Goal: Task Accomplishment & Management: Manage account settings

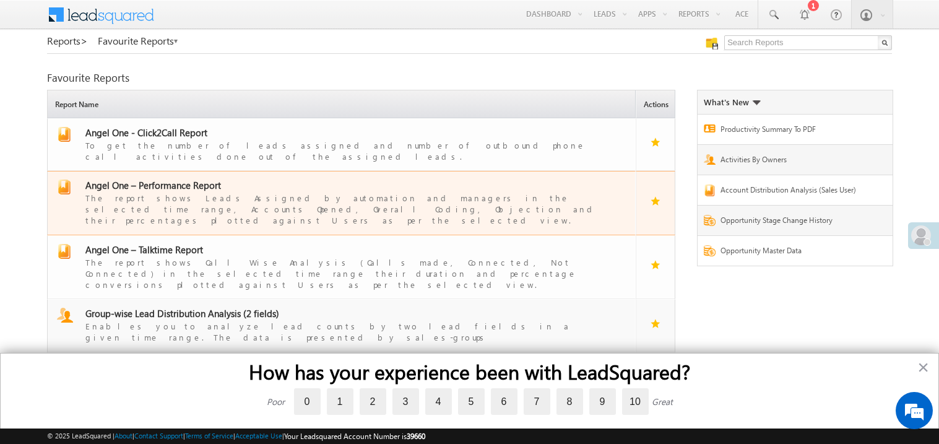
click at [178, 179] on span "Angel One – Performance Report" at bounding box center [153, 185] width 136 height 12
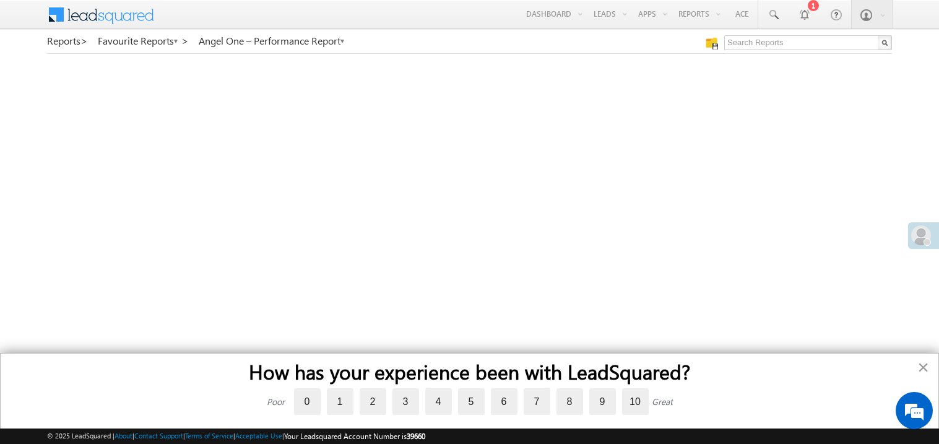
click at [925, 361] on button "×" at bounding box center [923, 367] width 12 height 20
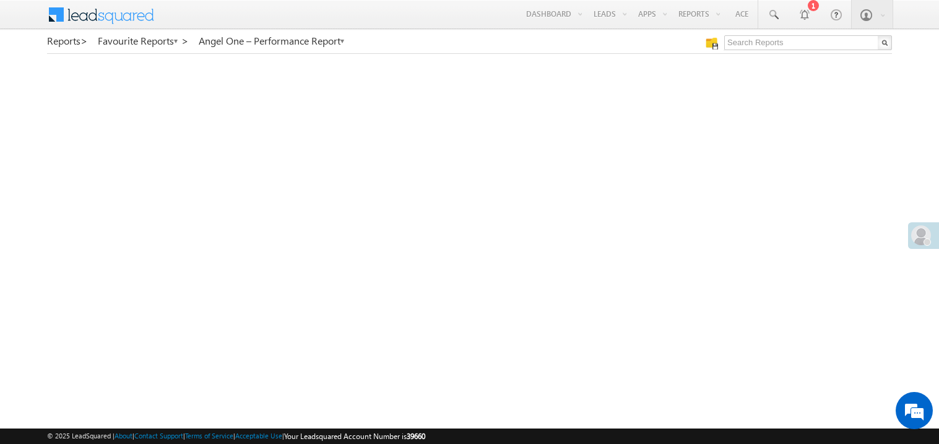
click at [915, 245] on div at bounding box center [923, 235] width 31 height 27
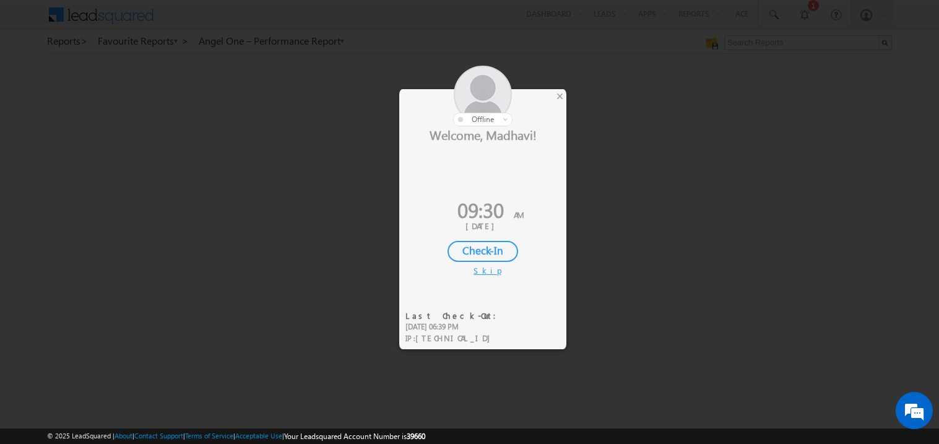
click at [494, 247] on div "Check-In" at bounding box center [482, 251] width 71 height 21
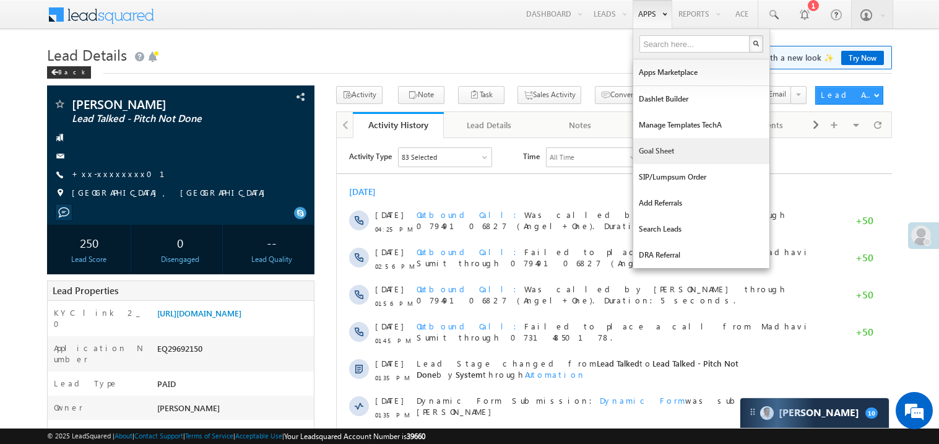
click at [650, 149] on link "Goal Sheet" at bounding box center [701, 151] width 136 height 26
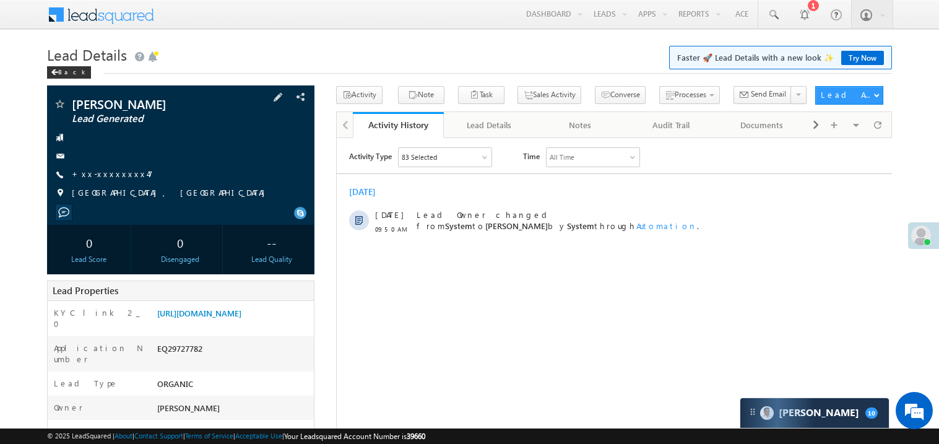
click at [117, 181] on span "+xx-xxxxxxxx47" at bounding box center [112, 174] width 81 height 12
click at [110, 175] on link "+xx-xxxxxxxx47" at bounding box center [112, 173] width 81 height 11
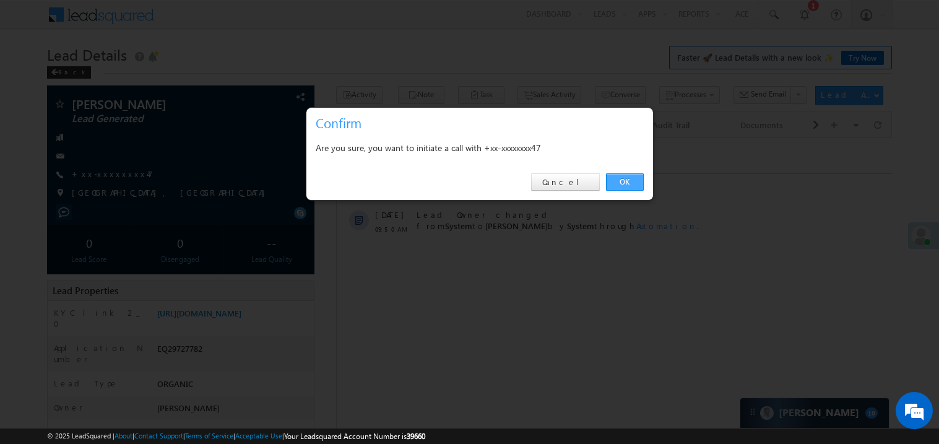
click at [625, 179] on link "OK" at bounding box center [625, 181] width 38 height 17
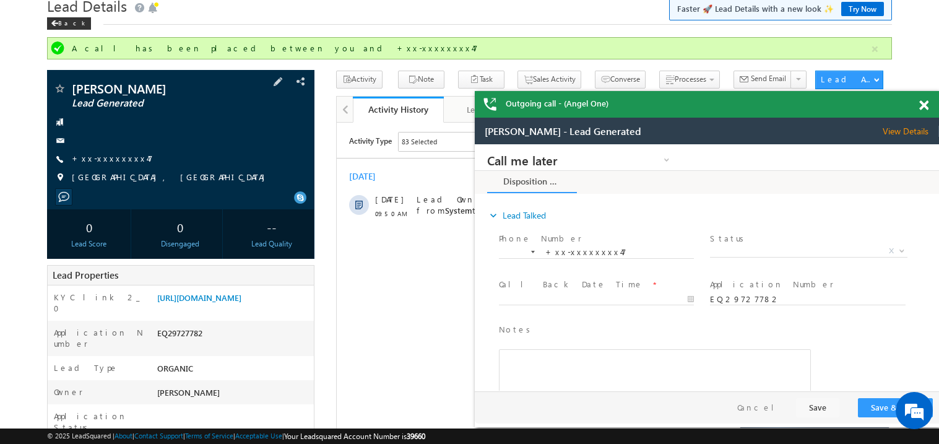
click at [100, 151] on div "Kanhaiya Lead Generated +xx-xxxxxxxx47" at bounding box center [180, 136] width 255 height 108
click at [103, 156] on link "+xx-xxxxxxxx47" at bounding box center [112, 158] width 81 height 11
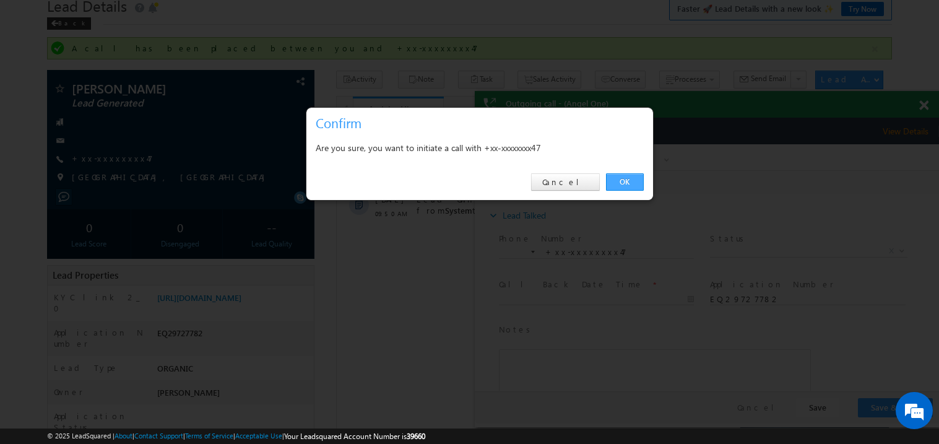
click at [627, 175] on link "OK" at bounding box center [625, 181] width 38 height 17
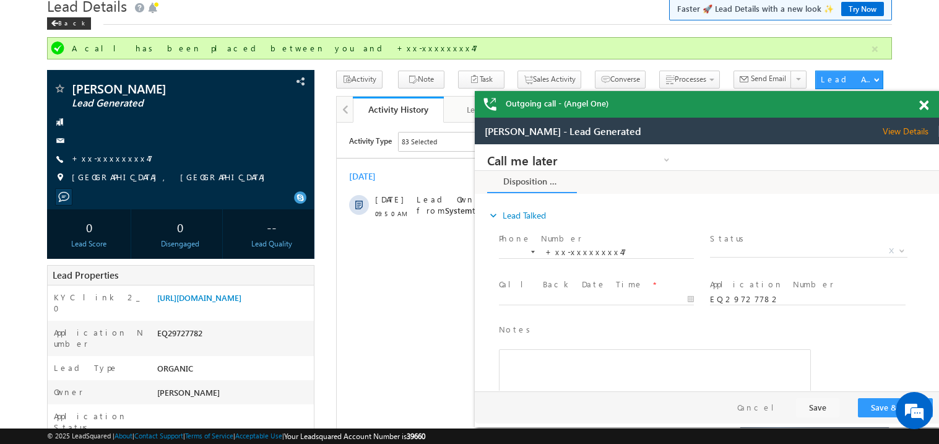
click at [921, 106] on span at bounding box center [923, 105] width 9 height 11
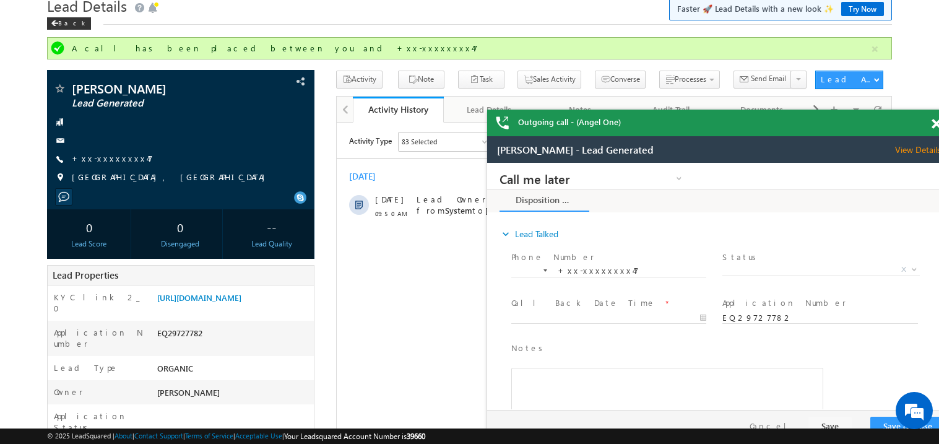
drag, startPoint x: 810, startPoint y: 107, endPoint x: 796, endPoint y: 99, distance: 15.8
click at [796, 110] on div "Outgoing call - (Angel One)" at bounding box center [719, 123] width 464 height 27
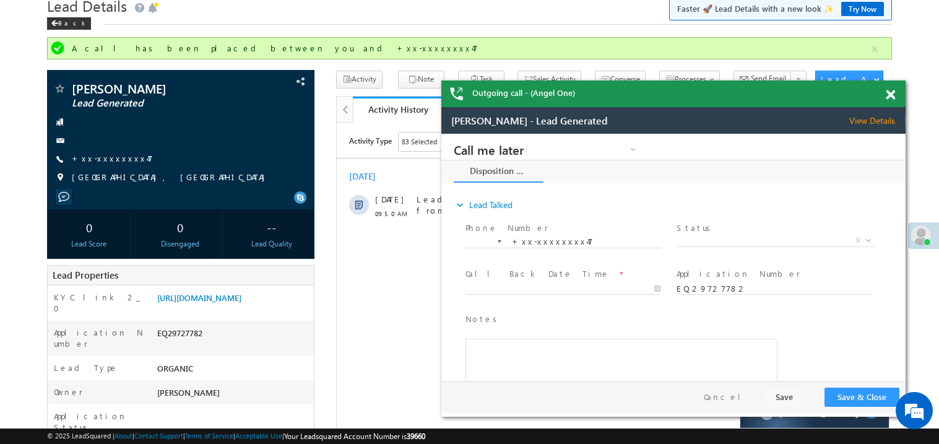
click at [892, 92] on span at bounding box center [890, 95] width 9 height 11
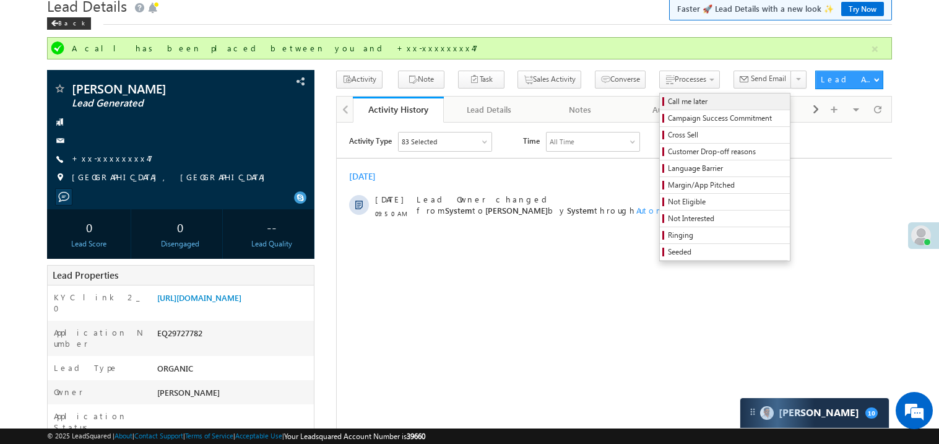
click at [668, 100] on span "Call me later" at bounding box center [727, 101] width 118 height 11
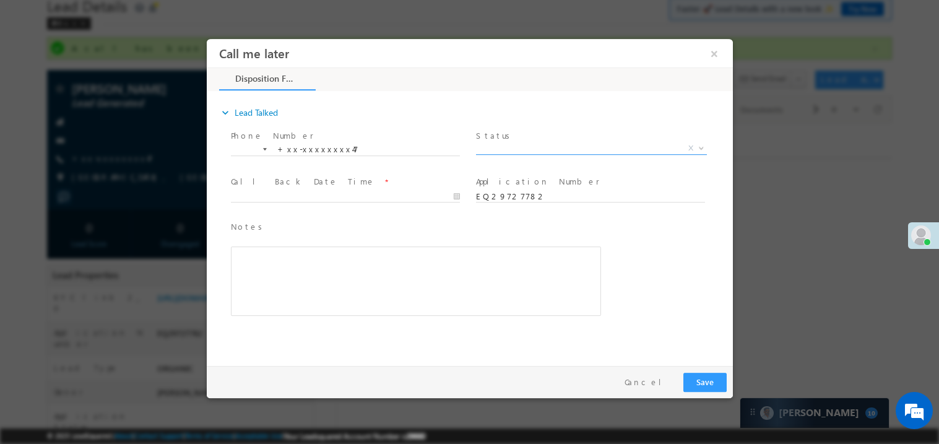
click at [505, 145] on span "X" at bounding box center [590, 148] width 231 height 12
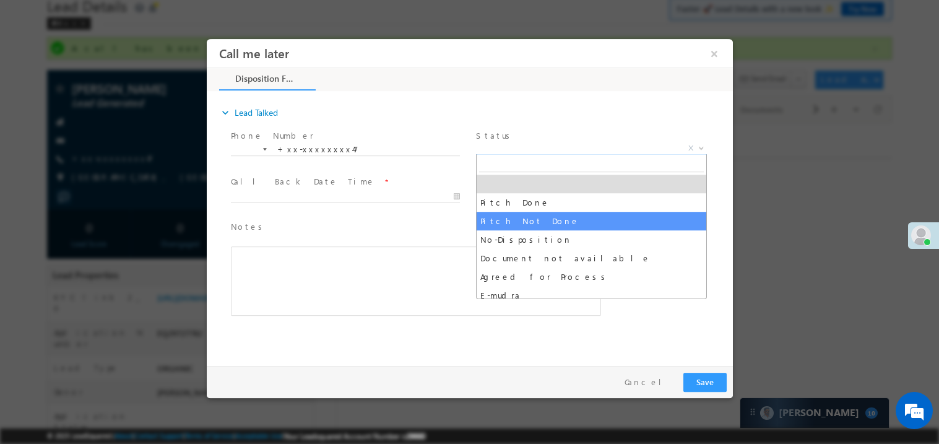
select select "Pitch Not Done"
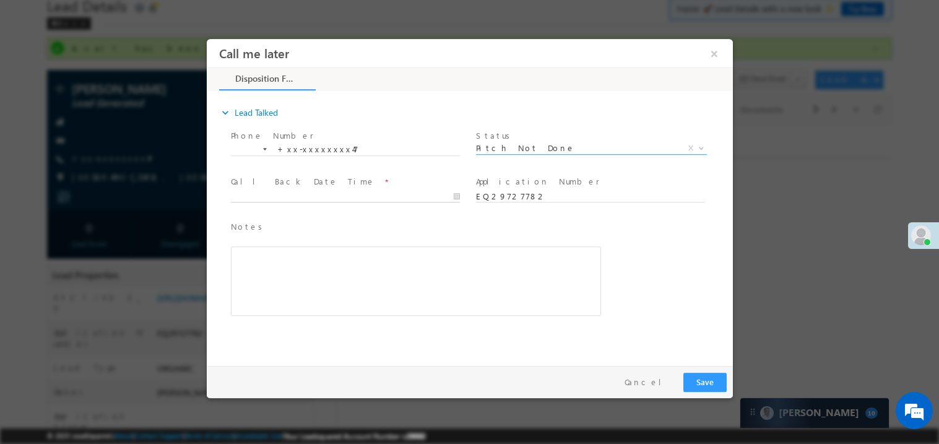
click at [256, 197] on body "Call me later ×" at bounding box center [469, 198] width 526 height 321
type input "09/29/25 10:06 AM"
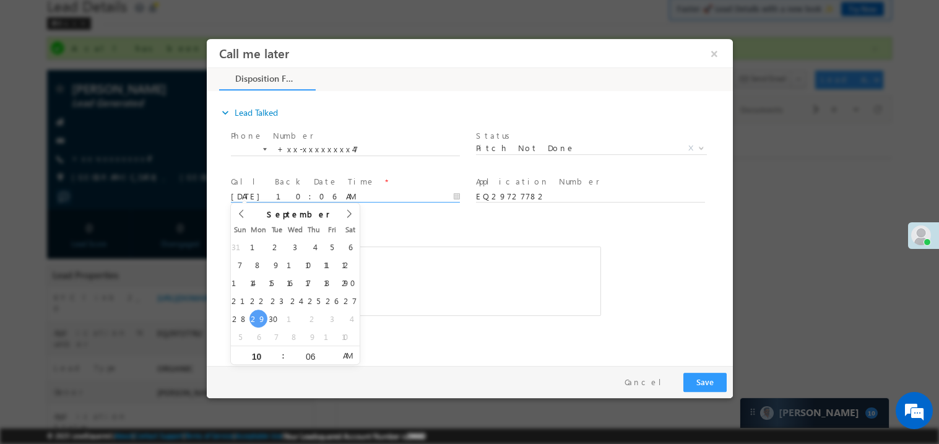
click at [408, 277] on div "Rich Text Editor, 40788eee-0fb2-11ec-a811-0adc8a9d82c2__tab1__section1__Notes__…" at bounding box center [415, 280] width 370 height 69
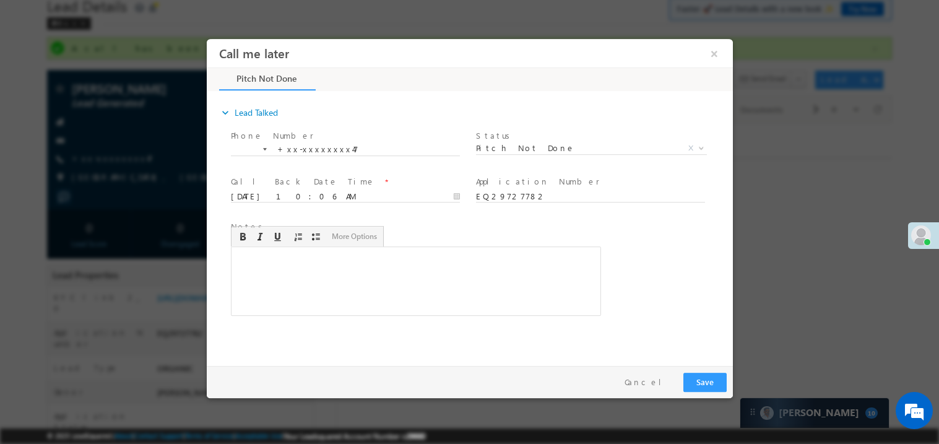
click at [408, 277] on div "Rich Text Editor, 40788eee-0fb2-11ec-a811-0adc8a9d82c2__tab1__section1__Notes__…" at bounding box center [415, 280] width 370 height 69
click at [701, 373] on button "Save" at bounding box center [704, 381] width 43 height 19
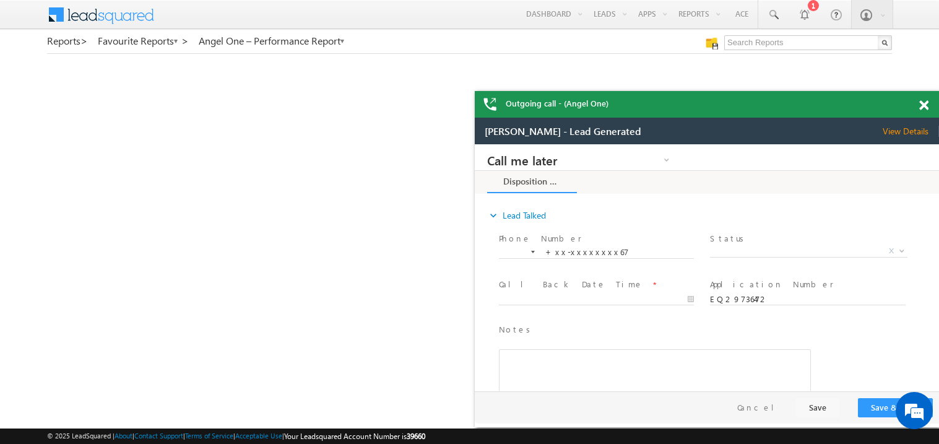
click at [923, 103] on span at bounding box center [923, 105] width 9 height 11
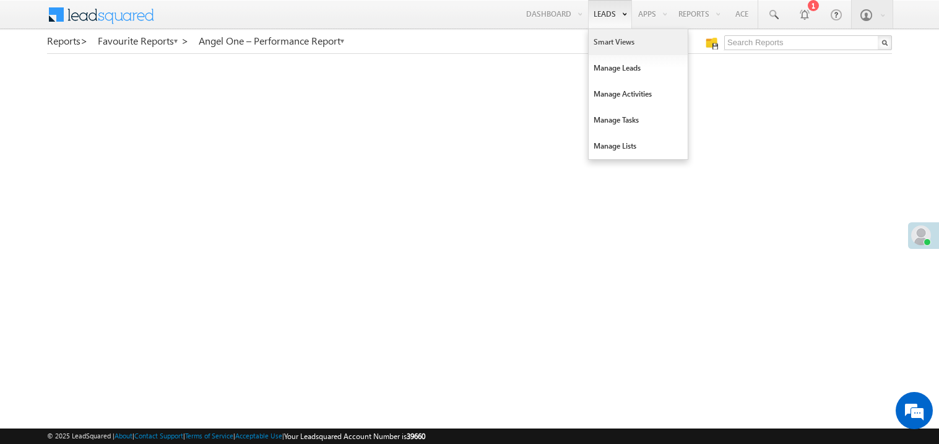
click at [603, 45] on link "Smart Views" at bounding box center [637, 42] width 99 height 26
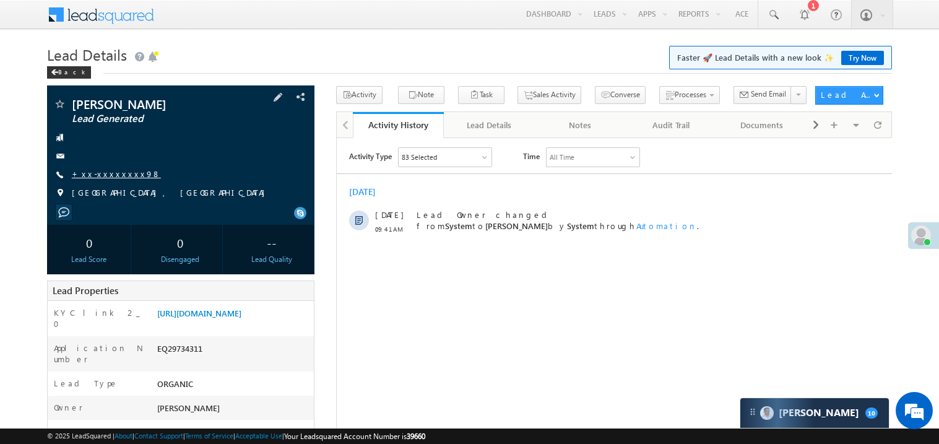
click at [108, 174] on link "+xx-xxxxxxxx98" at bounding box center [116, 173] width 89 height 11
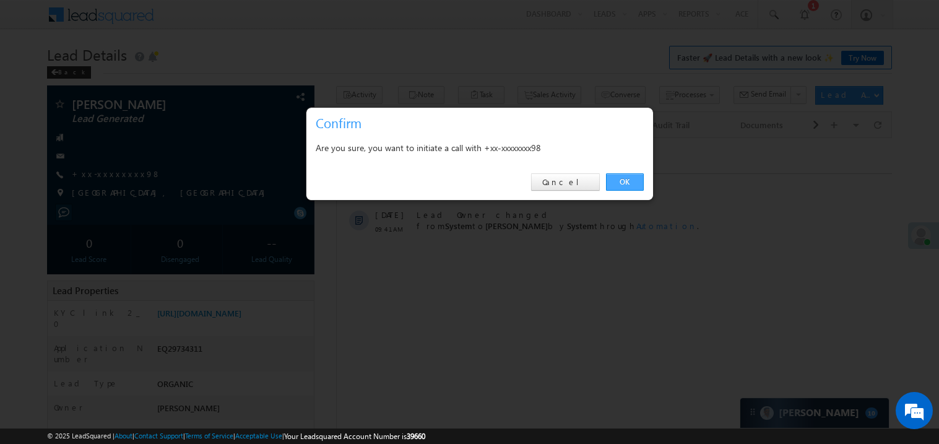
click at [624, 181] on link "OK" at bounding box center [625, 181] width 38 height 17
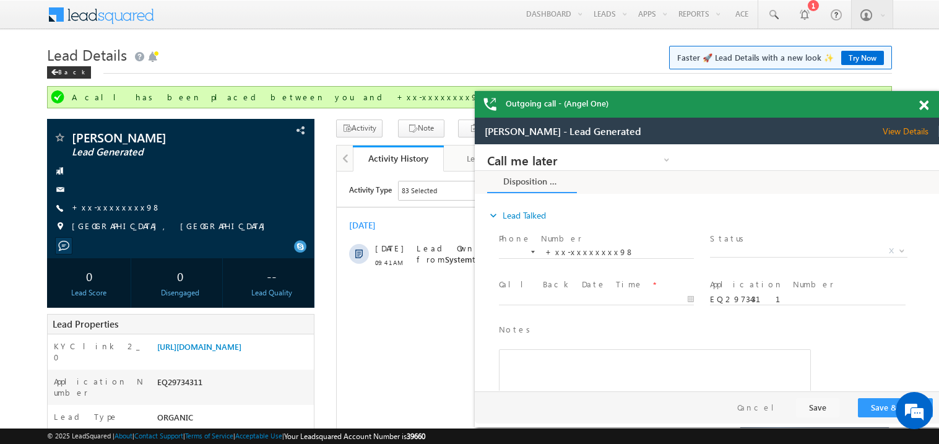
click at [924, 103] on span at bounding box center [923, 105] width 9 height 11
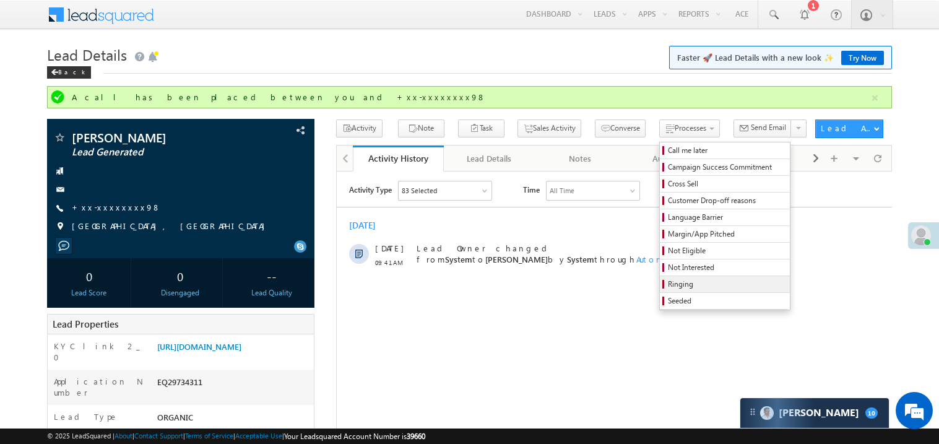
click at [696, 283] on span "Ringing" at bounding box center [727, 283] width 118 height 11
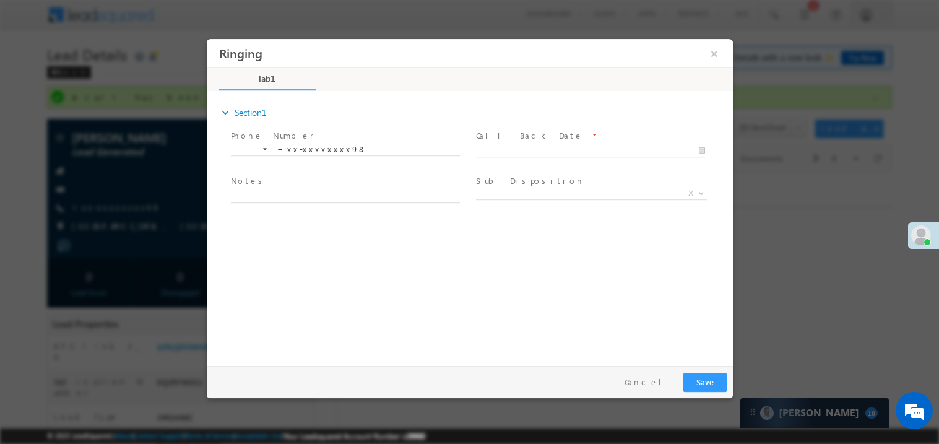
click at [514, 152] on body "Ringing ×" at bounding box center [469, 198] width 526 height 321
type input "09/29/25 10:18 AM"
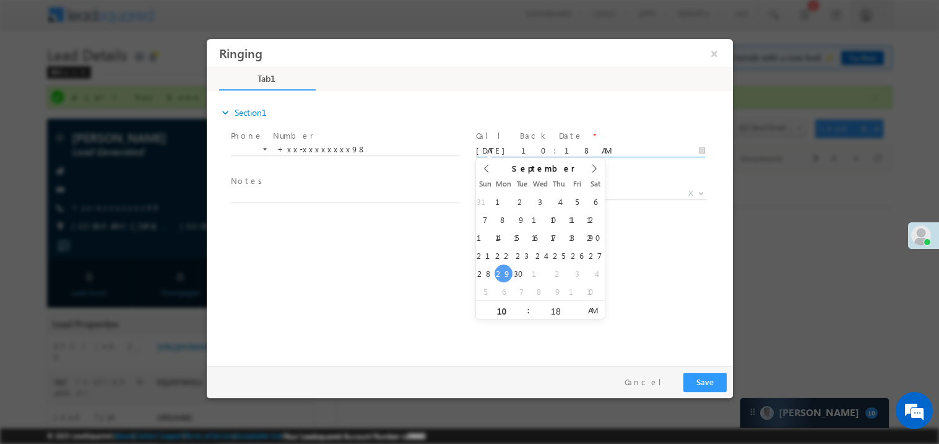
click at [330, 202] on span at bounding box center [344, 209] width 228 height 14
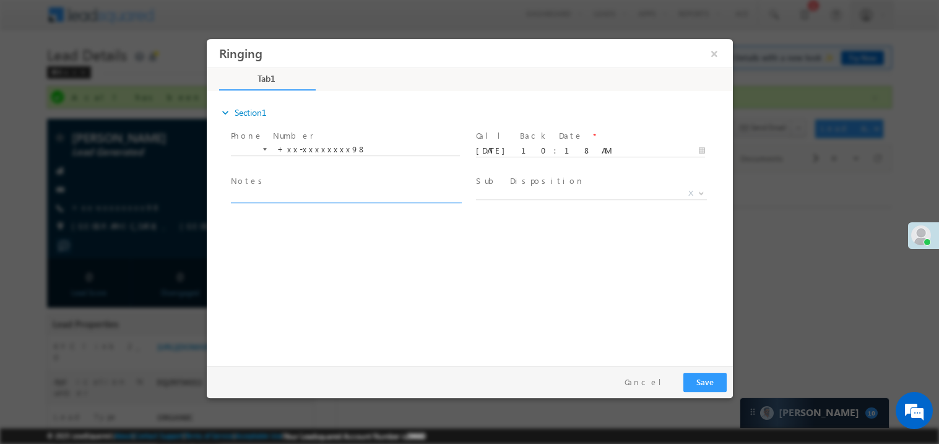
click at [313, 188] on textarea at bounding box center [344, 195] width 229 height 14
type textarea "ring"
click at [520, 187] on span "X" at bounding box center [590, 193] width 231 height 12
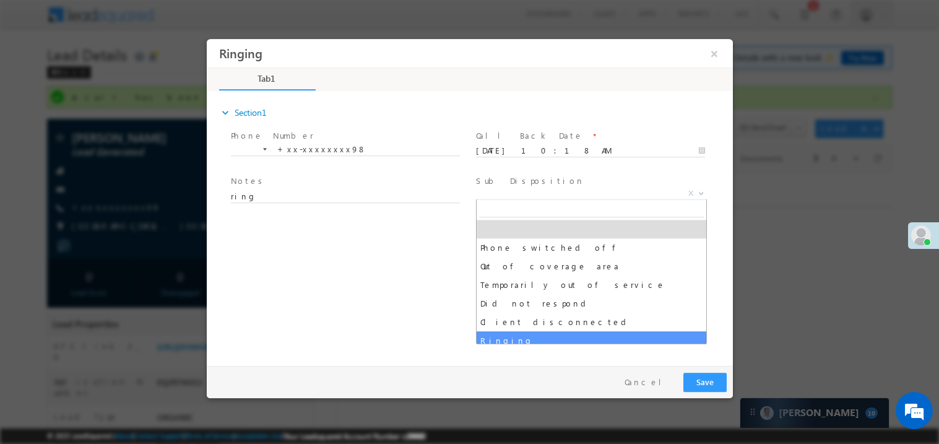
select select "Ringing"
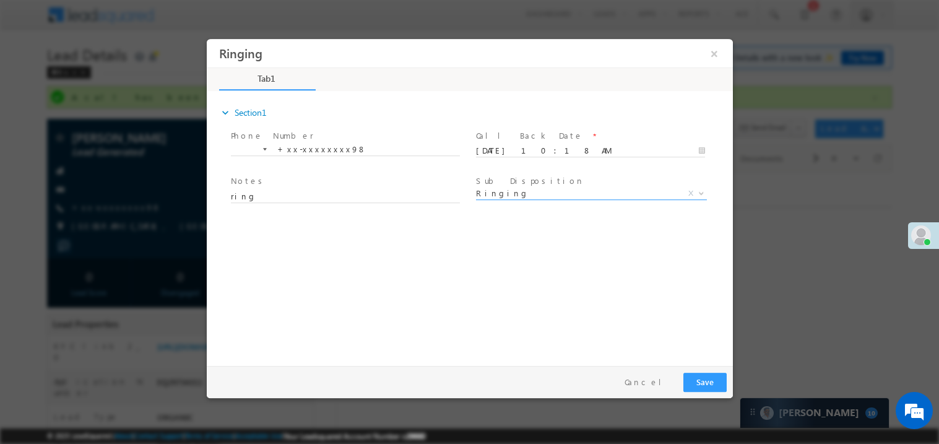
click at [417, 310] on div "expand_more Section1 Phone Number *" at bounding box center [472, 225] width 520 height 267
click at [709, 382] on button "Save" at bounding box center [704, 381] width 43 height 19
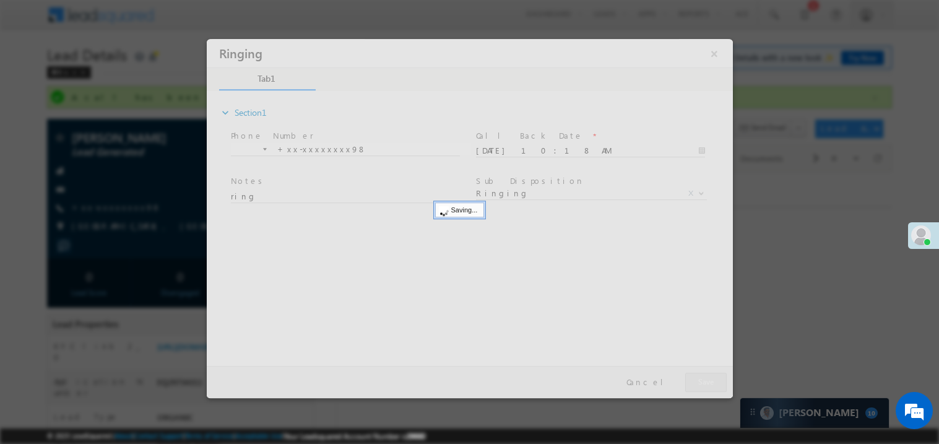
click at [709, 382] on div at bounding box center [469, 217] width 526 height 359
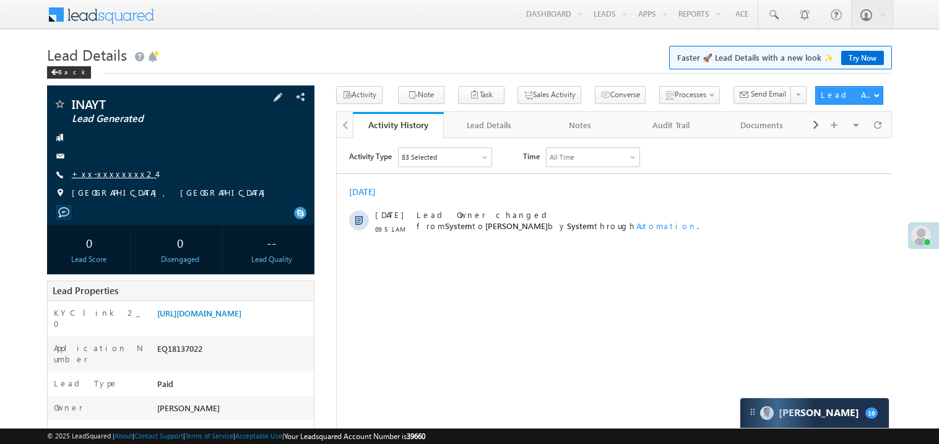
click at [111, 176] on link "+xx-xxxxxxxx24" at bounding box center [114, 173] width 85 height 11
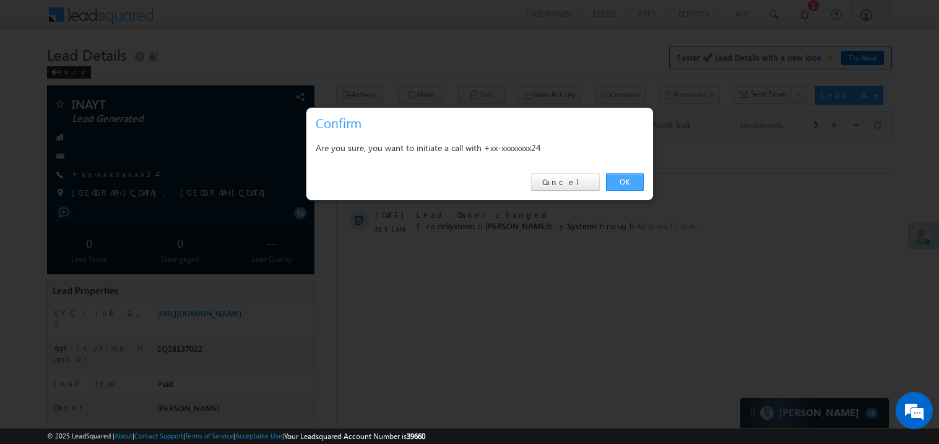
click at [623, 179] on link "OK" at bounding box center [625, 181] width 38 height 17
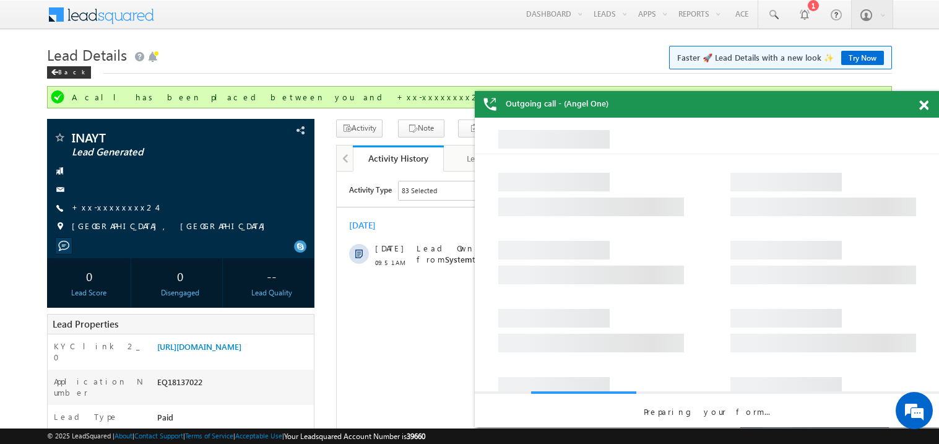
click at [929, 110] on div at bounding box center [930, 103] width 17 height 24
click at [928, 110] on span at bounding box center [923, 105] width 9 height 11
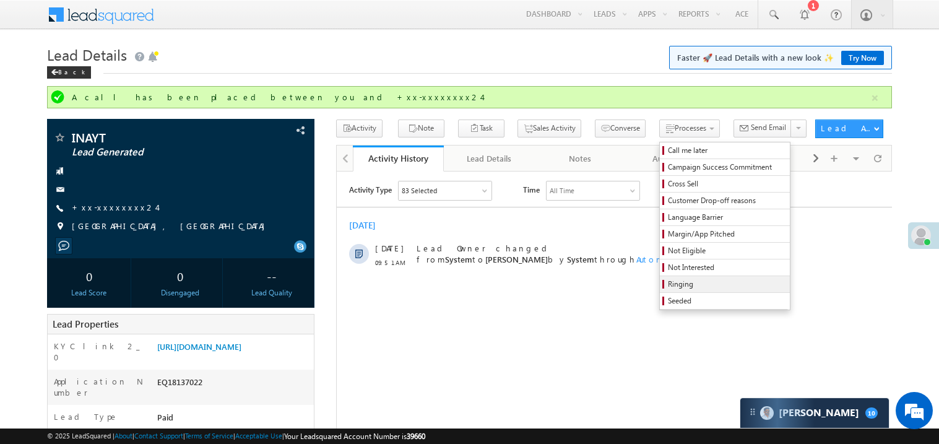
click at [668, 284] on span "Ringing" at bounding box center [727, 283] width 118 height 11
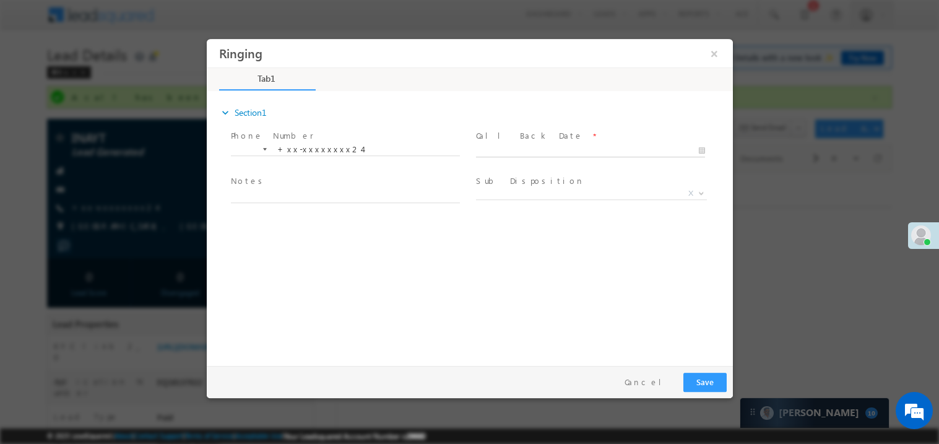
click at [529, 146] on body "Ringing ×" at bounding box center [469, 198] width 526 height 321
type input "09/29/25 10:19 AM"
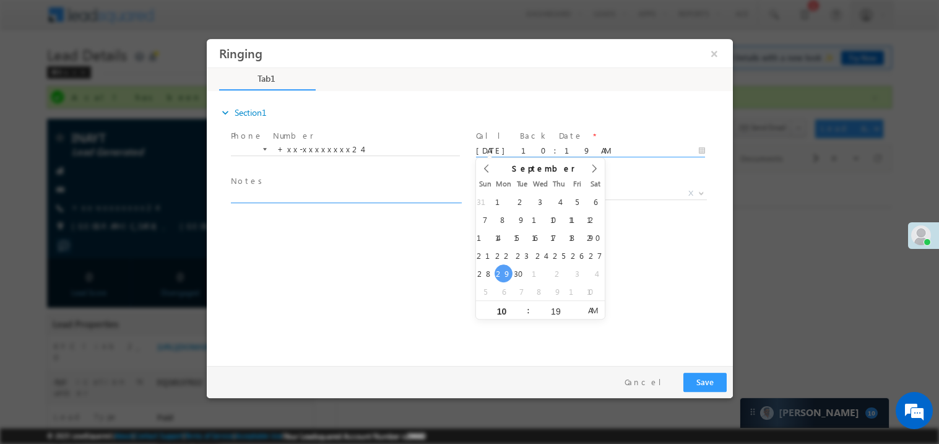
click at [318, 194] on textarea at bounding box center [344, 195] width 229 height 14
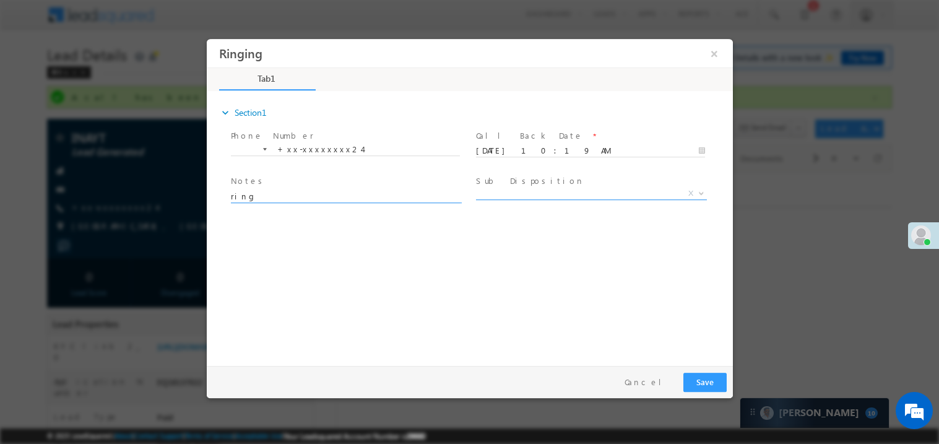
type textarea "ring"
click at [529, 192] on span "X" at bounding box center [590, 193] width 231 height 12
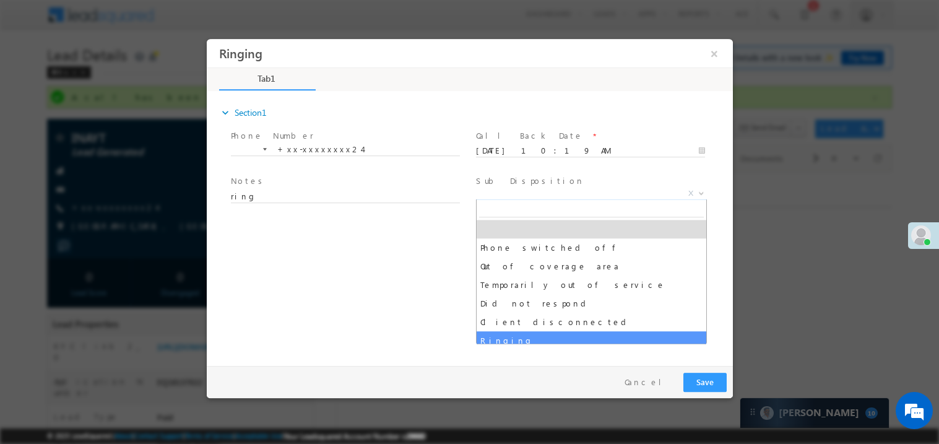
select select "Ringing"
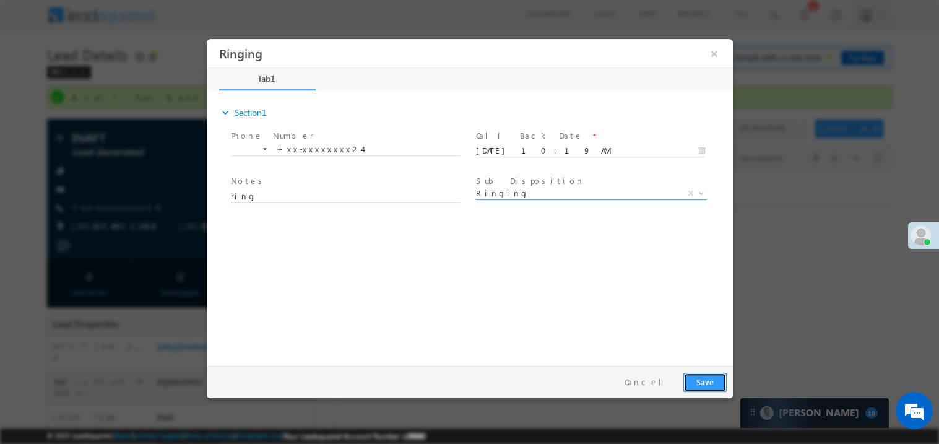
click at [704, 374] on button "Save" at bounding box center [704, 381] width 43 height 19
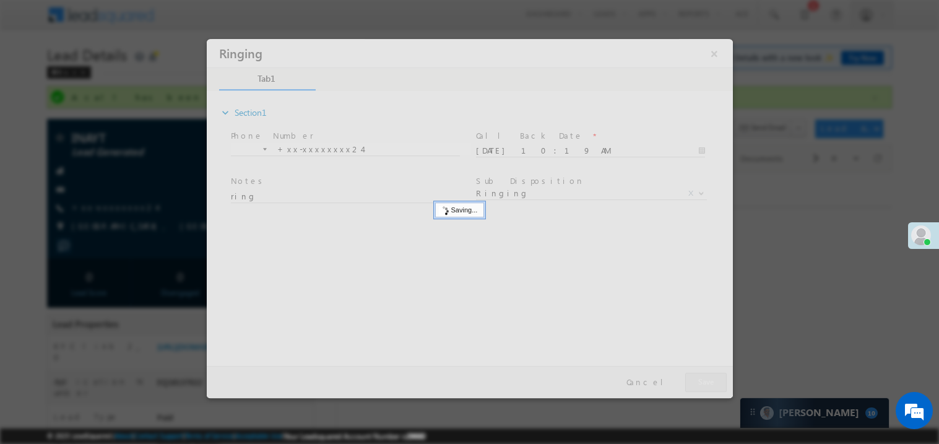
click at [704, 374] on div at bounding box center [469, 217] width 526 height 359
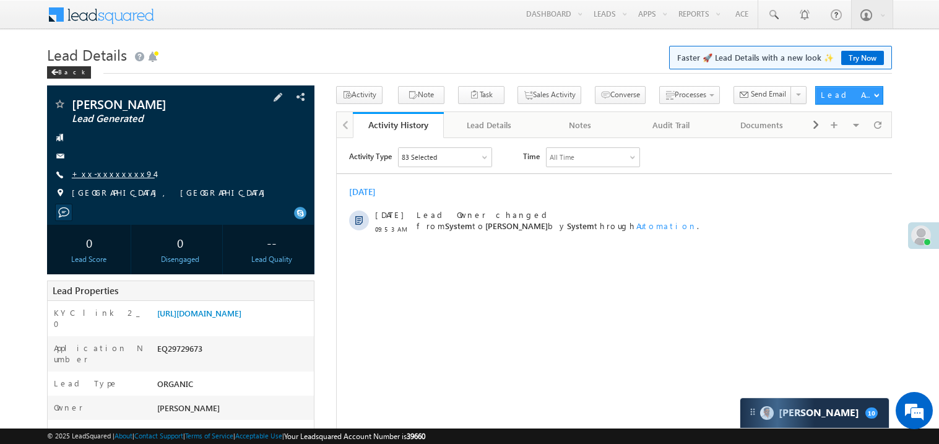
click at [103, 176] on link "+xx-xxxxxxxx94" at bounding box center [113, 173] width 83 height 11
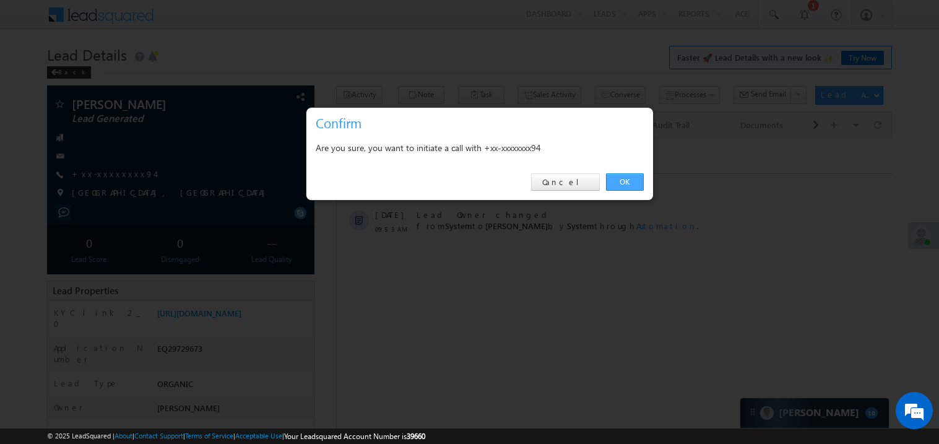
click at [630, 177] on link "OK" at bounding box center [625, 181] width 38 height 17
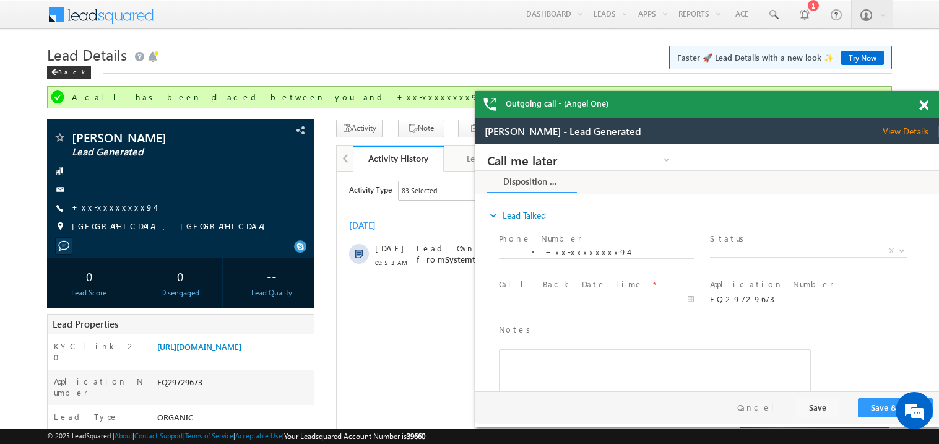
click at [923, 107] on span at bounding box center [923, 105] width 9 height 11
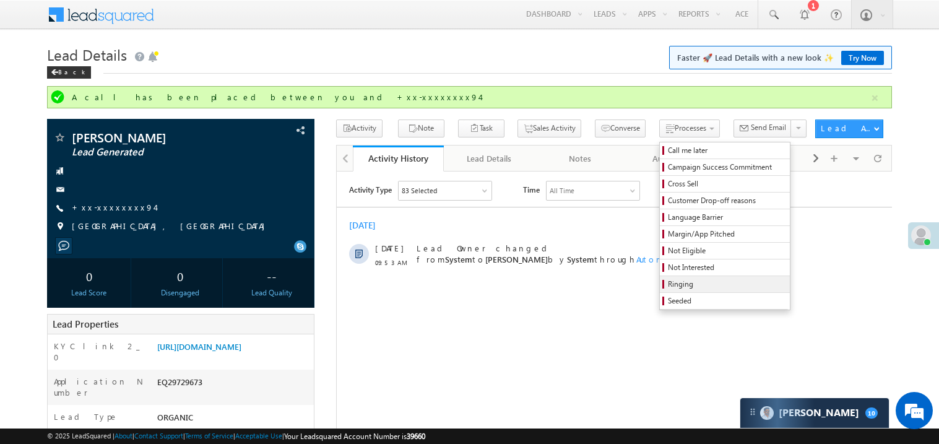
click at [668, 280] on span "Ringing" at bounding box center [727, 283] width 118 height 11
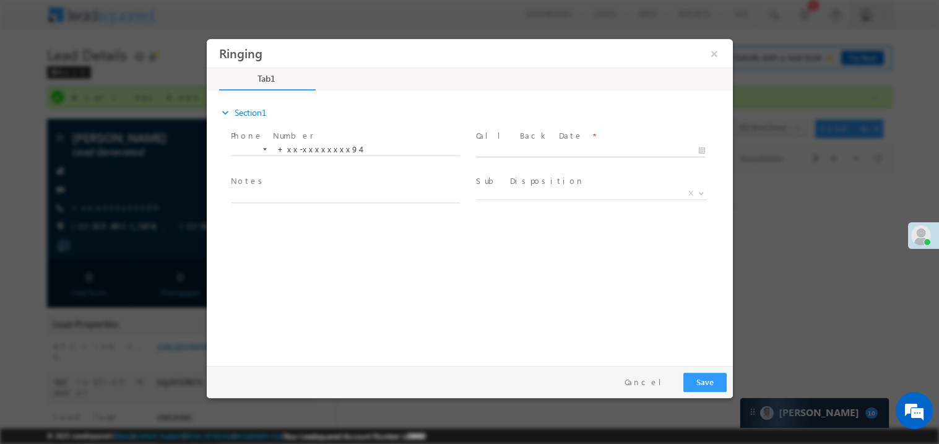
click at [519, 144] on input "text" at bounding box center [589, 150] width 229 height 12
type input "[DATE] 10:20 AM"
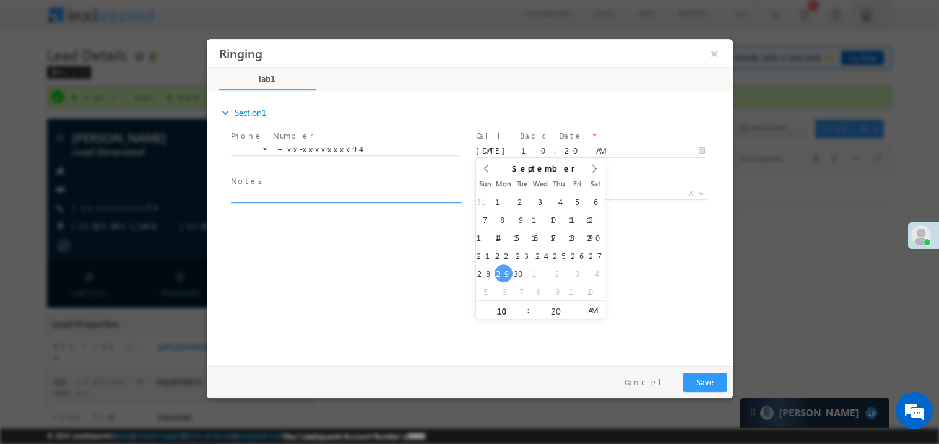
click at [300, 194] on textarea at bounding box center [344, 195] width 229 height 14
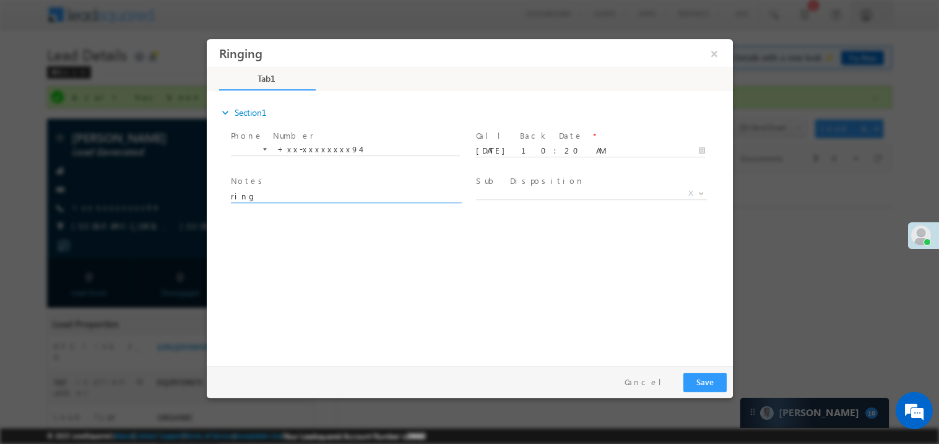
type textarea "ring"
click at [694, 377] on button "Save" at bounding box center [704, 381] width 43 height 19
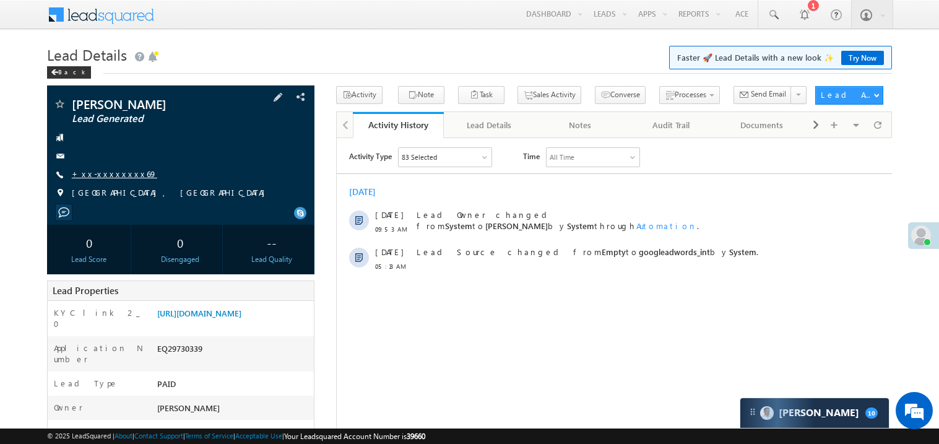
click at [94, 175] on link "+xx-xxxxxxxx69" at bounding box center [114, 173] width 85 height 11
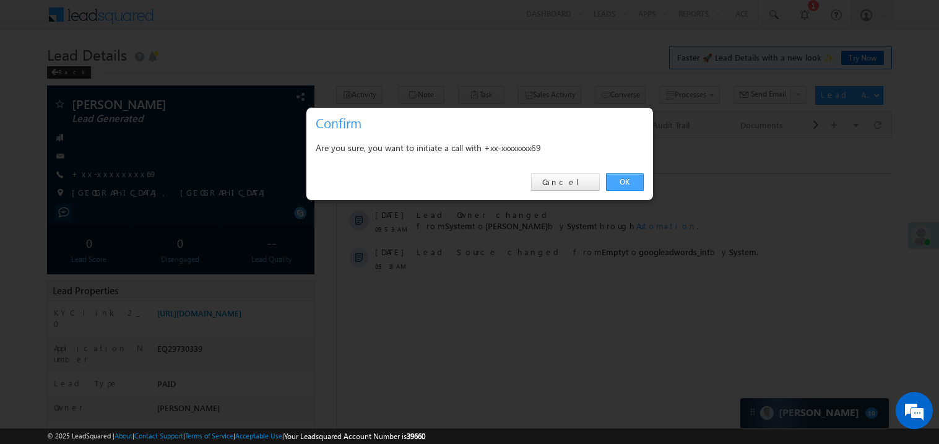
click at [629, 185] on link "OK" at bounding box center [625, 181] width 38 height 17
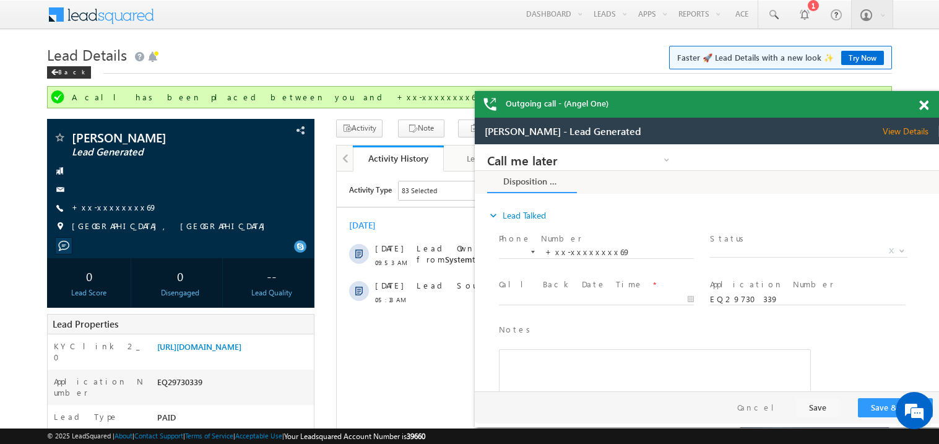
click at [929, 104] on div at bounding box center [930, 103] width 17 height 24
click at [923, 104] on span at bounding box center [923, 105] width 9 height 11
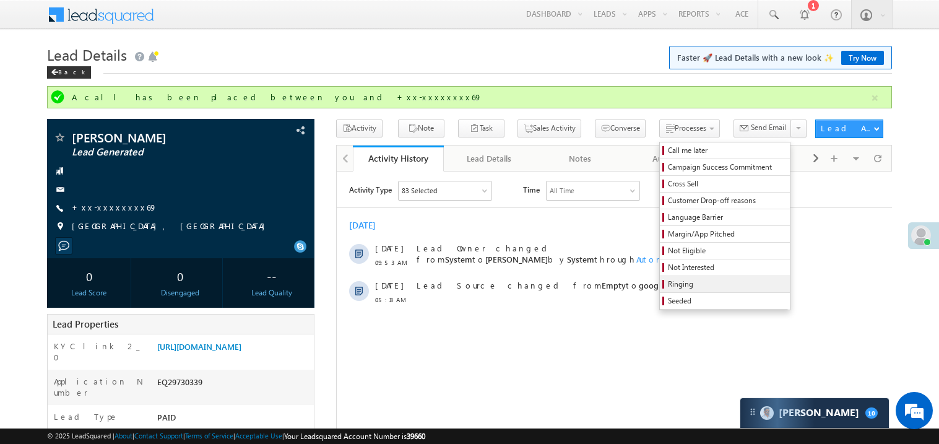
click at [680, 283] on span "Ringing" at bounding box center [727, 283] width 118 height 11
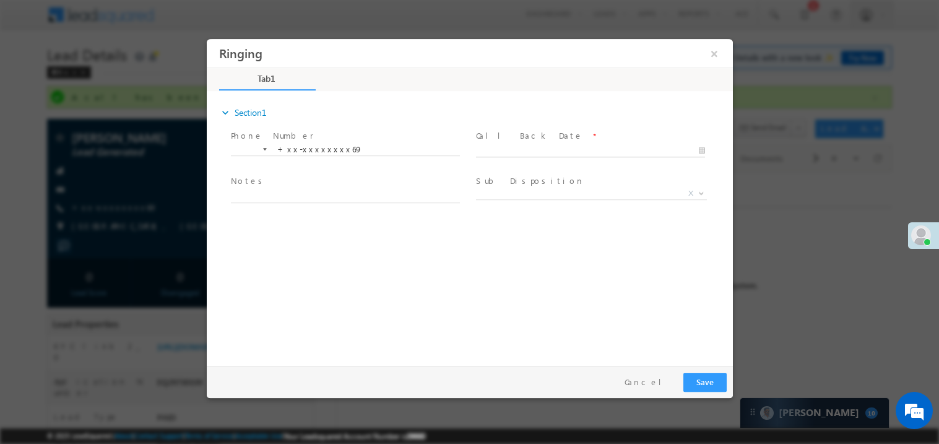
click at [524, 151] on body "Ringing ×" at bounding box center [469, 198] width 526 height 321
type input "09/29/25 10:22 AM"
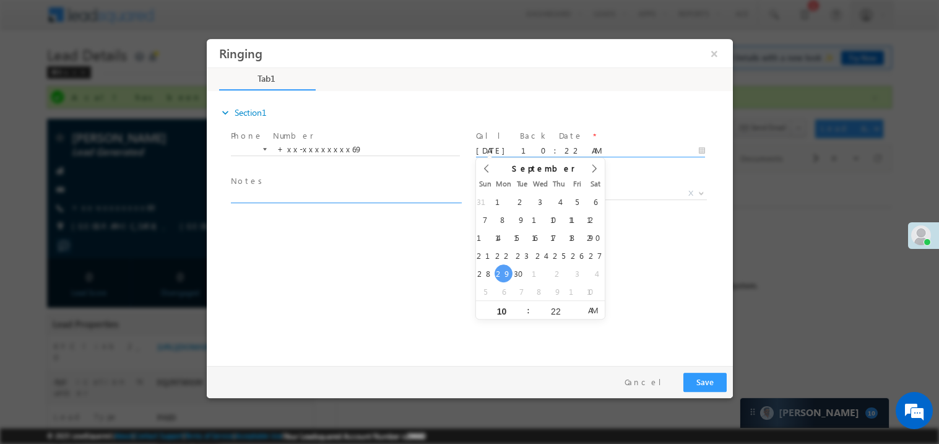
click at [351, 191] on textarea at bounding box center [344, 195] width 229 height 14
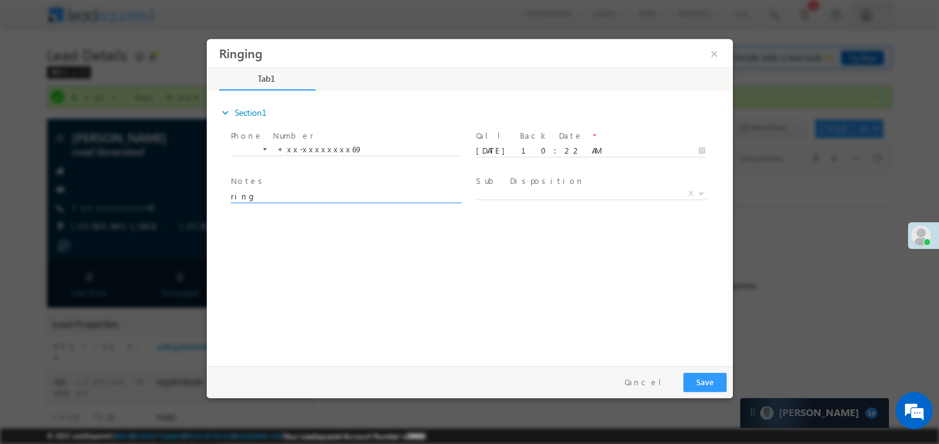
type textarea "ring"
click at [709, 379] on button "Save" at bounding box center [704, 381] width 43 height 19
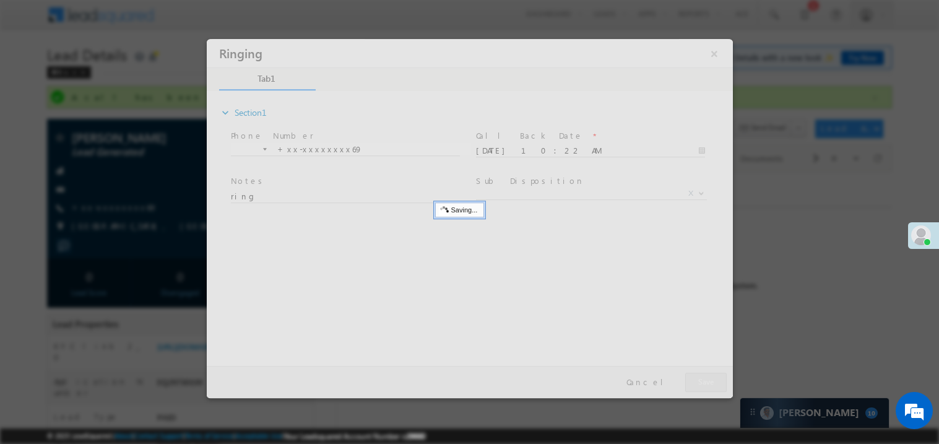
click at [709, 379] on div at bounding box center [469, 217] width 526 height 359
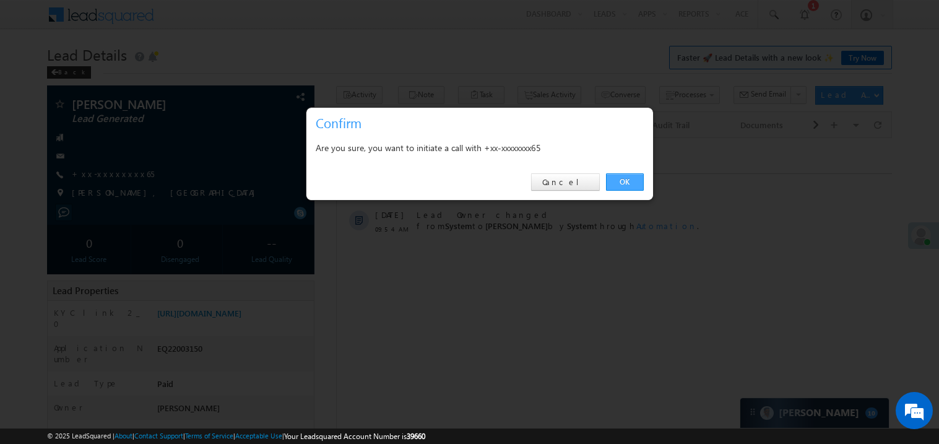
click at [618, 179] on link "OK" at bounding box center [625, 181] width 38 height 17
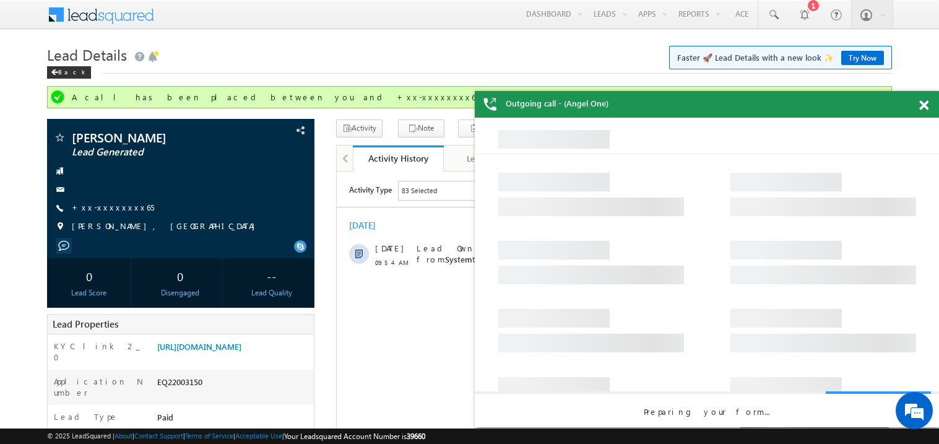
click at [926, 106] on span at bounding box center [923, 105] width 9 height 11
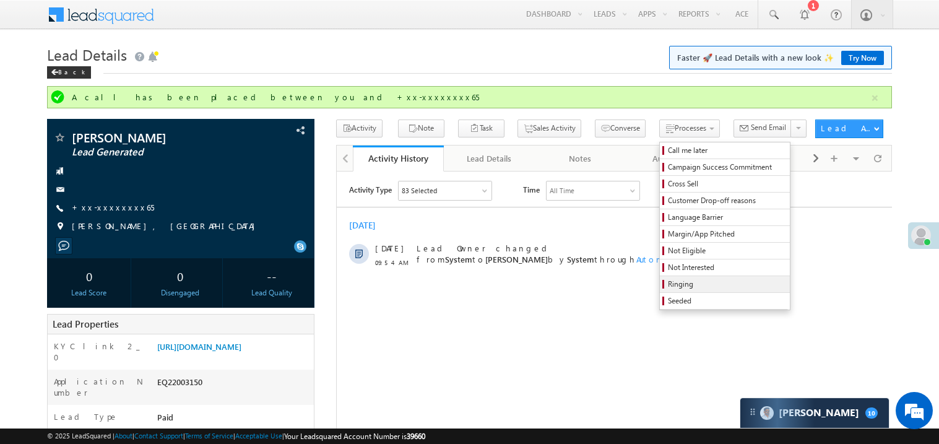
click at [689, 282] on span "Ringing" at bounding box center [727, 283] width 118 height 11
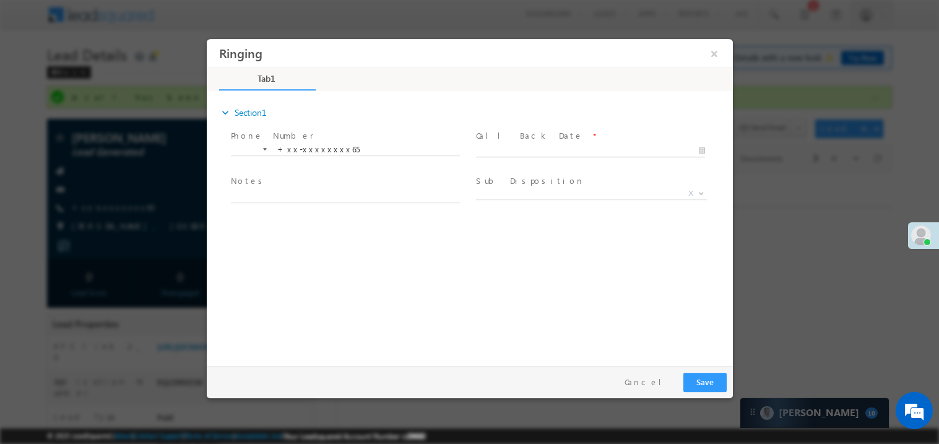
click at [496, 147] on body "Ringing ×" at bounding box center [469, 198] width 526 height 321
type input "09/29/25 10:23 AM"
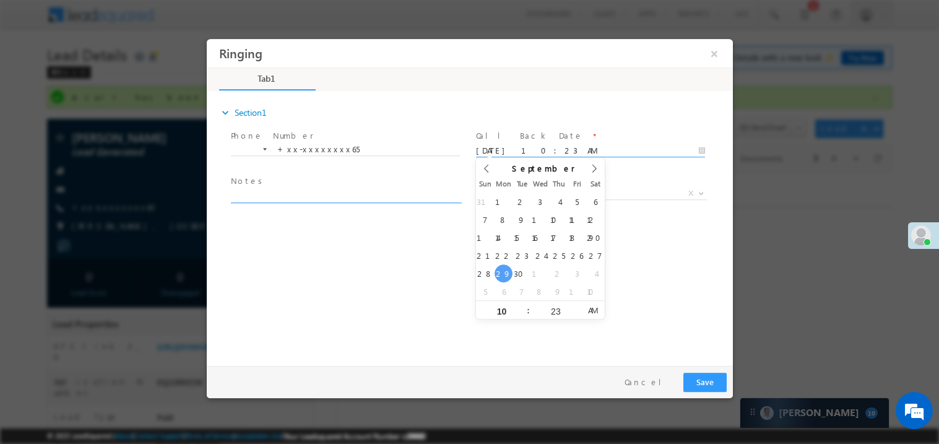
click at [299, 197] on textarea at bounding box center [344, 195] width 229 height 14
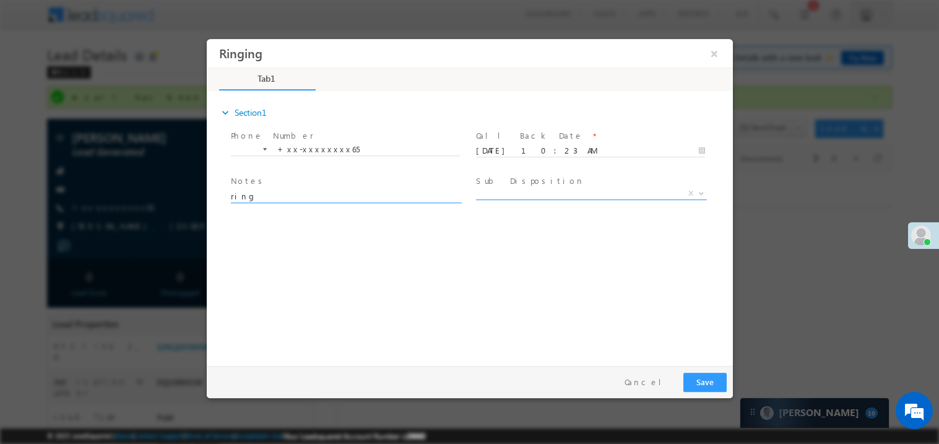
type textarea "ring"
click at [509, 193] on span "X" at bounding box center [590, 193] width 231 height 12
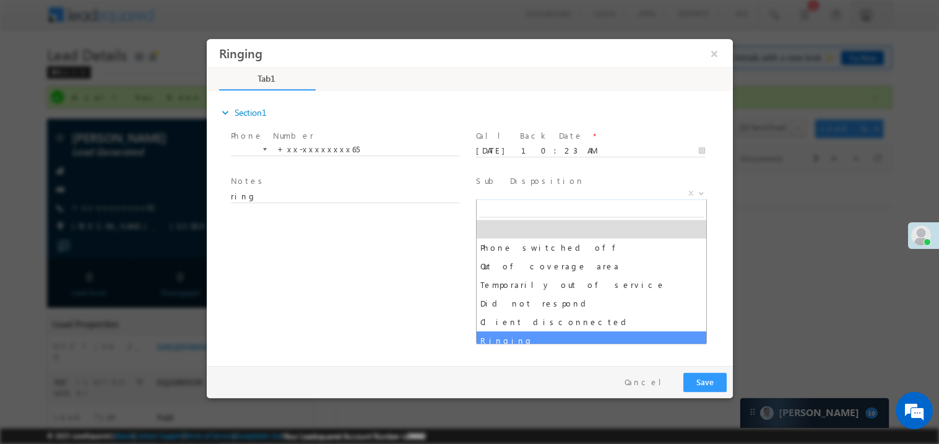
select select "Ringing"
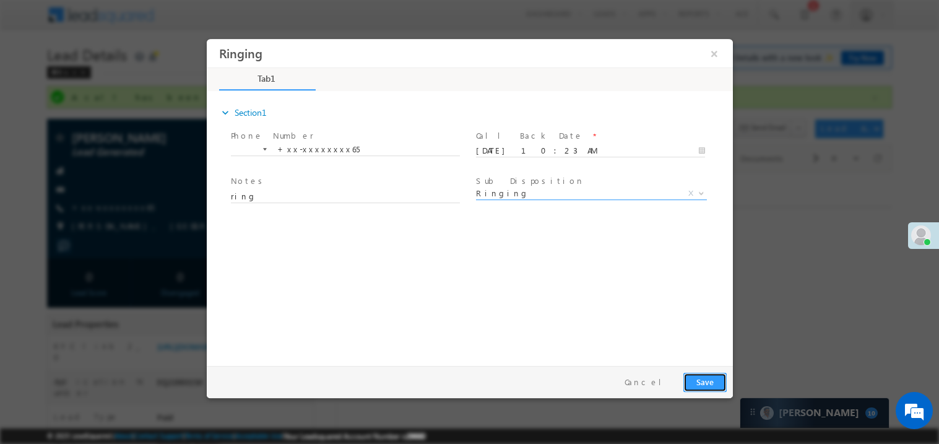
click at [697, 372] on button "Save" at bounding box center [704, 381] width 43 height 19
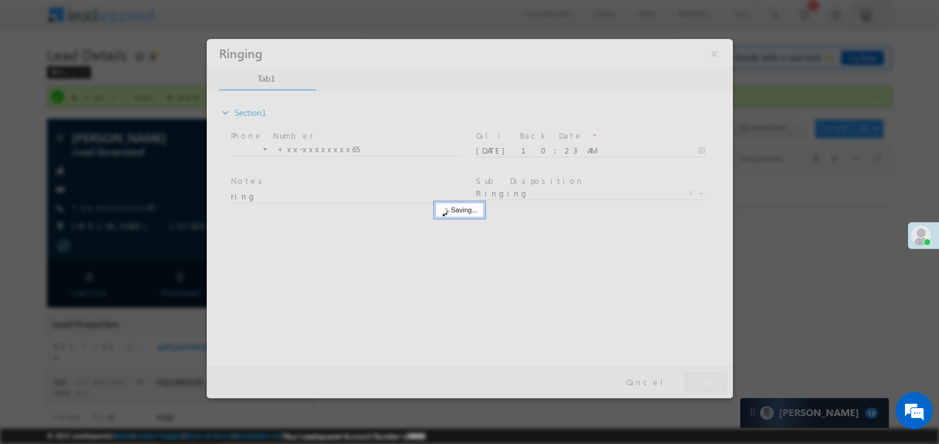
click at [697, 372] on div at bounding box center [469, 217] width 526 height 359
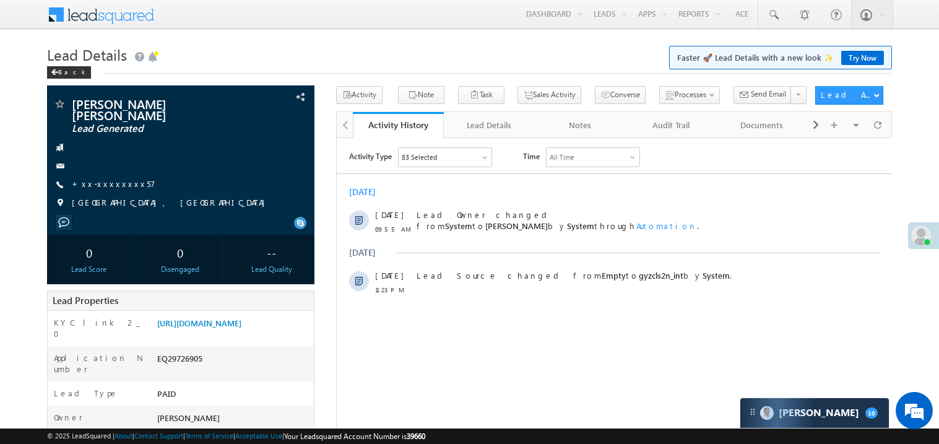
click at [146, 317] on div "KYC link 2_0" at bounding box center [101, 331] width 106 height 29
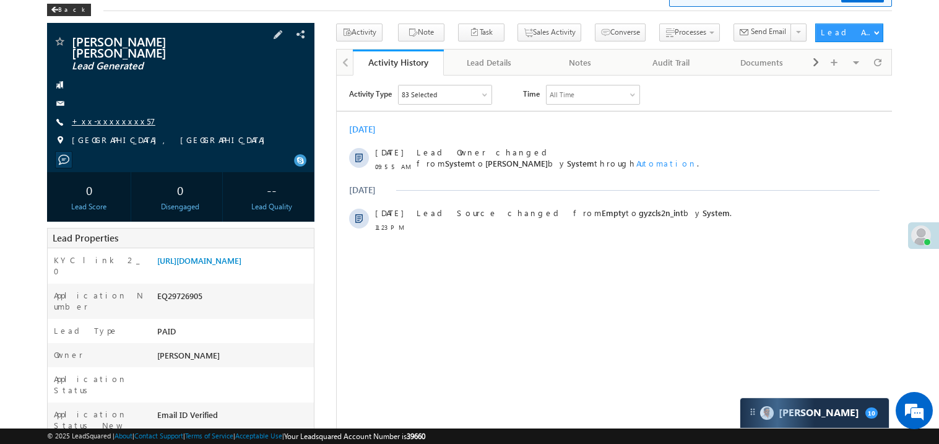
click at [105, 116] on link "+xx-xxxxxxxx57" at bounding box center [114, 121] width 84 height 11
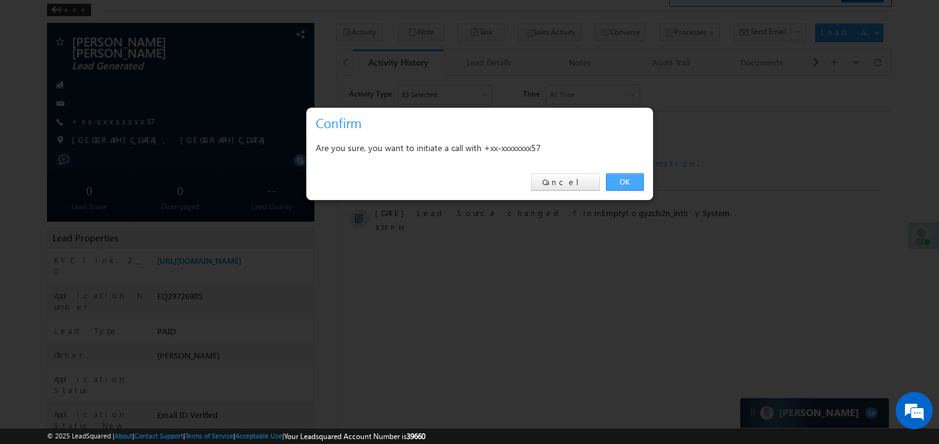
click at [625, 179] on link "OK" at bounding box center [625, 181] width 38 height 17
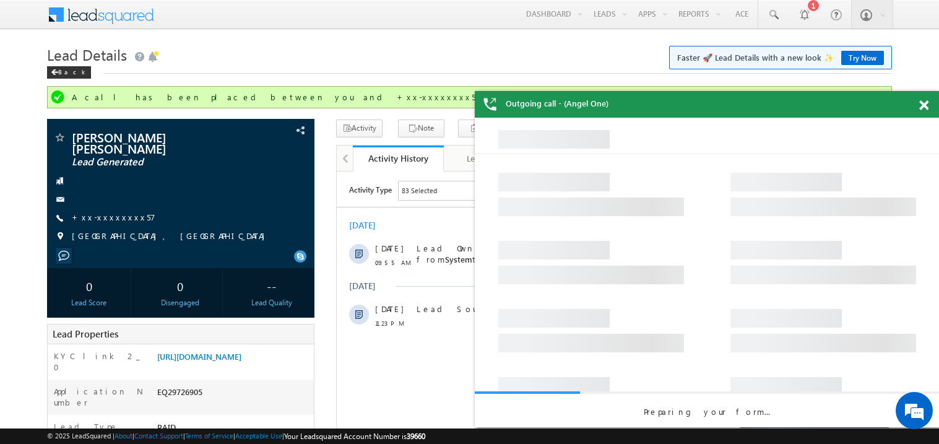
click at [925, 101] on span at bounding box center [923, 105] width 9 height 11
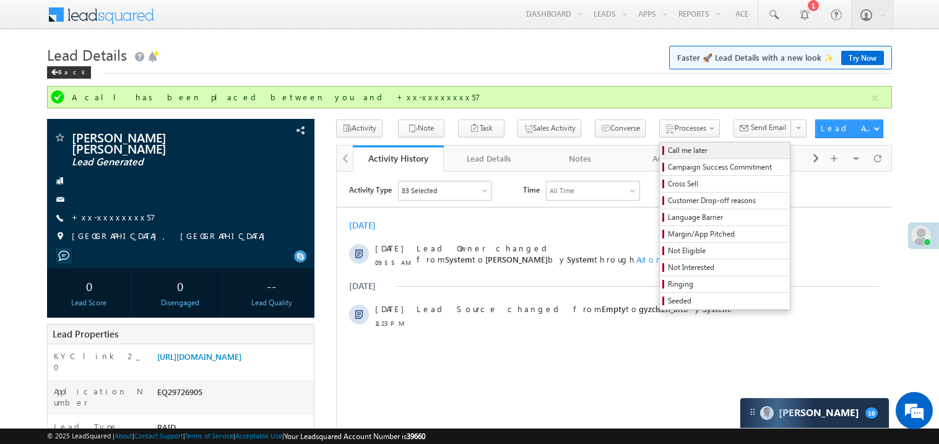
click at [668, 149] on span "Call me later" at bounding box center [727, 150] width 118 height 11
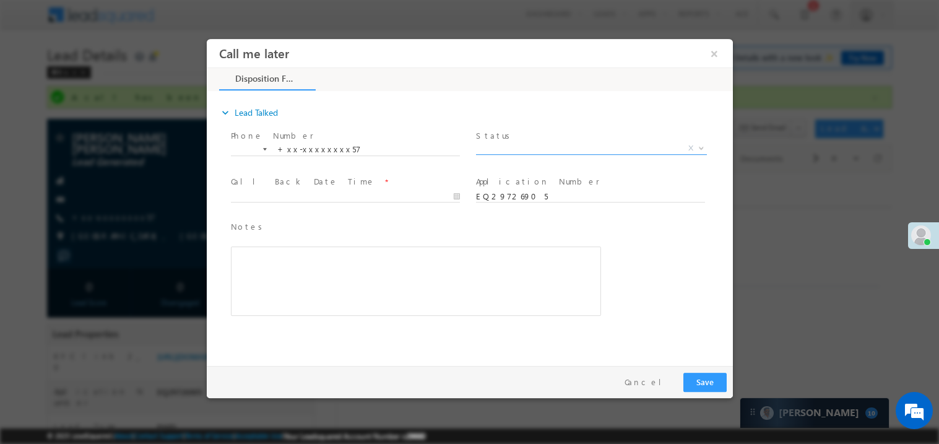
click at [506, 147] on span "X" at bounding box center [590, 148] width 231 height 12
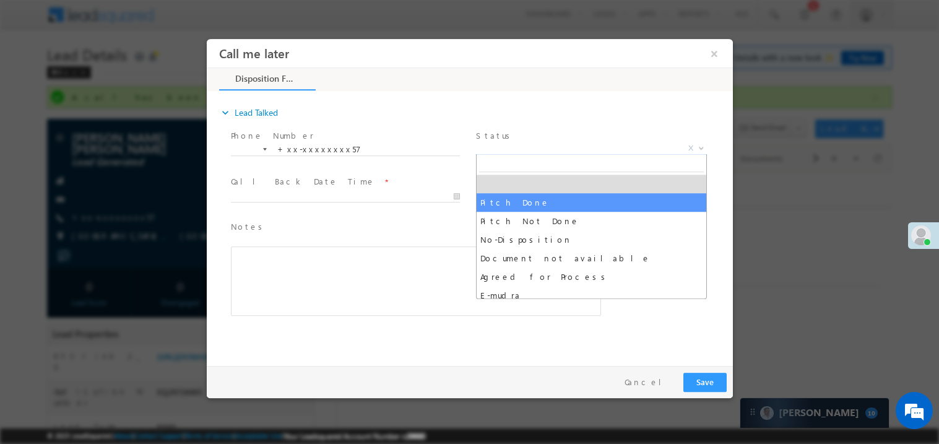
select select "Pitch Done"
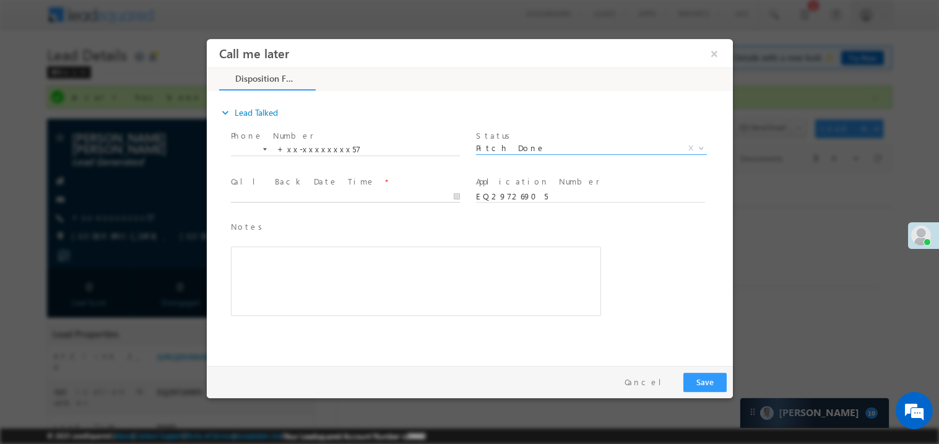
click at [289, 192] on body "Call me later ×" at bounding box center [469, 198] width 526 height 321
type input "09/29/25 10:29 AM"
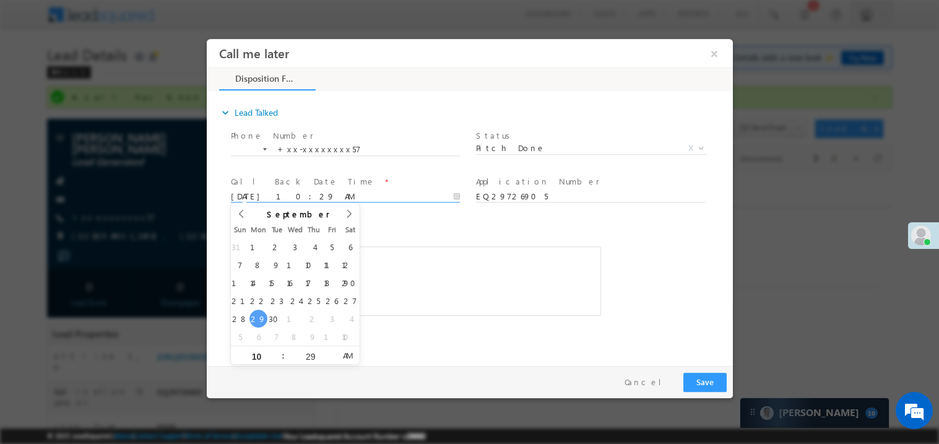
click at [431, 295] on div "Rich Text Editor, 40788eee-0fb2-11ec-a811-0adc8a9d82c2__tab1__section1__Notes__…" at bounding box center [415, 280] width 370 height 69
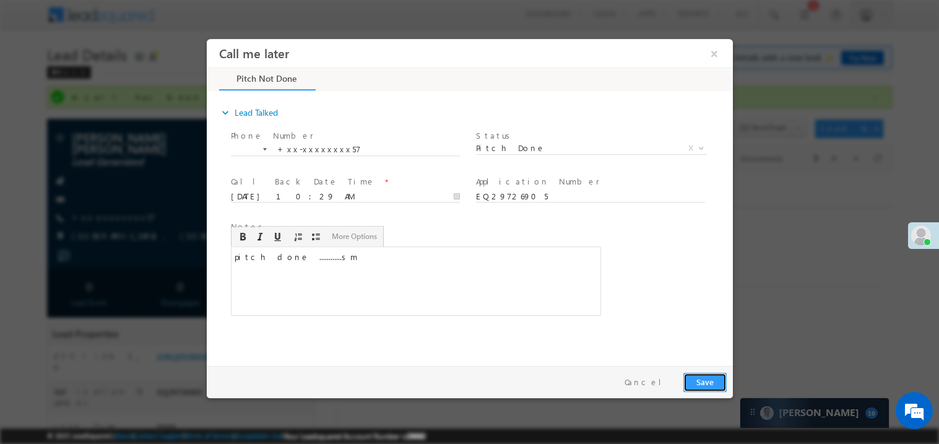
click at [701, 381] on button "Save" at bounding box center [704, 381] width 43 height 19
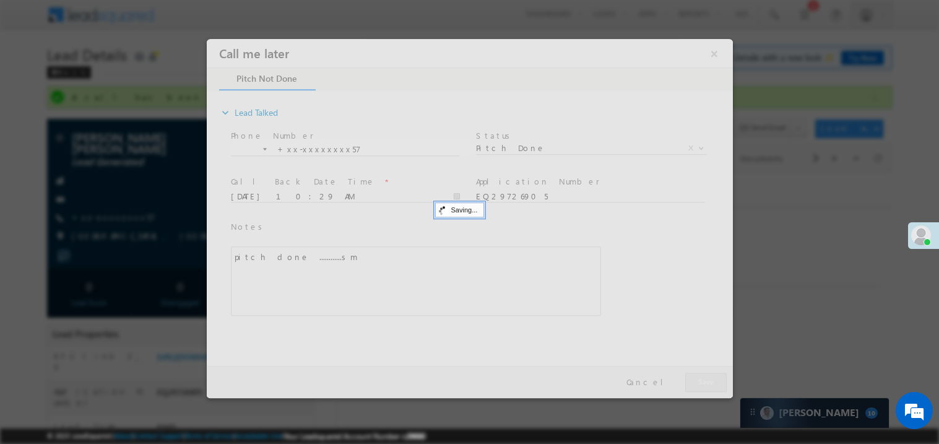
click at [701, 381] on div at bounding box center [469, 217] width 526 height 359
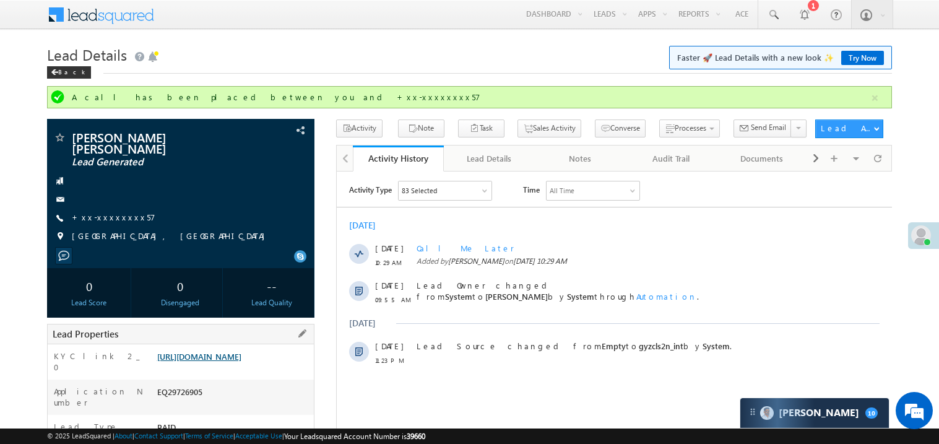
click at [238, 351] on link "https://angelbroking1-pk3em7sa.customui-test.leadsquared.com?leadId=9985c4be-0b…" at bounding box center [199, 356] width 84 height 11
click at [116, 213] on span "+xx-xxxxxxxx57" at bounding box center [114, 218] width 84 height 12
click at [114, 212] on link "+xx-xxxxxxxx57" at bounding box center [114, 217] width 84 height 11
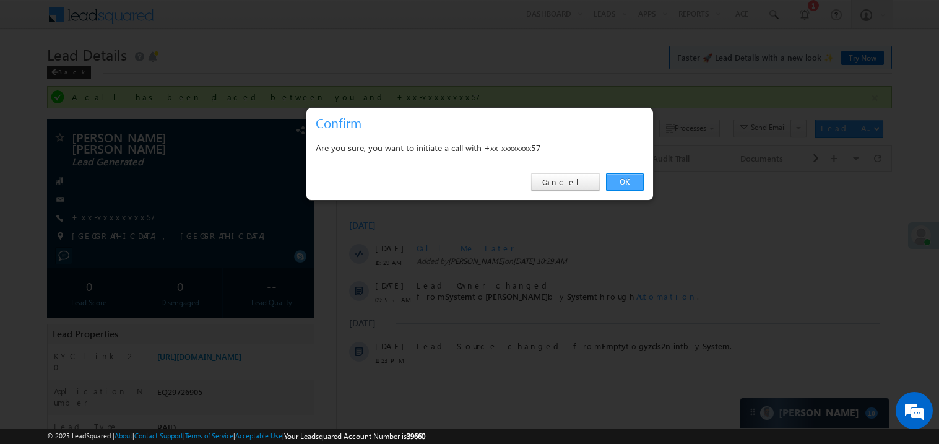
click at [615, 176] on link "OK" at bounding box center [625, 181] width 38 height 17
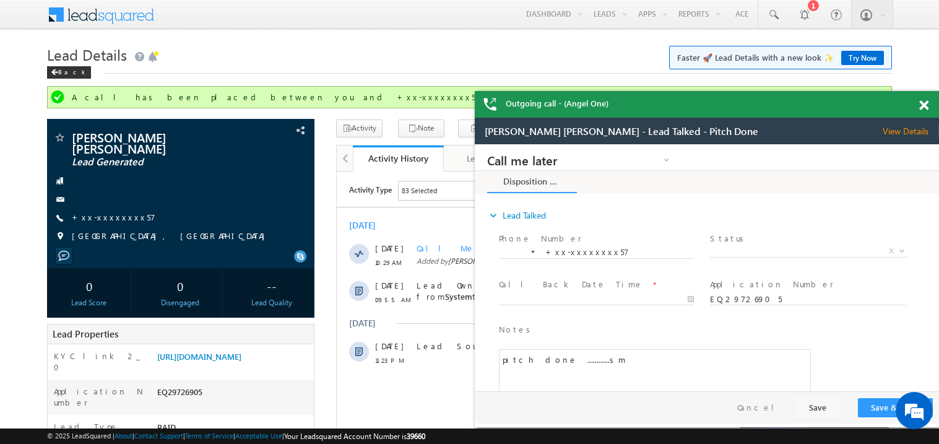
click at [921, 106] on span at bounding box center [923, 105] width 9 height 11
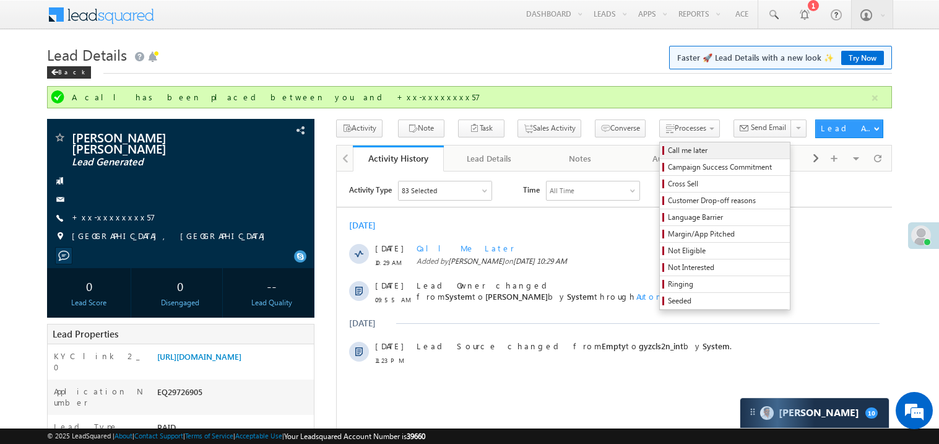
click at [668, 152] on span "Call me later" at bounding box center [727, 150] width 118 height 11
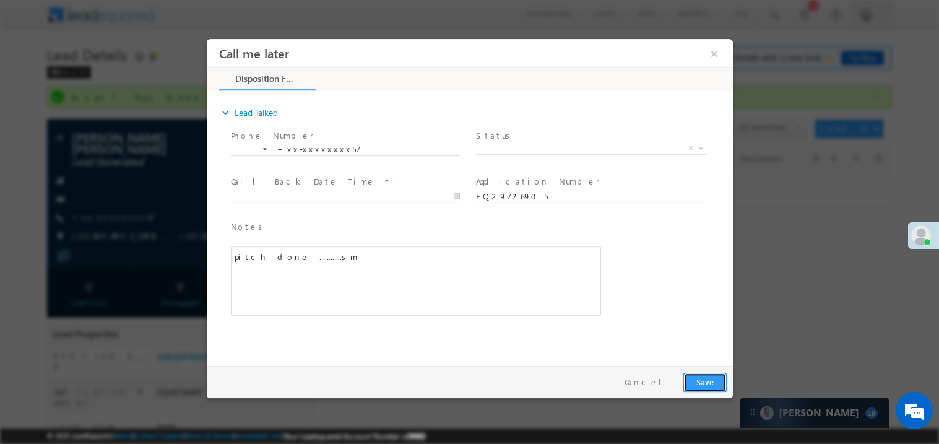
click at [700, 373] on button "Save" at bounding box center [704, 381] width 43 height 19
click at [273, 197] on body "Call me later ×" at bounding box center [469, 198] width 526 height 321
type input "09/29/25 10:35 AM"
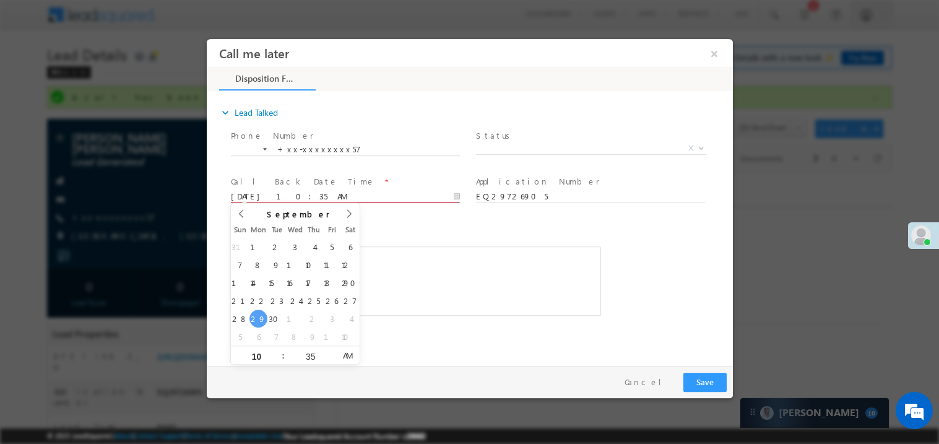
click at [452, 285] on div "pitch done ............sm" at bounding box center [415, 280] width 370 height 69
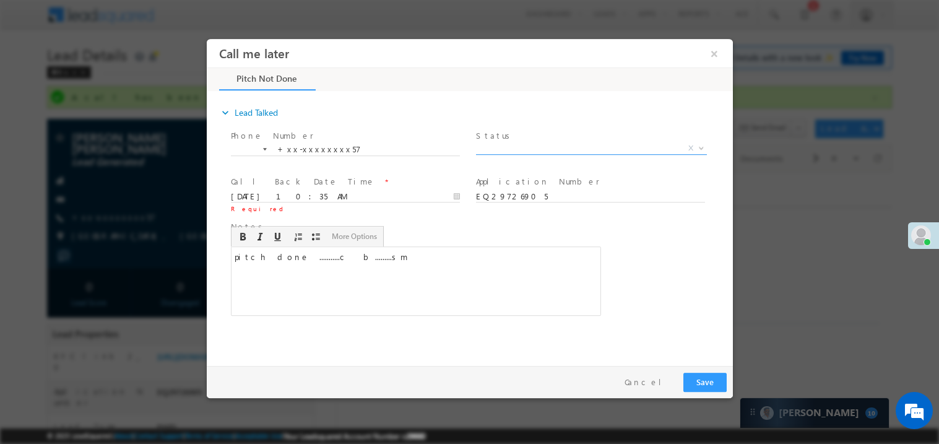
click at [493, 147] on span "X" at bounding box center [590, 148] width 231 height 12
select select "Pitch Done"
click at [705, 379] on button "Save" at bounding box center [704, 381] width 43 height 19
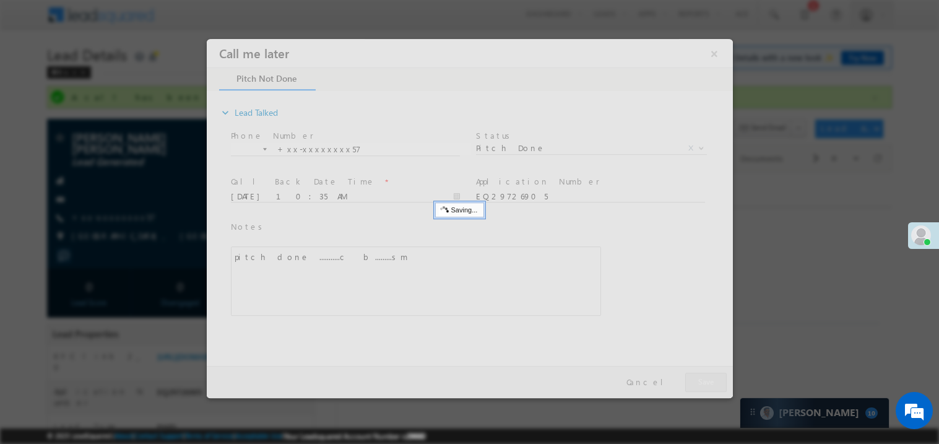
click at [705, 379] on div at bounding box center [469, 217] width 526 height 359
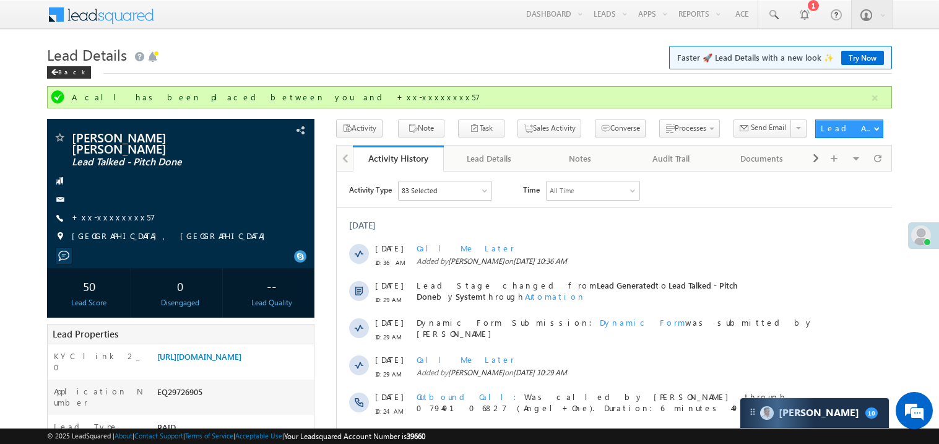
click at [705, 382] on div "Call Me Later Added by Madhavi Sumit on 29 Sep 2025 10:29 AM" at bounding box center [619, 366] width 407 height 37
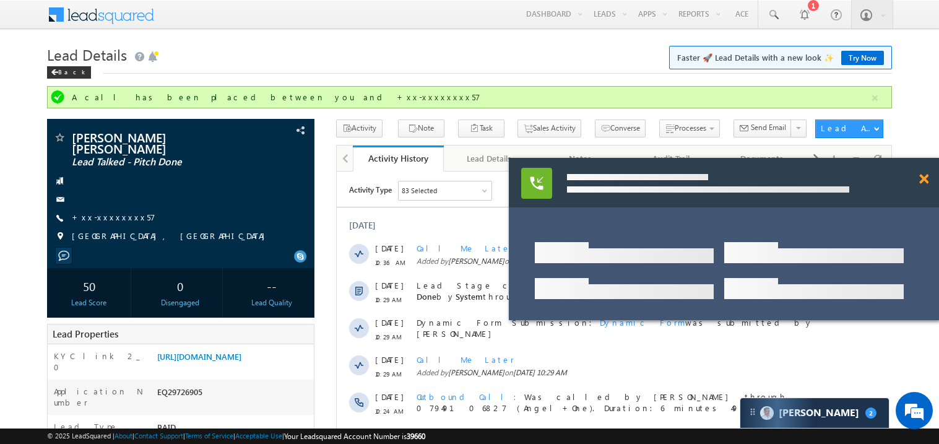
click at [927, 181] on span at bounding box center [923, 179] width 9 height 11
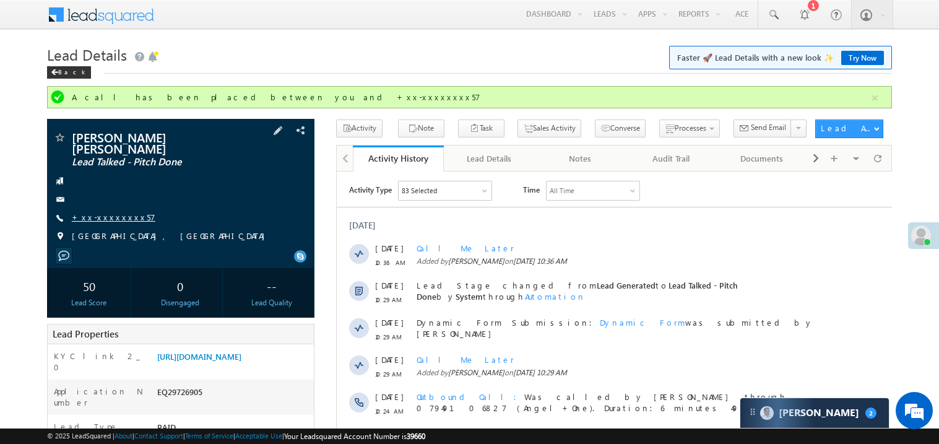
click at [110, 212] on link "+xx-xxxxxxxx57" at bounding box center [114, 217] width 84 height 11
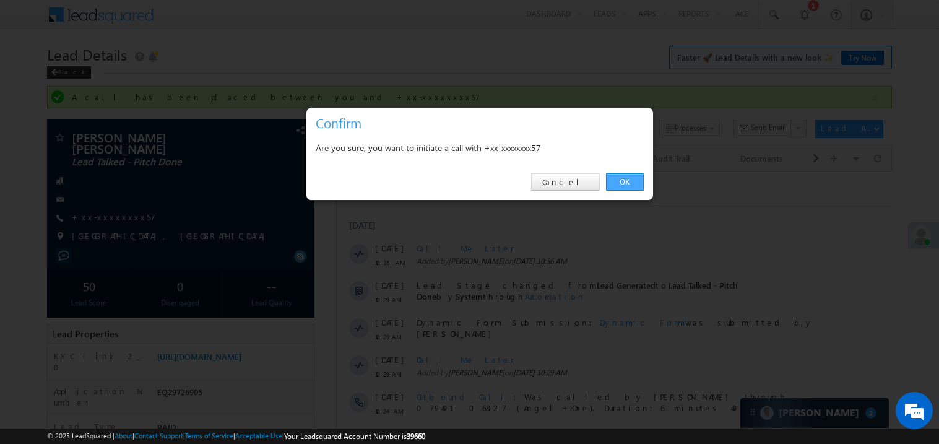
click at [618, 183] on link "OK" at bounding box center [625, 181] width 38 height 17
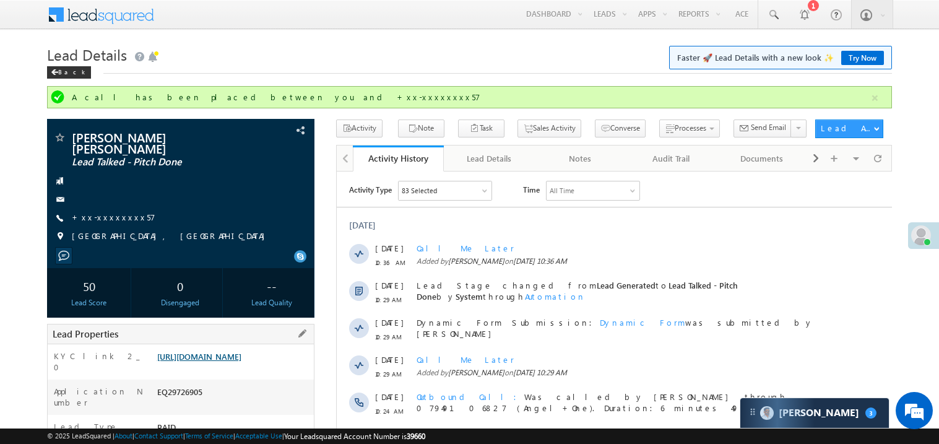
click at [215, 356] on link "https://angelbroking1-pk3em7sa.customui-test.leadsquared.com?leadId=9985c4be-0b…" at bounding box center [199, 356] width 84 height 11
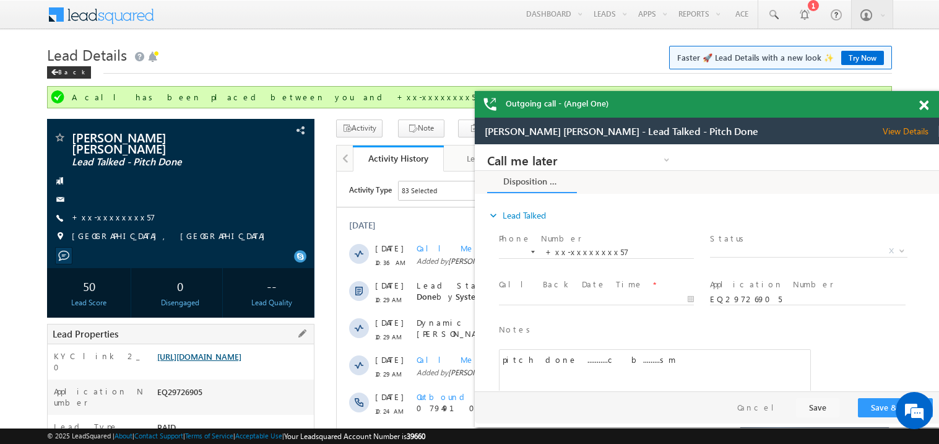
click at [212, 351] on link "https://angelbroking1-pk3em7sa.customui-test.leadsquared.com?leadId=9985c4be-0b…" at bounding box center [199, 356] width 84 height 11
click at [114, 212] on link "+xx-xxxxxxxx57" at bounding box center [114, 217] width 84 height 11
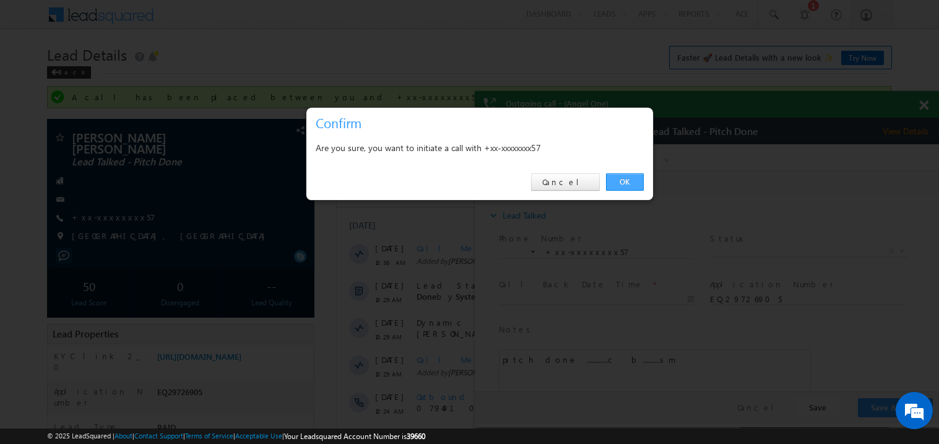
click at [628, 180] on link "OK" at bounding box center [625, 181] width 38 height 17
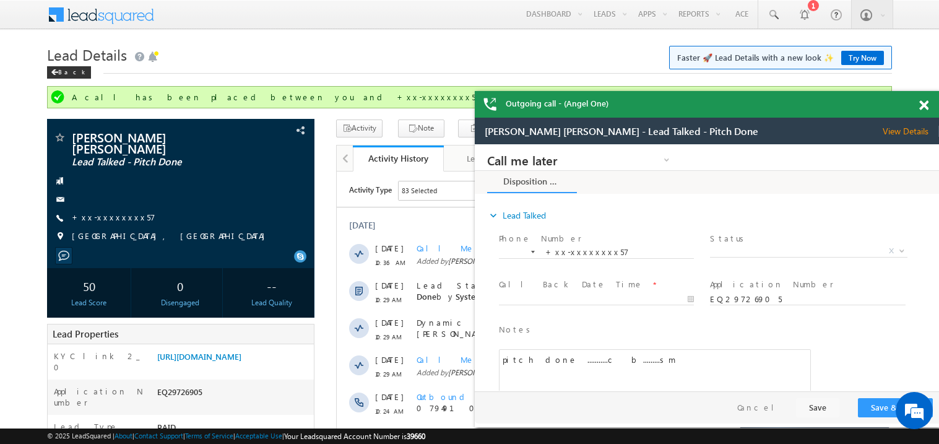
click at [930, 108] on div at bounding box center [930, 103] width 17 height 24
click at [926, 103] on span at bounding box center [923, 105] width 9 height 11
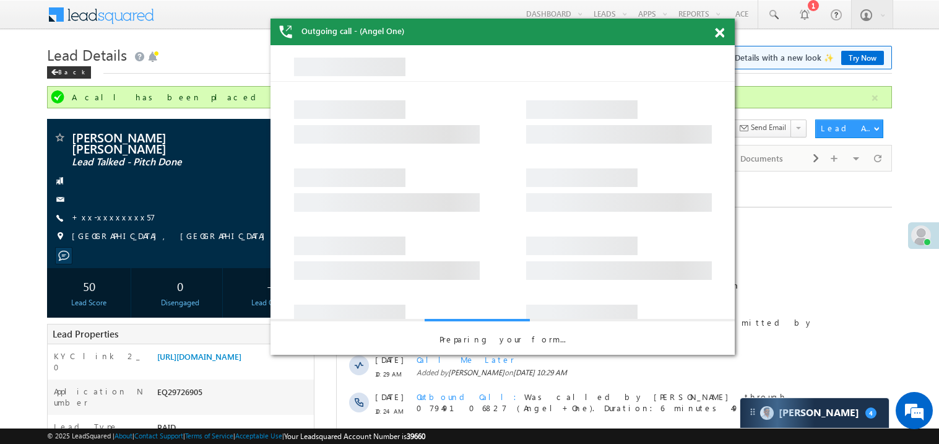
drag, startPoint x: 681, startPoint y: 123, endPoint x: 463, endPoint y: 32, distance: 235.5
click at [463, 32] on div "Outgoing call - (Angel One)" at bounding box center [502, 32] width 464 height 27
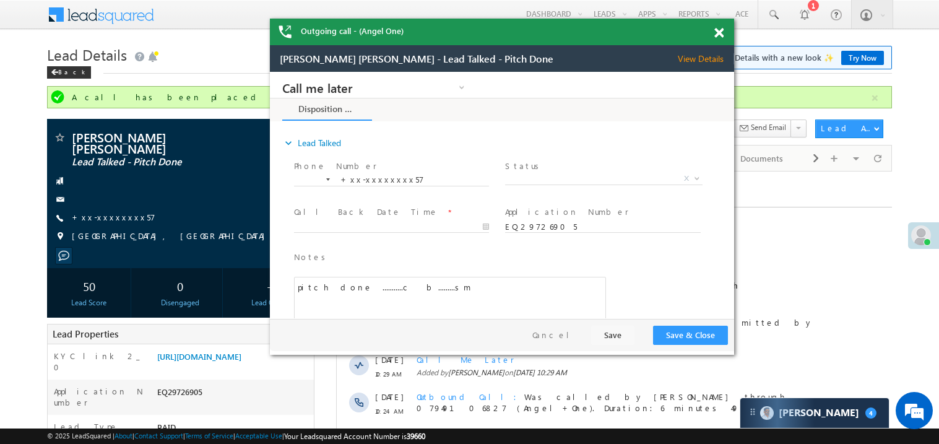
click at [724, 32] on div at bounding box center [725, 31] width 17 height 24
click at [723, 32] on span at bounding box center [718, 33] width 9 height 11
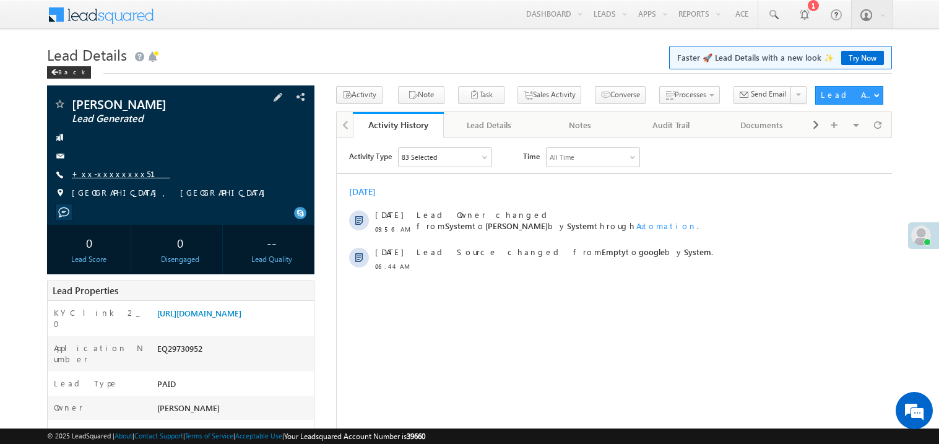
click at [105, 176] on link "+xx-xxxxxxxx51" at bounding box center [121, 173] width 98 height 11
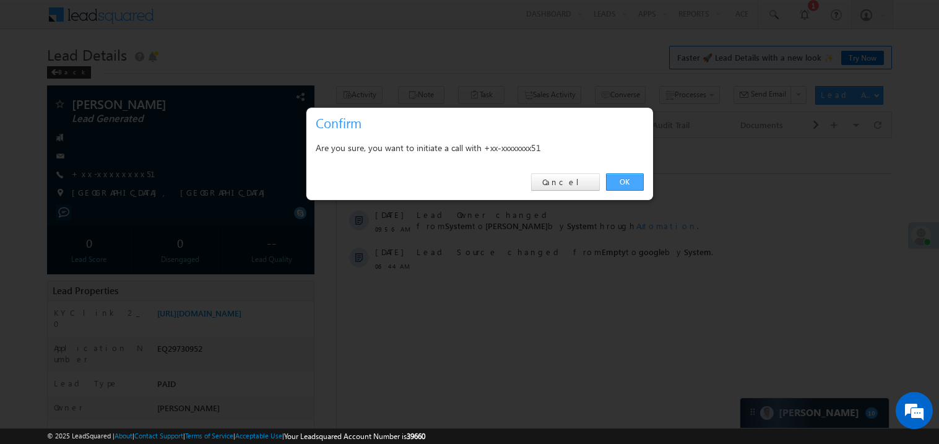
click at [620, 178] on link "OK" at bounding box center [625, 181] width 38 height 17
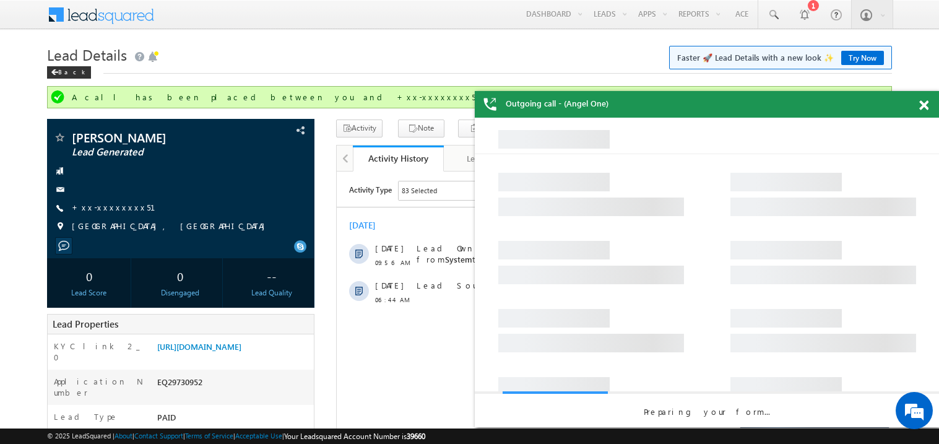
click at [922, 107] on span at bounding box center [923, 105] width 9 height 11
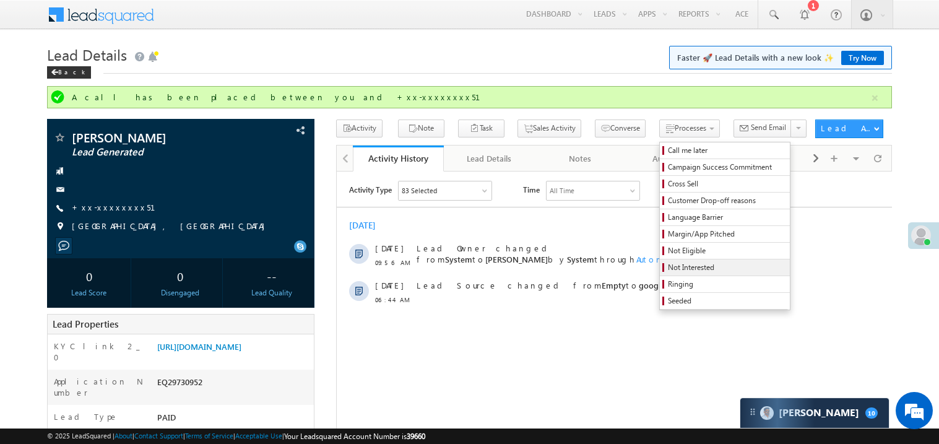
click at [668, 270] on span "Not Interested" at bounding box center [727, 267] width 118 height 11
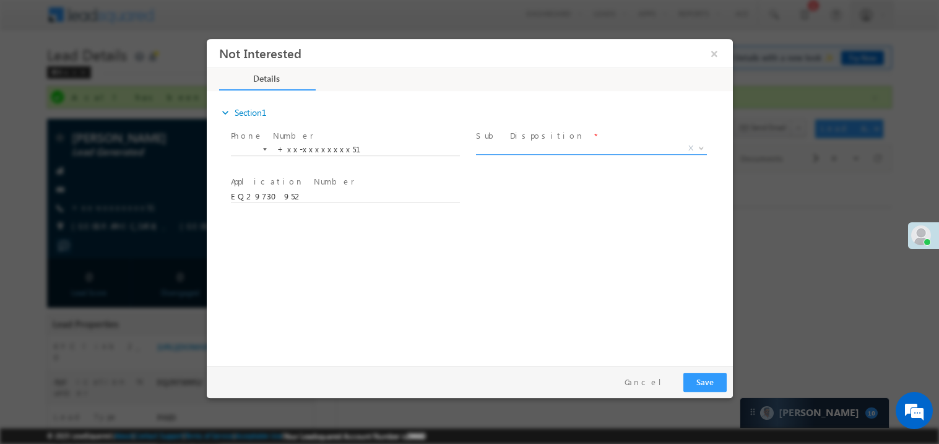
click at [513, 142] on span "X" at bounding box center [590, 148] width 231 height 12
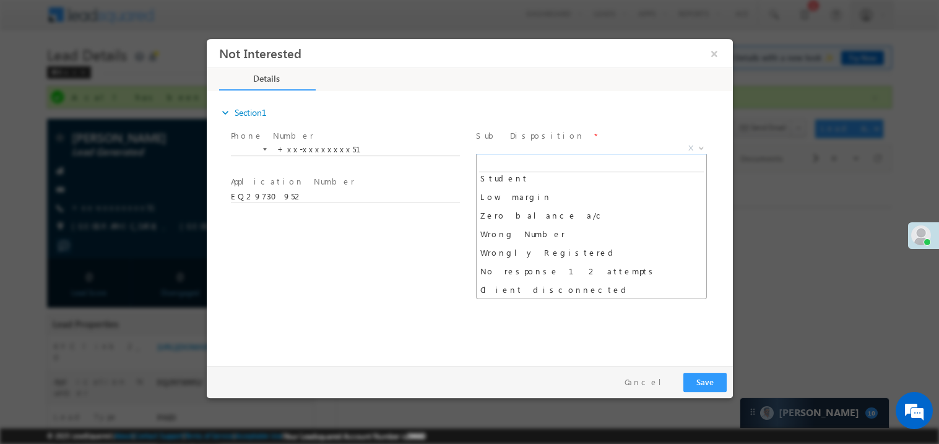
scroll to position [98, 0]
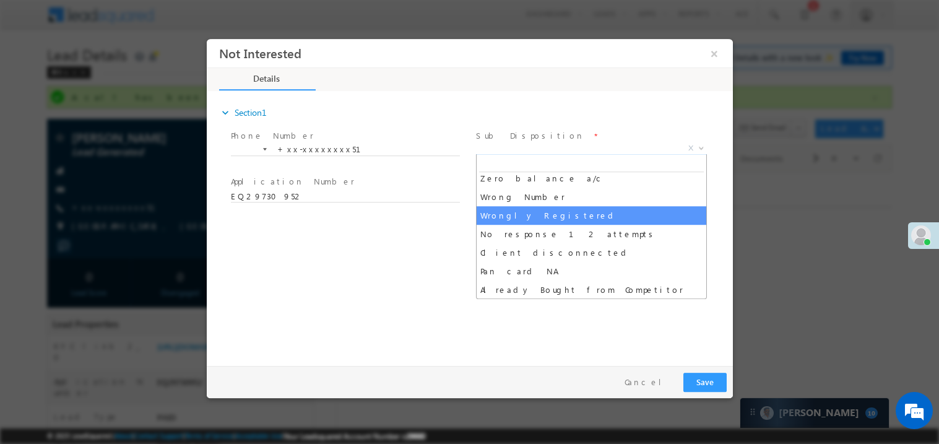
select select "Wrongly Registered"
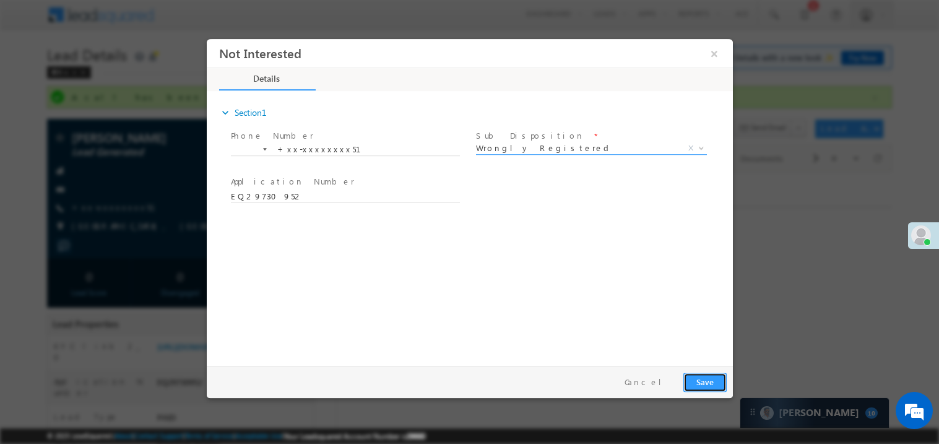
click at [710, 373] on button "Save" at bounding box center [704, 381] width 43 height 19
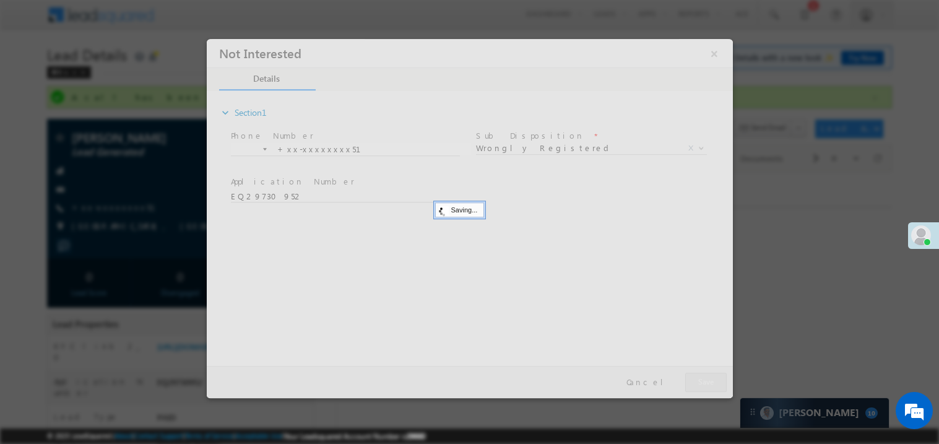
click at [710, 373] on div at bounding box center [469, 217] width 526 height 359
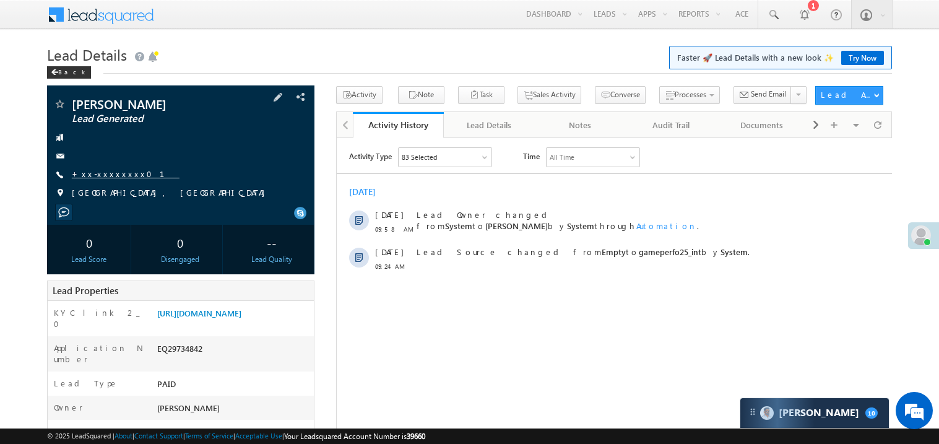
click at [106, 169] on link "+xx-xxxxxxxx01" at bounding box center [126, 173] width 108 height 11
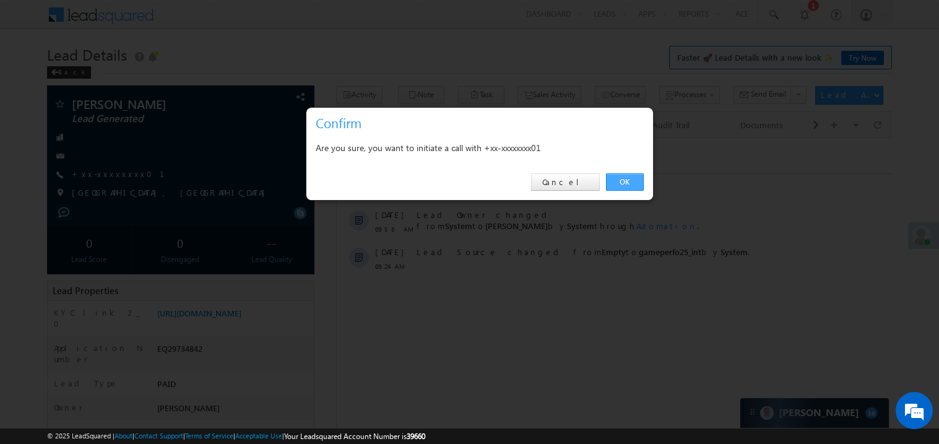
click at [626, 184] on link "OK" at bounding box center [625, 181] width 38 height 17
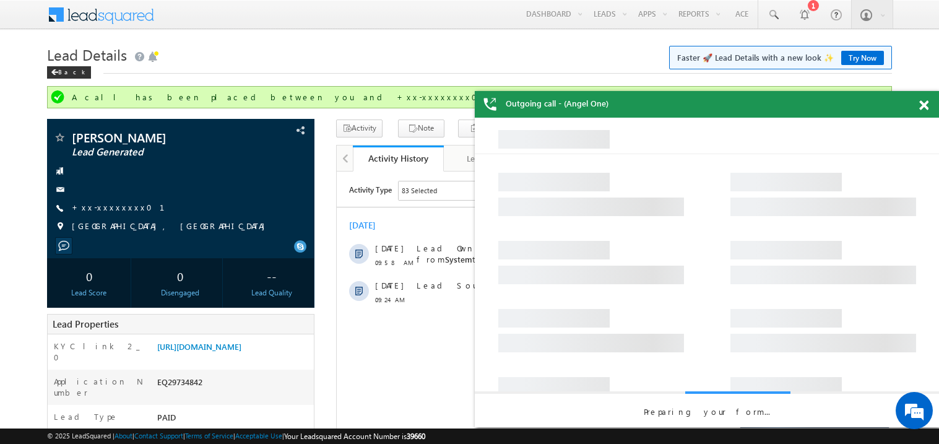
click at [923, 106] on span at bounding box center [923, 105] width 9 height 11
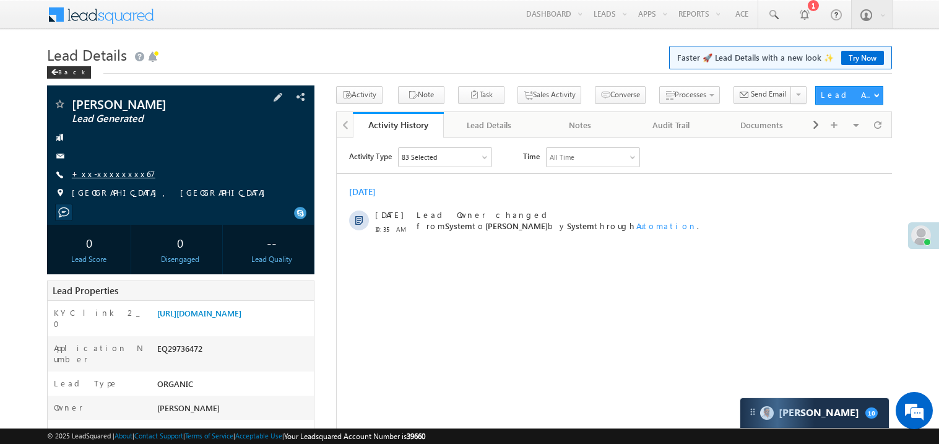
click at [110, 171] on link "+xx-xxxxxxxx67" at bounding box center [114, 173] width 84 height 11
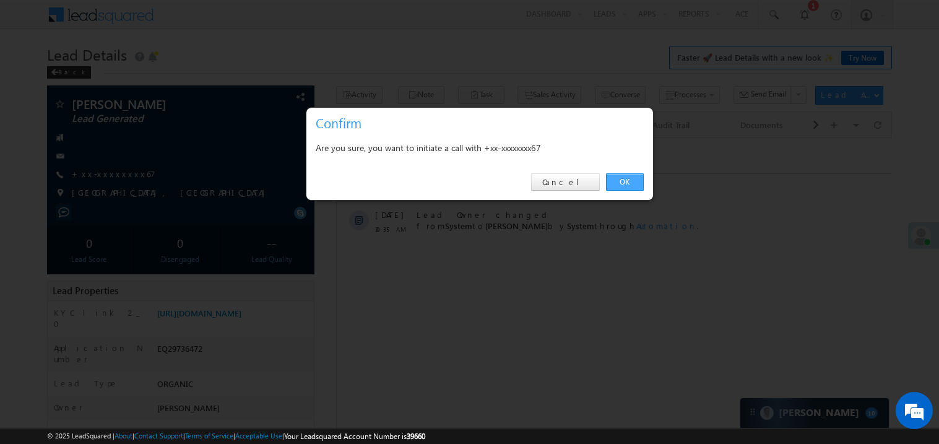
click at [624, 181] on link "OK" at bounding box center [625, 181] width 38 height 17
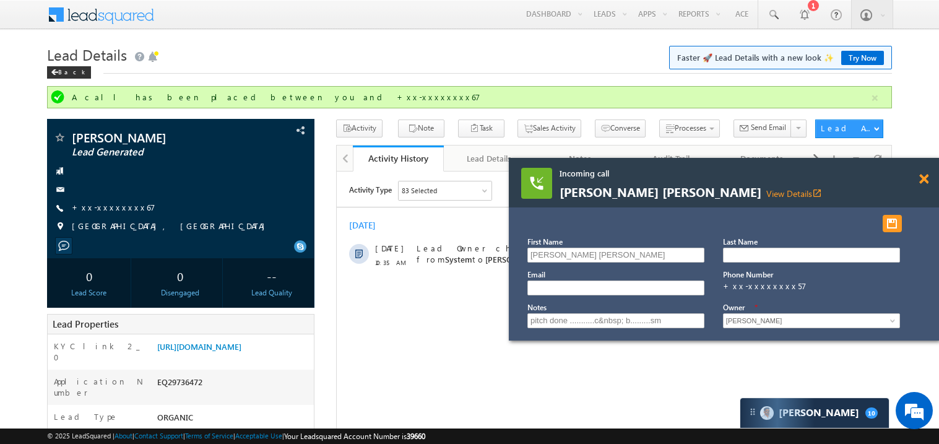
click at [922, 176] on span at bounding box center [923, 179] width 9 height 11
click at [921, 181] on span at bounding box center [923, 179] width 9 height 11
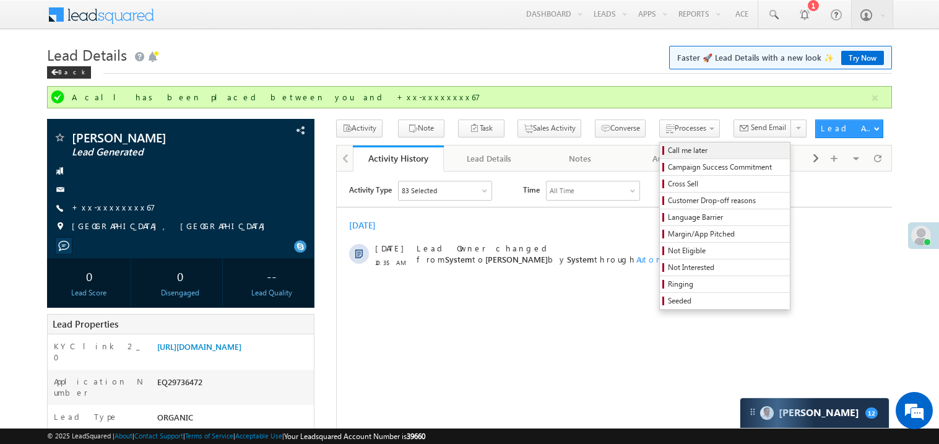
click at [668, 154] on span "Call me later" at bounding box center [727, 150] width 118 height 11
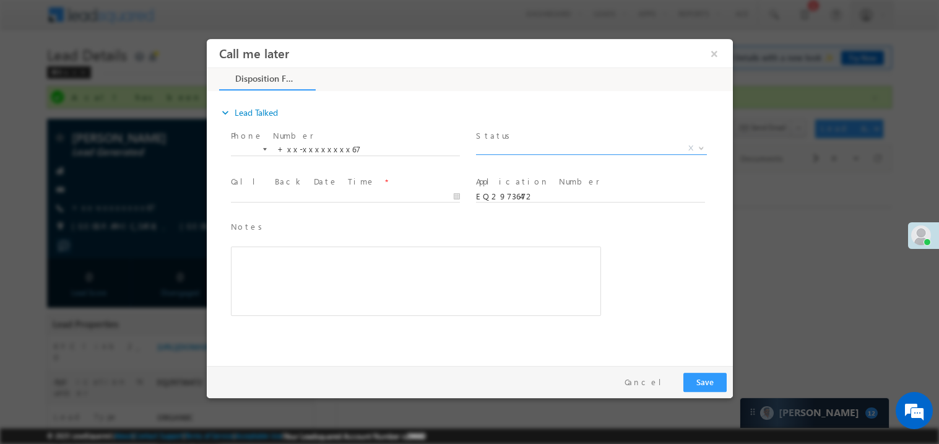
click at [504, 148] on span "X" at bounding box center [590, 148] width 231 height 12
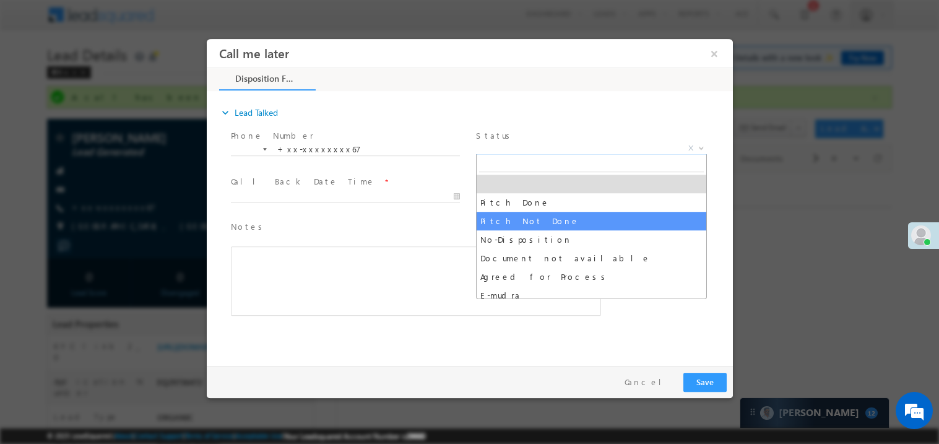
select select "Pitch Not Done"
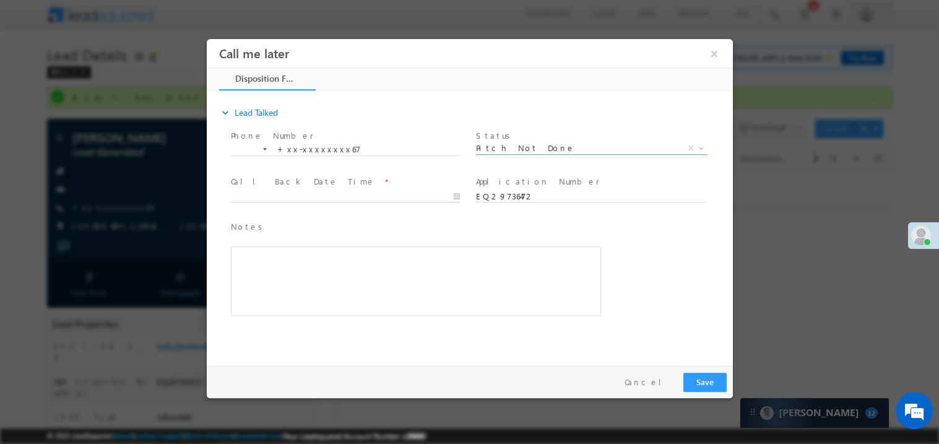
click at [303, 194] on body "Call me later ×" at bounding box center [469, 198] width 526 height 321
type input "09/29/25 10:43 AM"
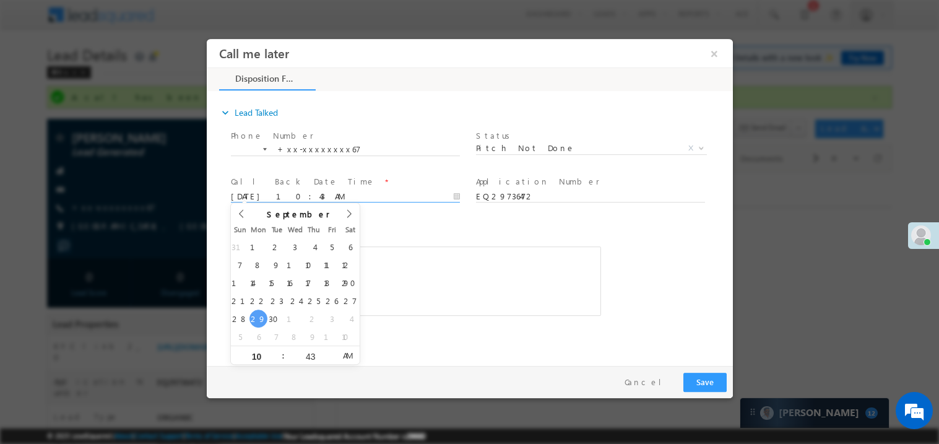
click at [441, 262] on div "Rich Text Editor, 40788eee-0fb2-11ec-a811-0adc8a9d82c2__tab1__section1__Notes__…" at bounding box center [415, 280] width 370 height 69
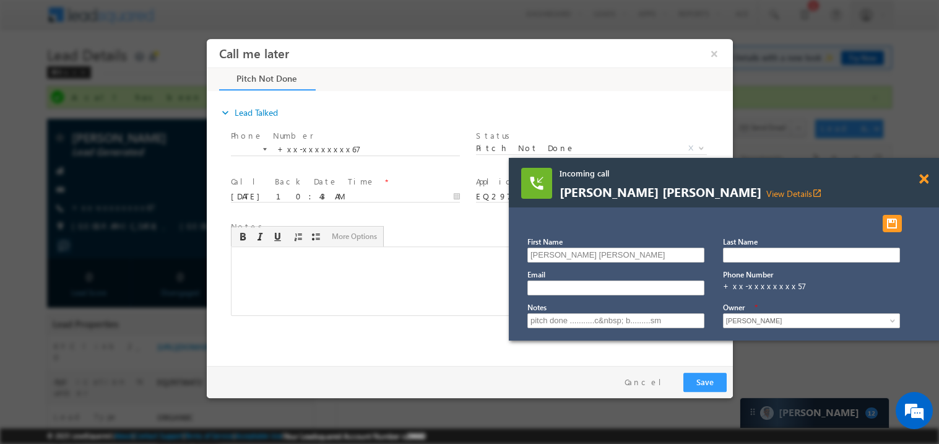
click at [926, 175] on span at bounding box center [923, 179] width 9 height 11
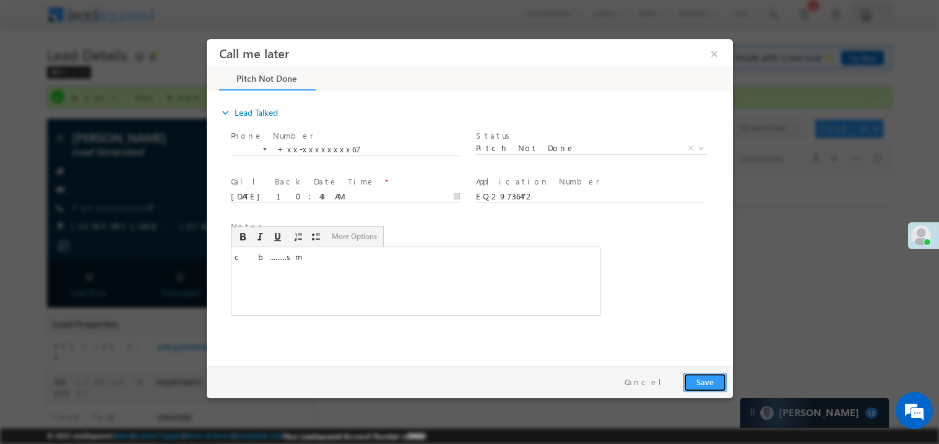
click at [696, 374] on button "Save" at bounding box center [704, 381] width 43 height 19
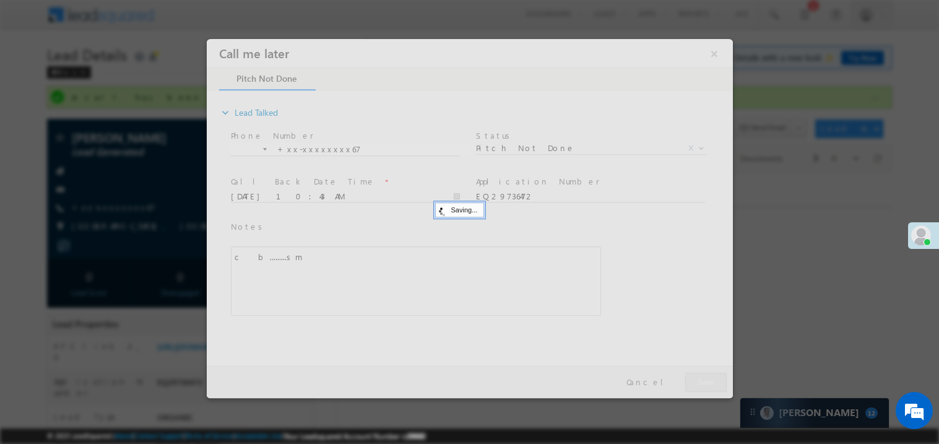
click at [696, 374] on div at bounding box center [469, 217] width 526 height 359
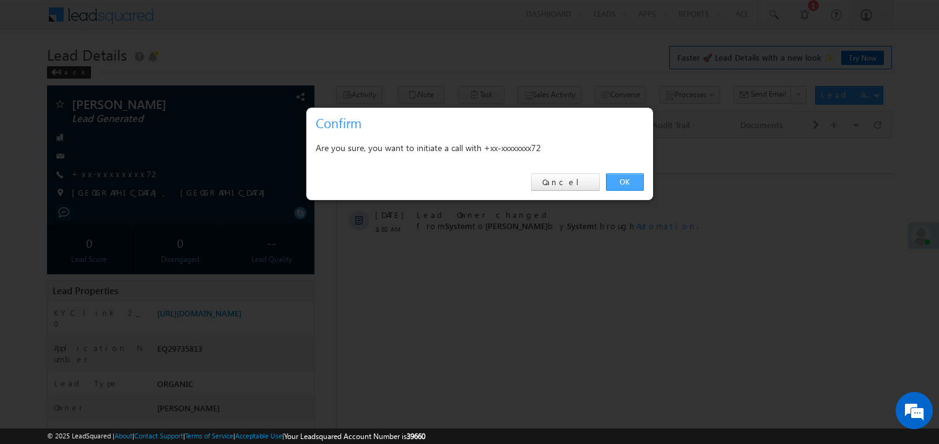
click at [632, 182] on link "OK" at bounding box center [625, 181] width 38 height 17
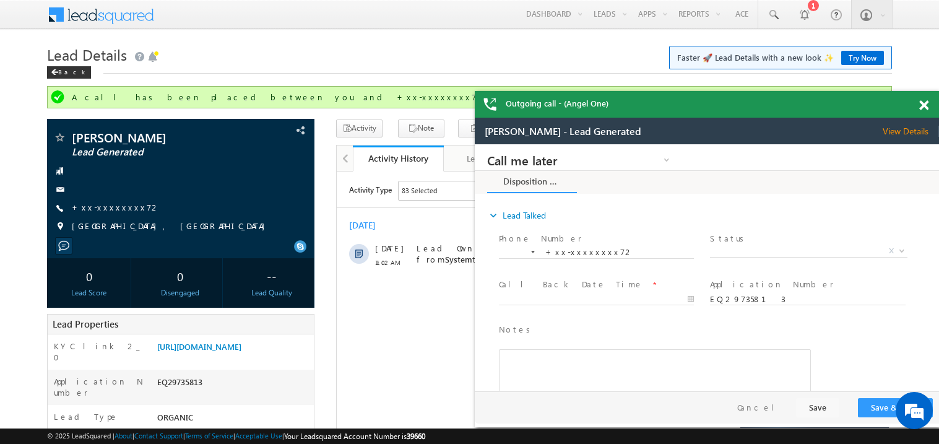
click at [927, 106] on span at bounding box center [923, 105] width 9 height 11
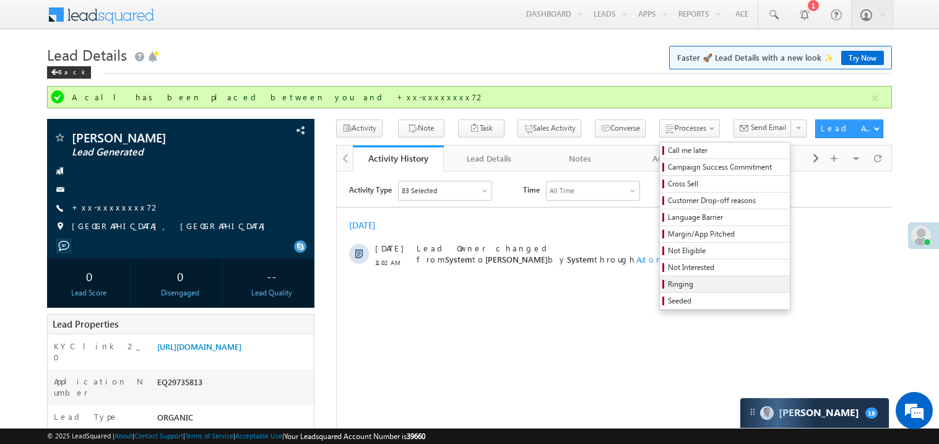
click at [682, 283] on span "Ringing" at bounding box center [727, 283] width 118 height 11
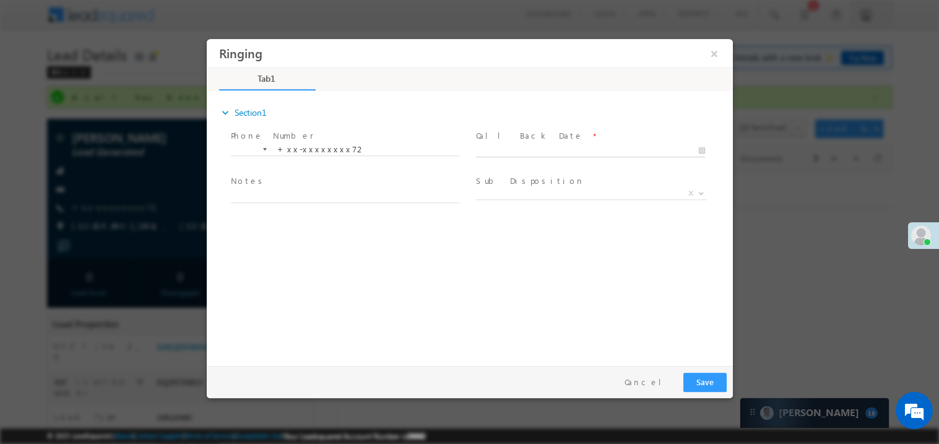
click at [507, 149] on body "Ringing ×" at bounding box center [469, 198] width 526 height 321
type input "[DATE] 11:10 AM"
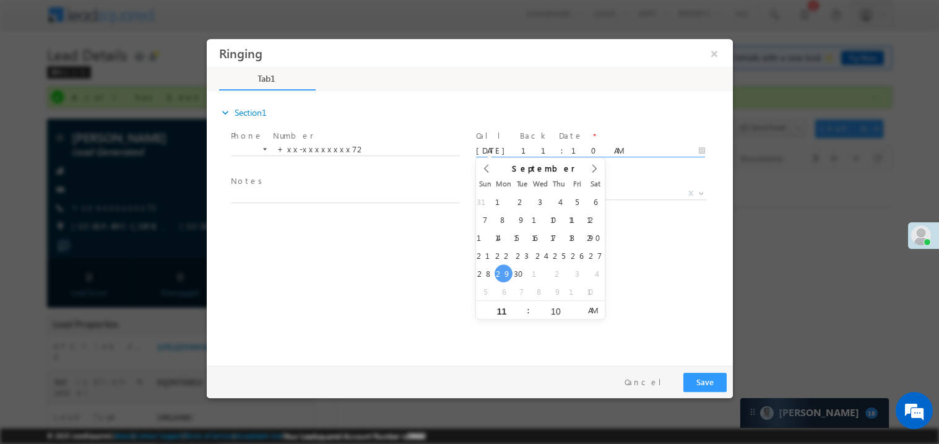
click at [280, 186] on span "Notes *" at bounding box center [344, 182] width 228 height 14
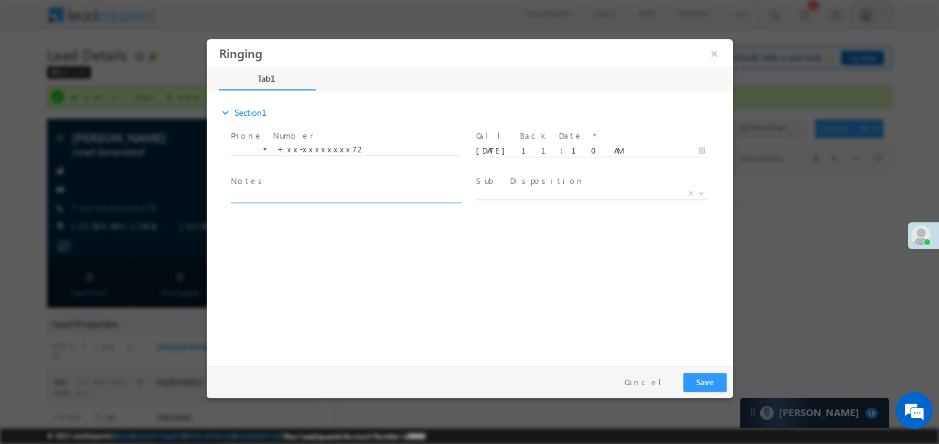
click at [264, 194] on textarea at bounding box center [344, 195] width 229 height 14
type textarea "ring"
click at [521, 194] on span "X" at bounding box center [590, 193] width 231 height 12
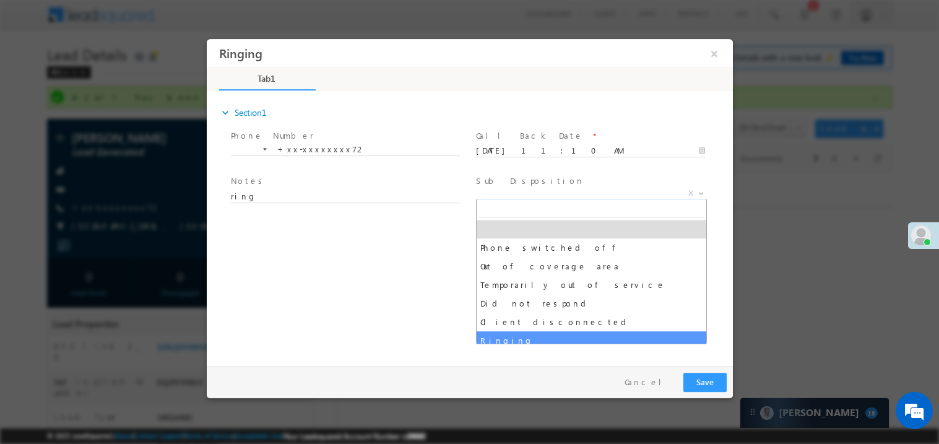
select select "Ringing"
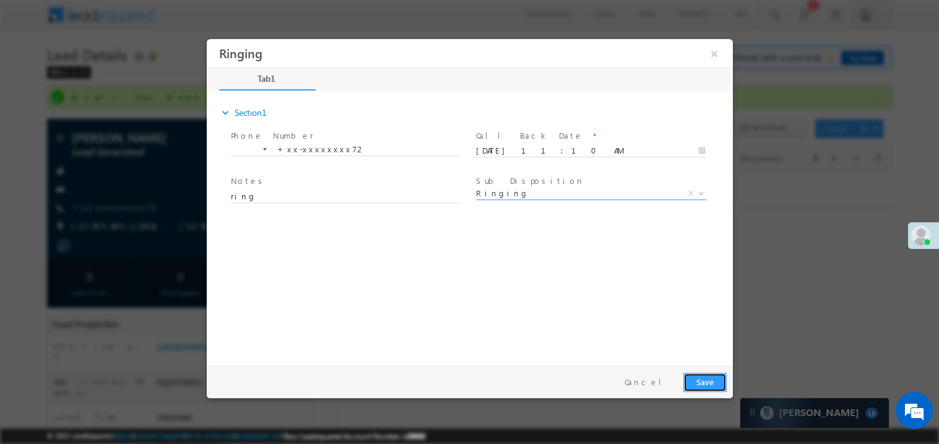
click at [716, 383] on button "Save" at bounding box center [704, 381] width 43 height 19
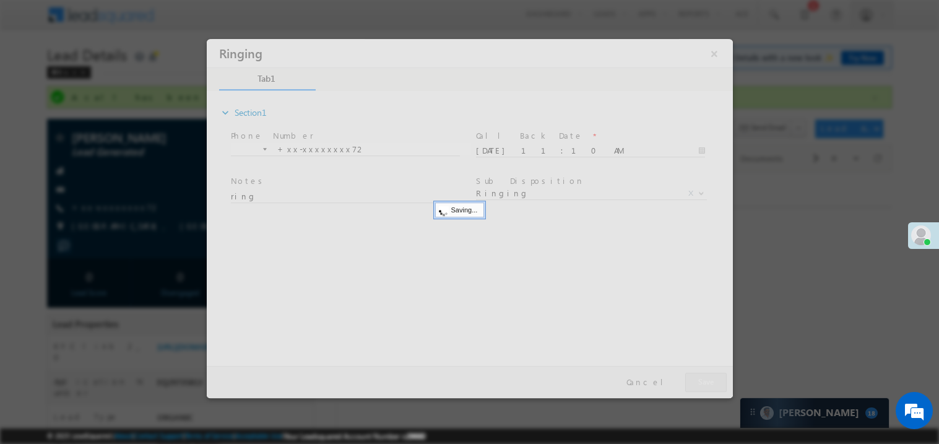
click at [716, 383] on div at bounding box center [469, 217] width 526 height 359
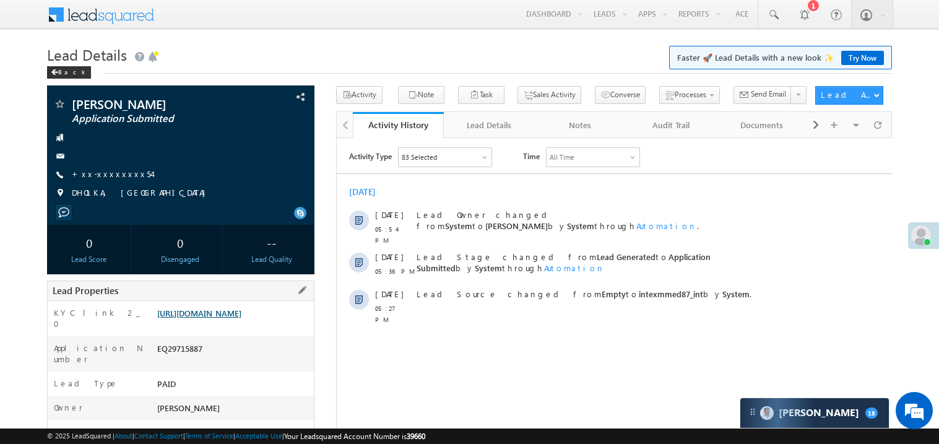
click at [240, 318] on link "[URL][DOMAIN_NAME]" at bounding box center [199, 313] width 84 height 11
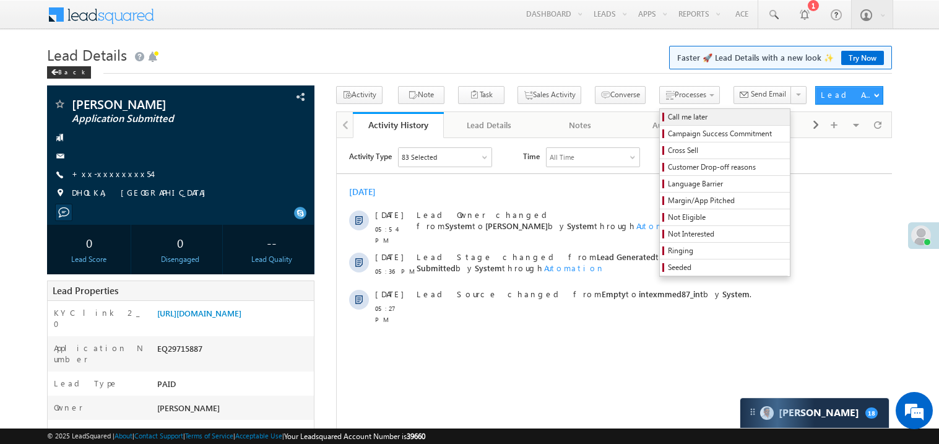
click at [668, 119] on span "Call me later" at bounding box center [727, 116] width 118 height 11
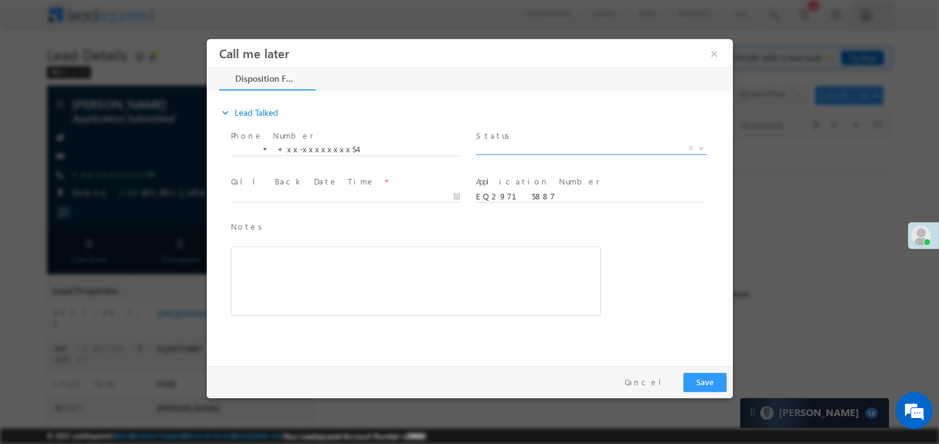
click at [502, 147] on span "X" at bounding box center [590, 148] width 231 height 12
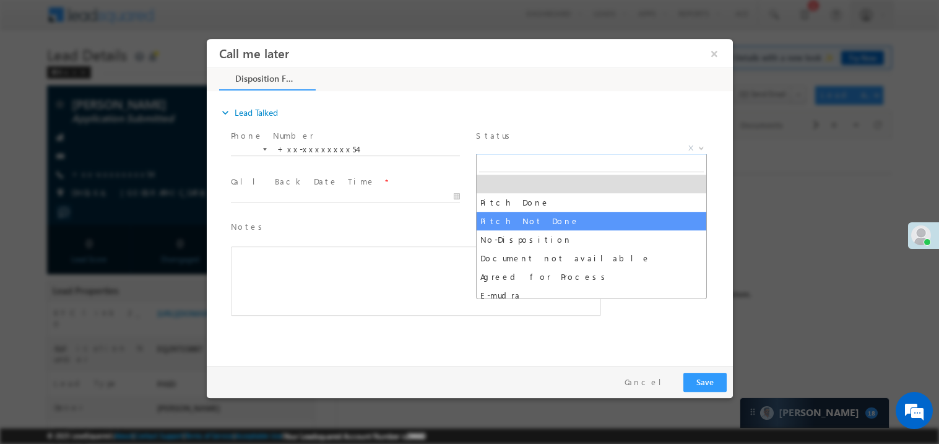
select select "Pitch Not Done"
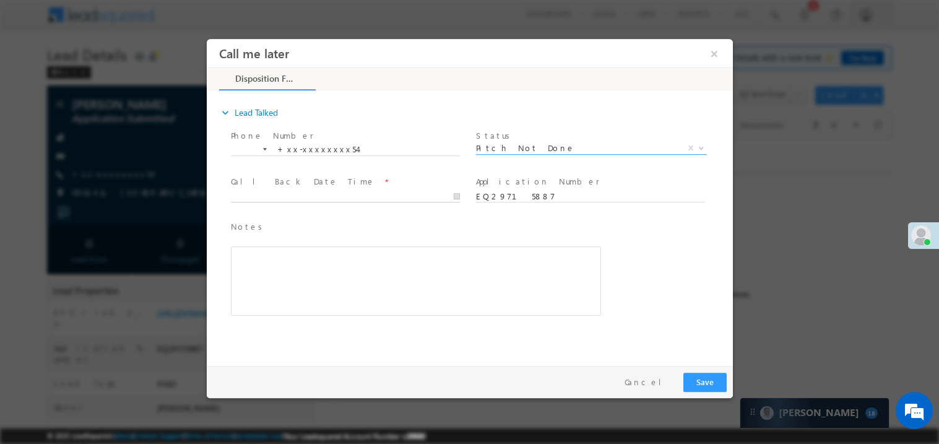
click at [273, 198] on body "Call me later ×" at bounding box center [469, 198] width 526 height 321
type input "09/29/25 11:13 AM"
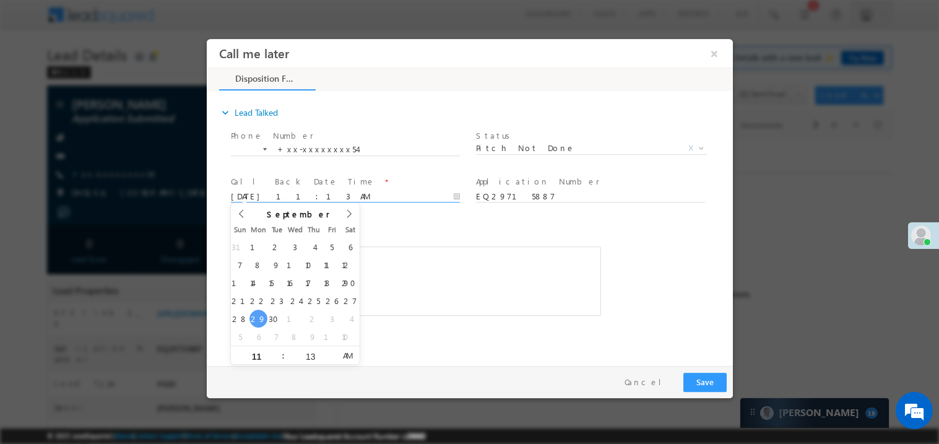
click at [457, 289] on div "Rich Text Editor, 40788eee-0fb2-11ec-a811-0adc8a9d82c2__tab1__section1__Notes__…" at bounding box center [415, 280] width 370 height 69
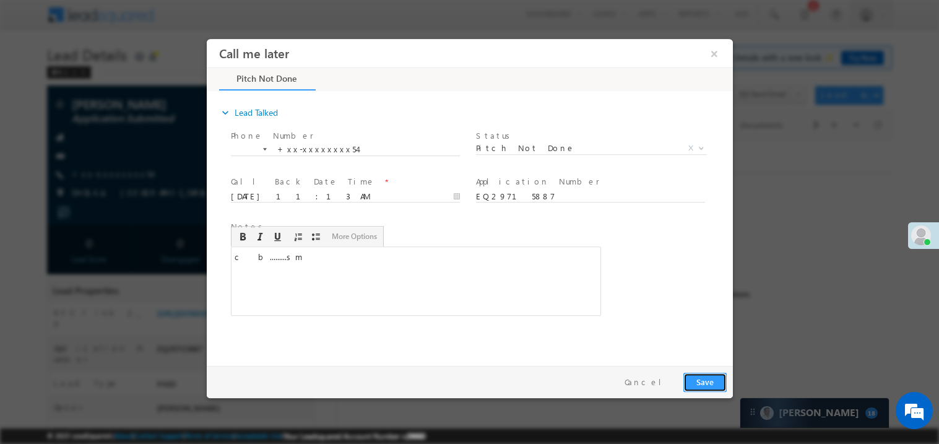
click at [705, 381] on button "Save" at bounding box center [704, 381] width 43 height 19
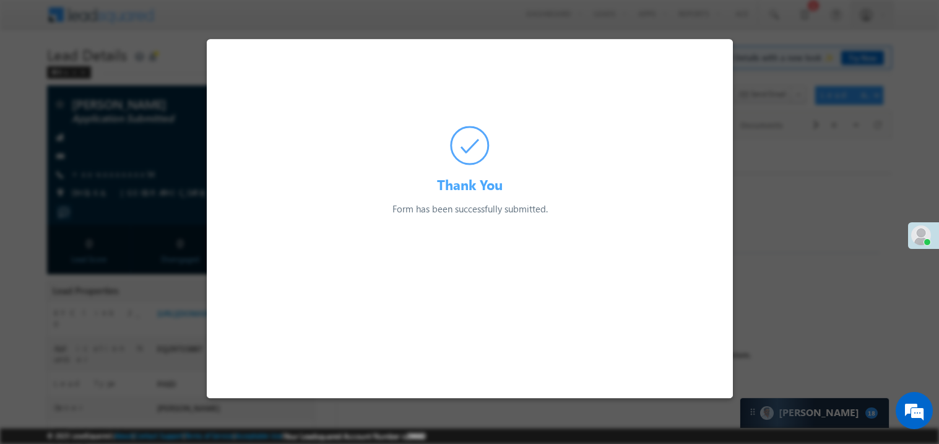
click at [705, 215] on html "Thank You Form has been successfully submitted. Preparing your form... Septembe…" at bounding box center [469, 126] width 526 height 177
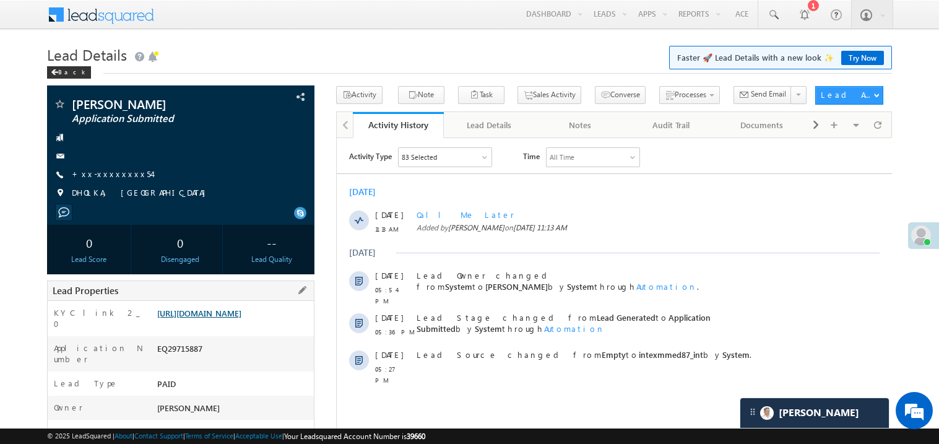
click at [207, 318] on link "https://angelbroking1-pk3em7sa.customui-test.leadsquared.com?leadId=81ff85ec-53…" at bounding box center [199, 313] width 84 height 11
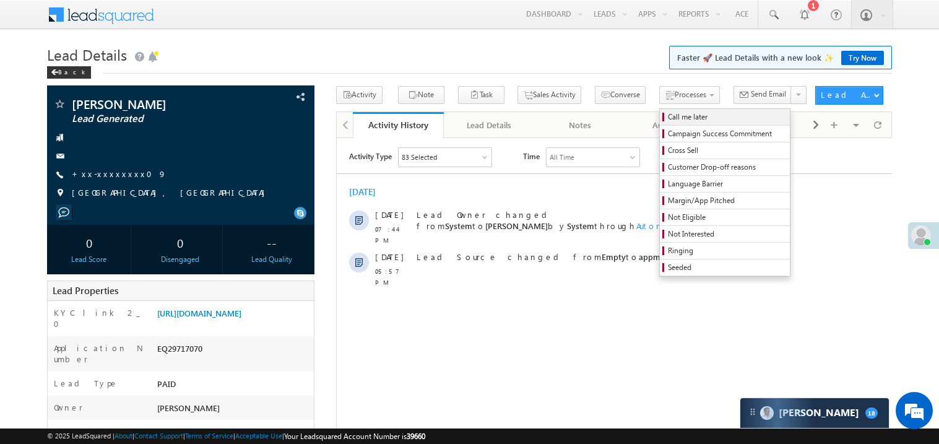
click at [668, 118] on span "Call me later" at bounding box center [727, 116] width 118 height 11
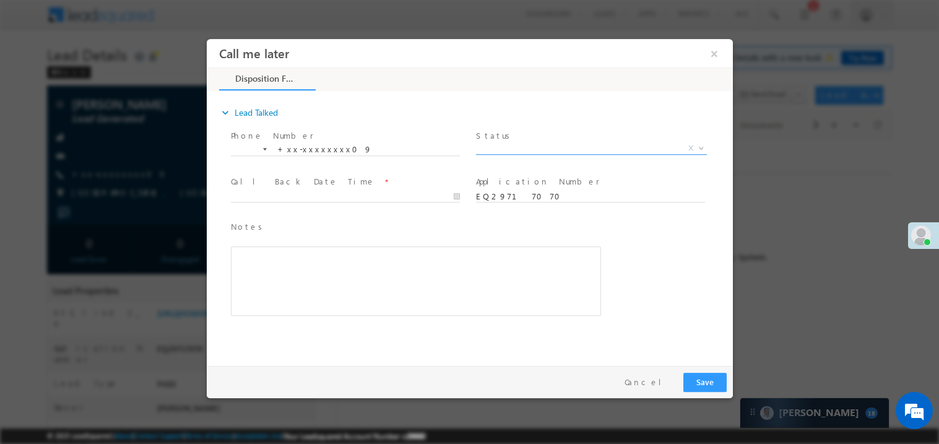
click at [501, 152] on body "Call me later ×" at bounding box center [469, 198] width 526 height 321
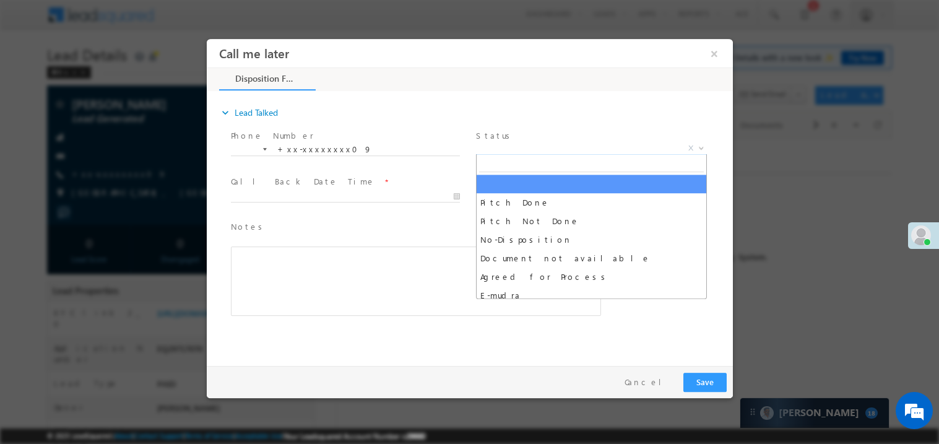
click at [517, 149] on span "X" at bounding box center [590, 148] width 231 height 12
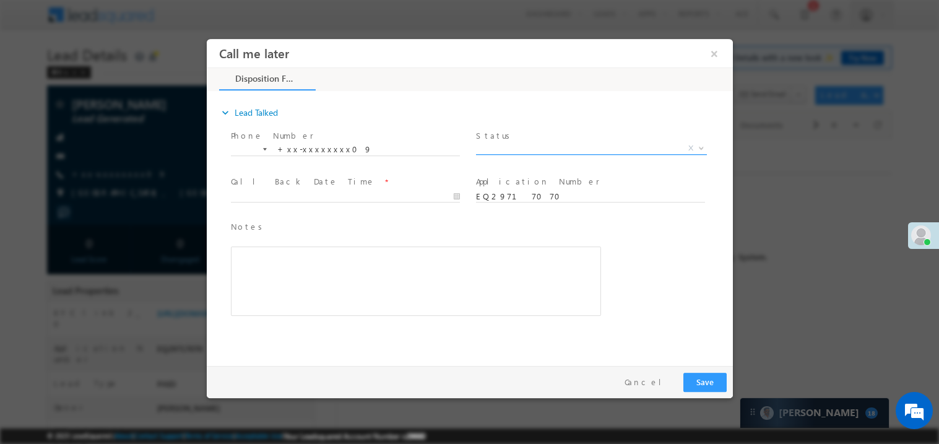
click at [517, 150] on span "X" at bounding box center [590, 148] width 231 height 12
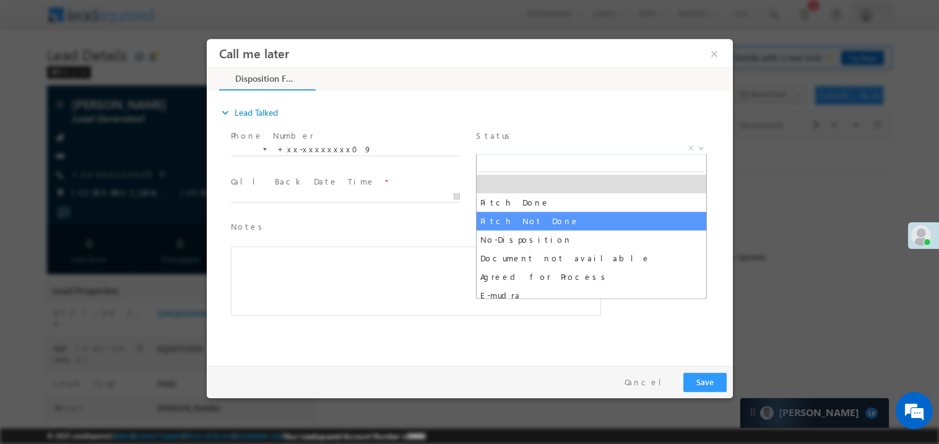
select select "Pitch Not Done"
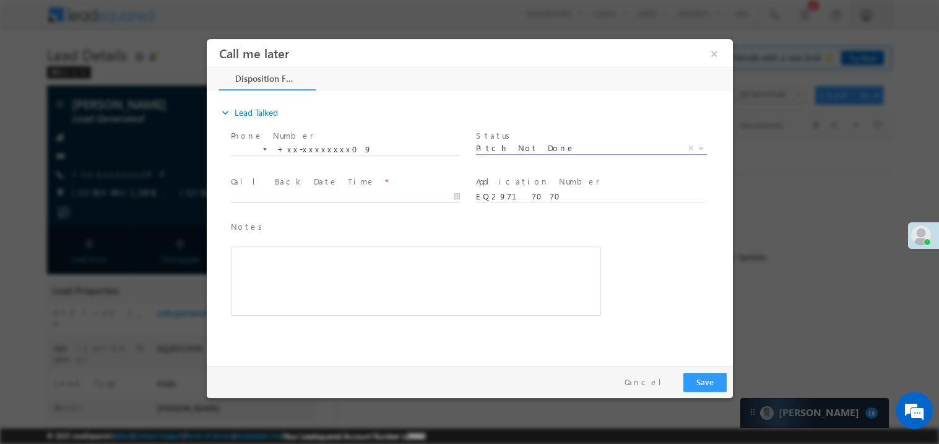
click at [257, 192] on body "Call me later ×" at bounding box center [469, 198] width 526 height 321
type input "[DATE] 11:17 AM"
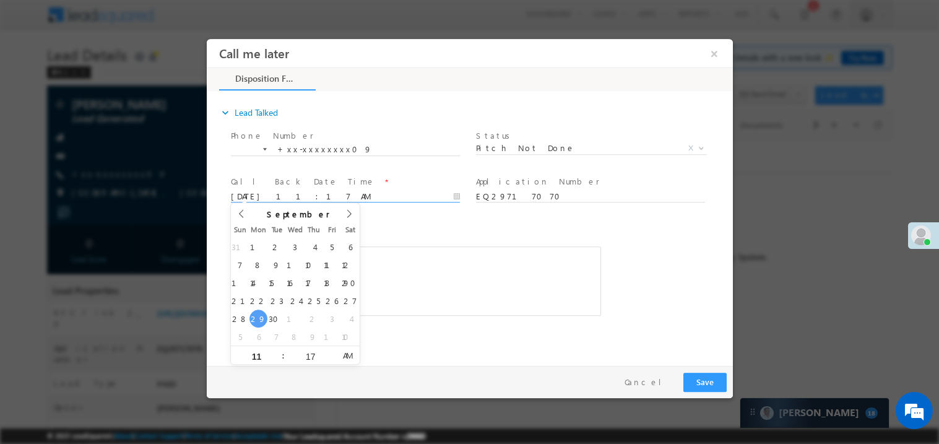
click at [429, 287] on div "Rich Text Editor, 40788eee-0fb2-11ec-a811-0adc8a9d82c2__tab1__section1__Notes__…" at bounding box center [415, 280] width 370 height 69
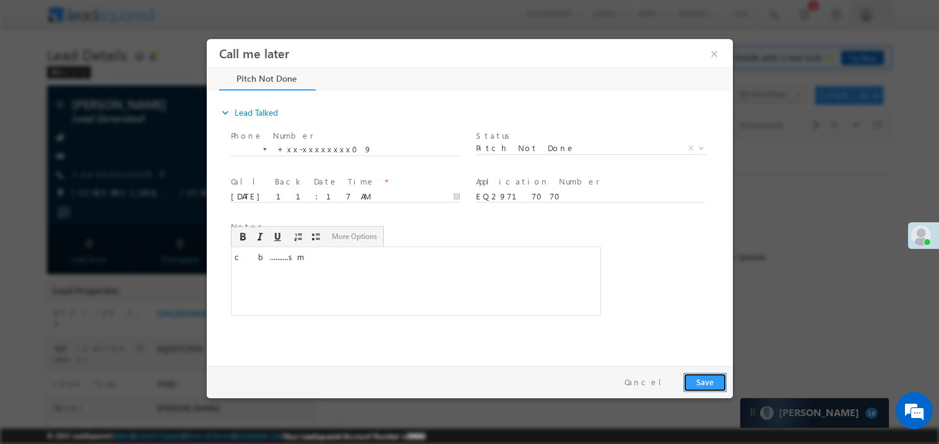
click at [703, 384] on button "Save" at bounding box center [704, 381] width 43 height 19
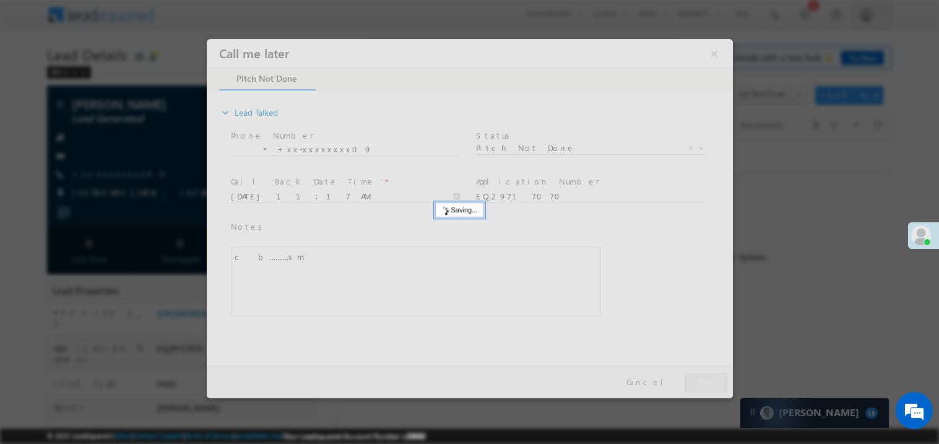
click at [703, 384] on div at bounding box center [469, 217] width 526 height 359
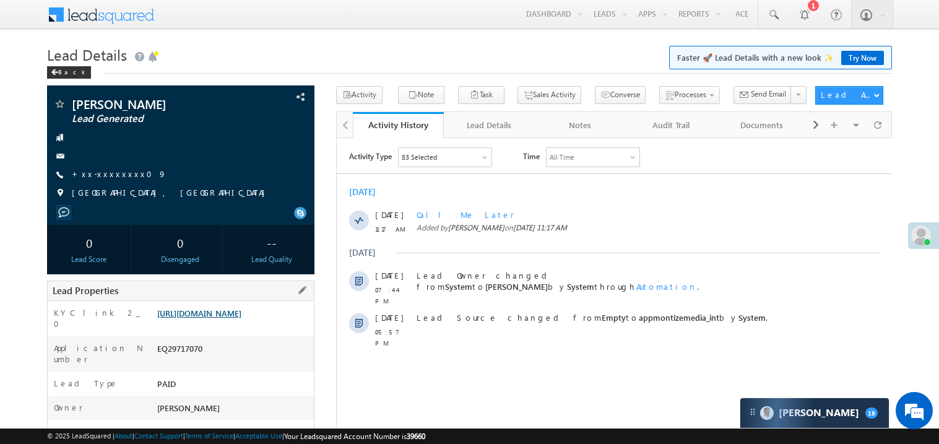
click at [211, 318] on link "https://angelbroking1-pk3em7sa.customui-test.leadsquared.com?leadId=6e6cc5f2-2d…" at bounding box center [199, 313] width 84 height 11
click at [241, 318] on link "https://angelbroking1-pk3em7sa.customui-test.leadsquared.com?leadId=6e6cc5f2-2d…" at bounding box center [199, 313] width 84 height 11
click at [119, 175] on link "+xx-xxxxxxxx09" at bounding box center [119, 173] width 95 height 11
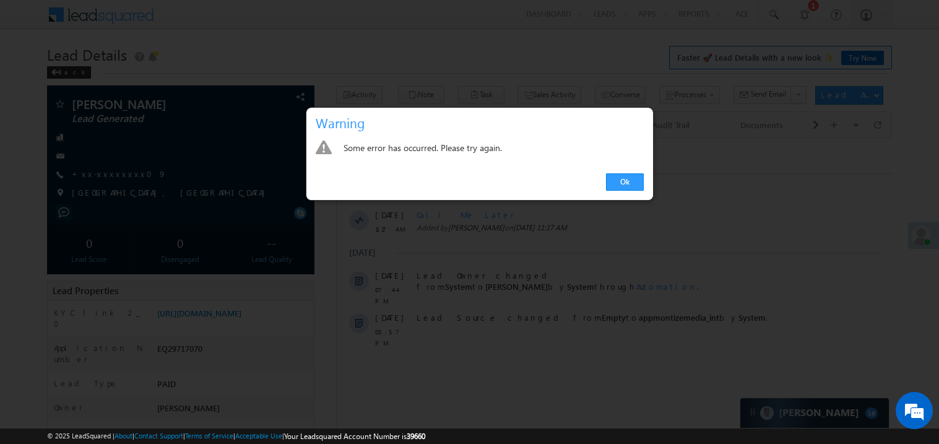
click at [642, 191] on div "Ok" at bounding box center [479, 182] width 347 height 35
click at [635, 180] on link "Ok" at bounding box center [625, 181] width 38 height 17
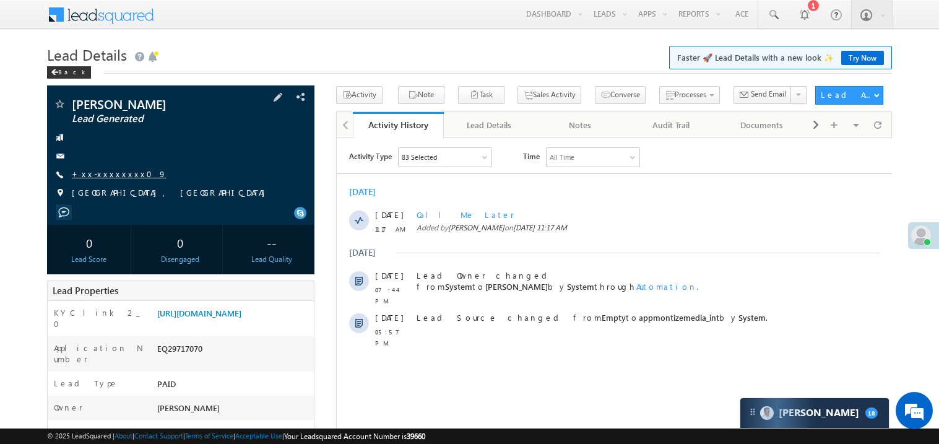
click at [114, 176] on link "+xx-xxxxxxxx09" at bounding box center [119, 173] width 95 height 11
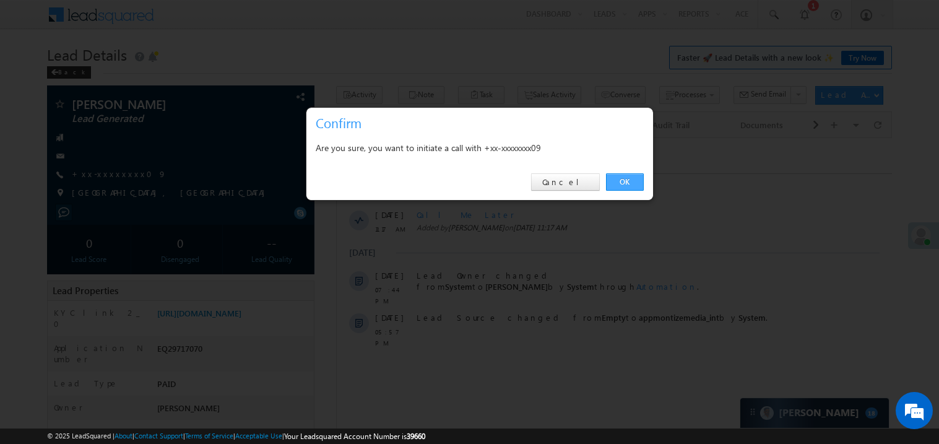
click at [616, 177] on link "OK" at bounding box center [625, 181] width 38 height 17
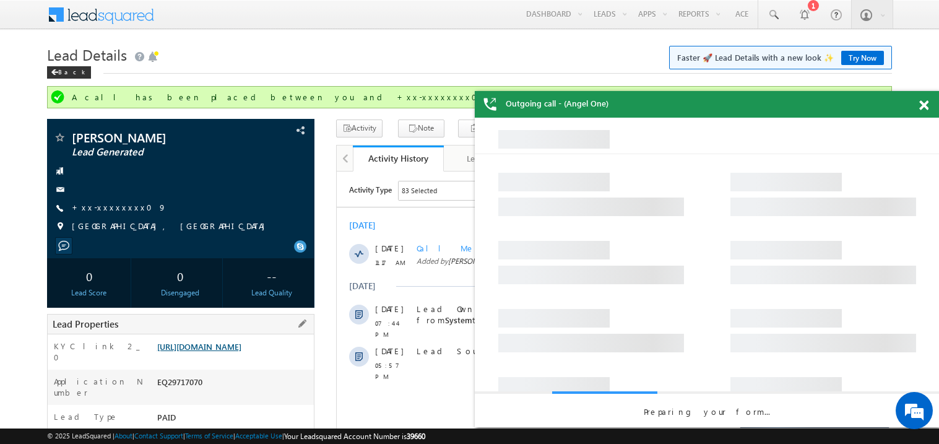
click at [217, 349] on link "https://angelbroking1-pk3em7sa.customui-test.leadsquared.com?leadId=6e6cc5f2-2d…" at bounding box center [199, 346] width 84 height 11
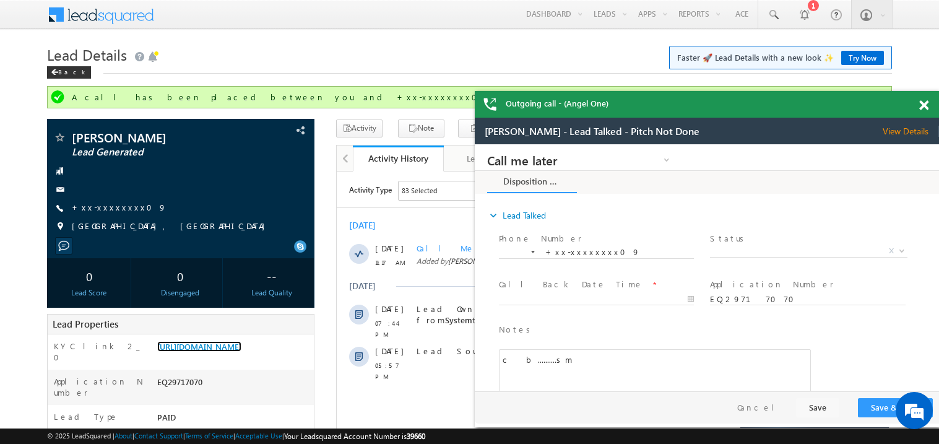
click at [921, 105] on span at bounding box center [923, 105] width 9 height 11
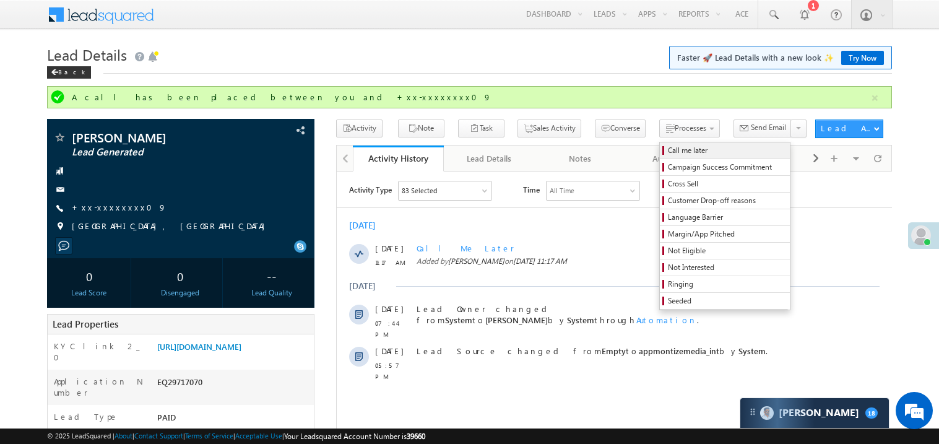
click at [668, 151] on span "Call me later" at bounding box center [727, 150] width 118 height 11
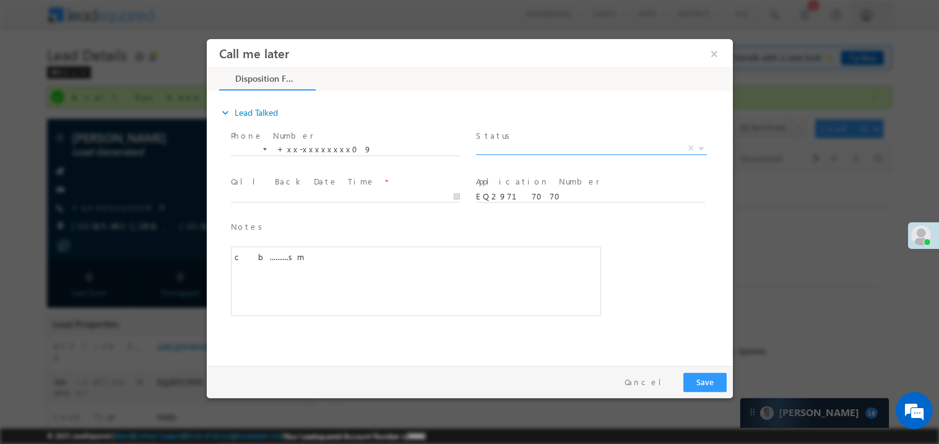
click at [515, 149] on span "X" at bounding box center [590, 148] width 231 height 12
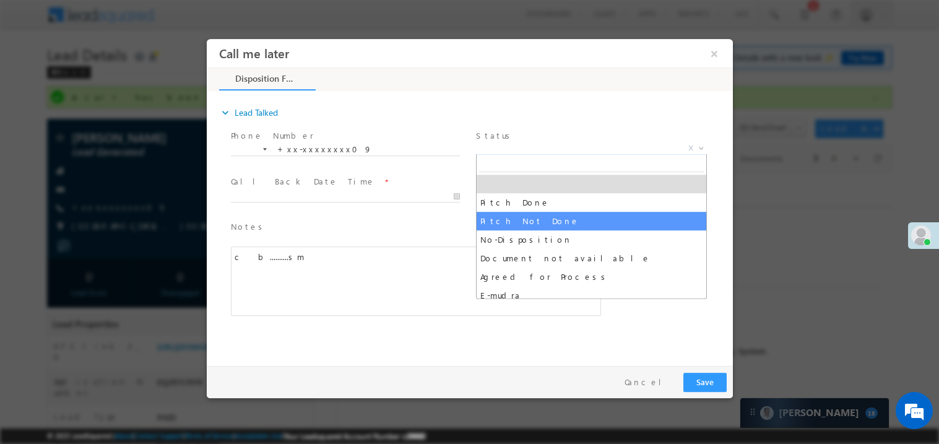
select select "Pitch Not Done"
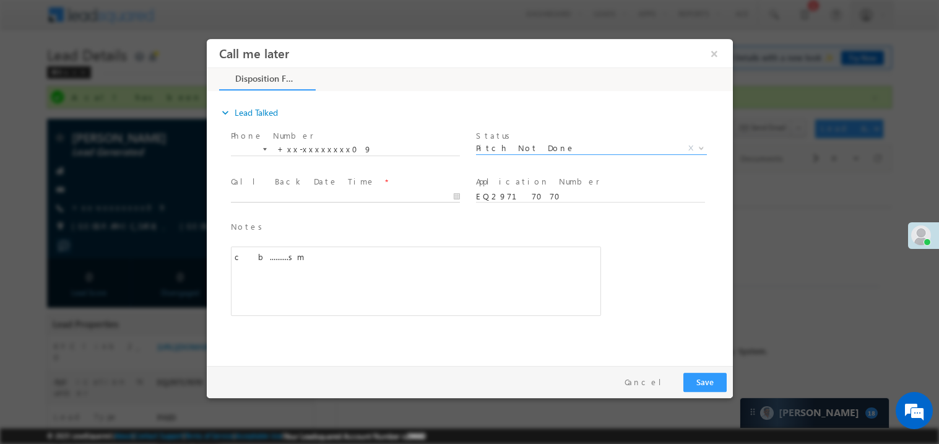
click at [307, 191] on body "Call me later ×" at bounding box center [469, 198] width 526 height 321
type input "09/29/25 11:20 AM"
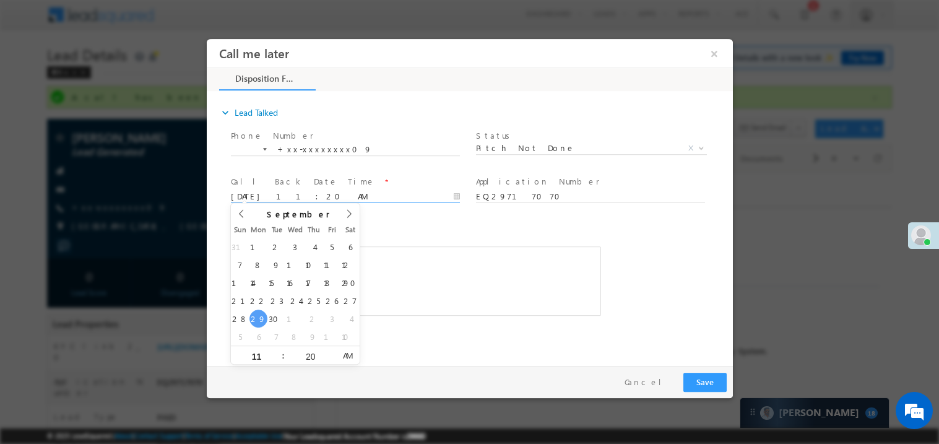
click at [438, 290] on div "c b..........sm" at bounding box center [415, 280] width 370 height 69
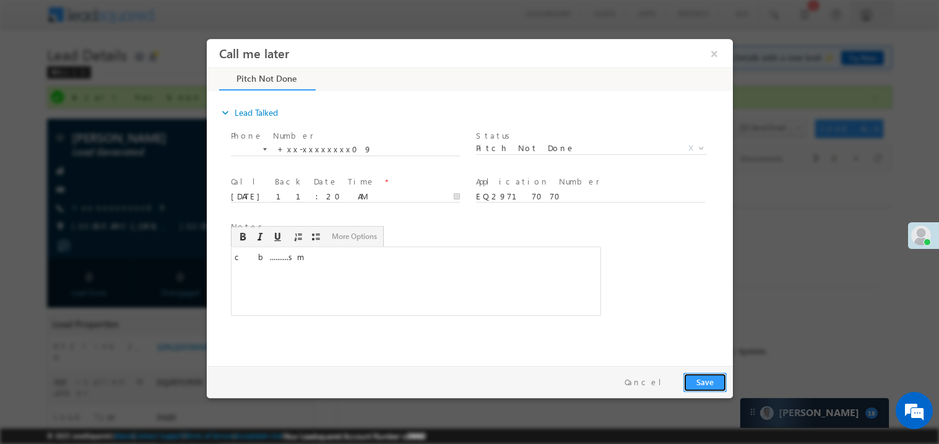
click at [701, 386] on button "Save" at bounding box center [704, 381] width 43 height 19
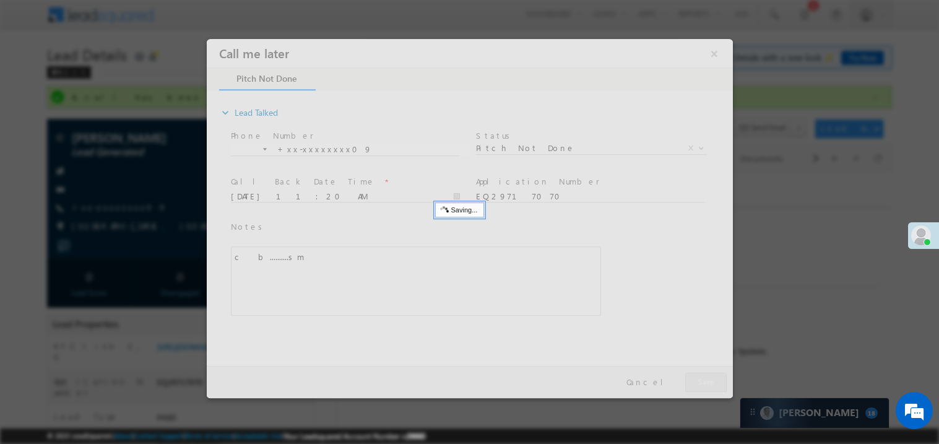
click at [701, 386] on div at bounding box center [469, 217] width 526 height 359
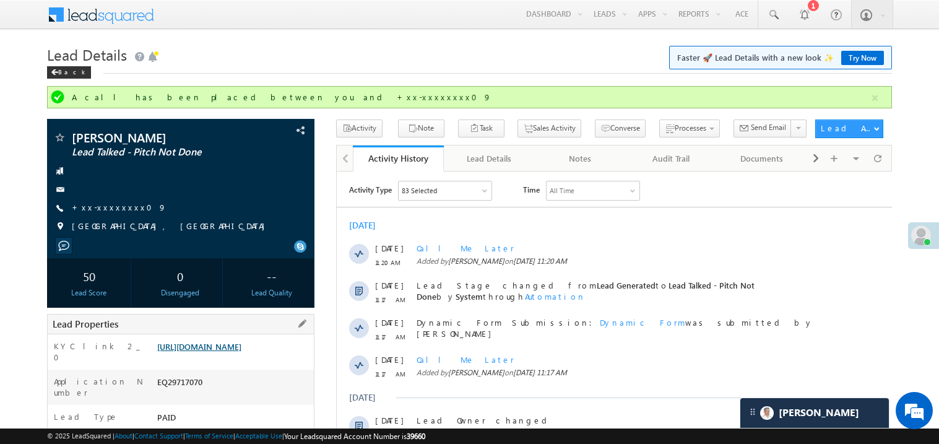
click at [209, 348] on link "https://angelbroking1-pk3em7sa.customui-test.leadsquared.com?leadId=6e6cc5f2-2d…" at bounding box center [199, 346] width 84 height 11
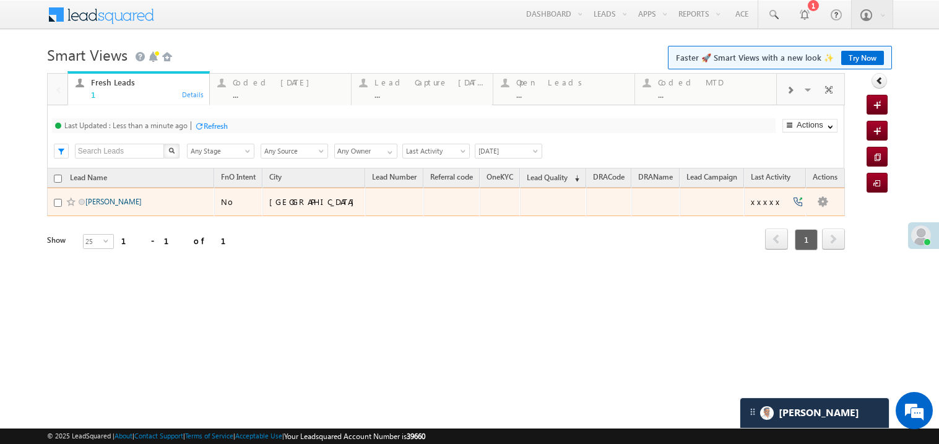
click at [97, 206] on link "[PERSON_NAME]" at bounding box center [113, 201] width 56 height 9
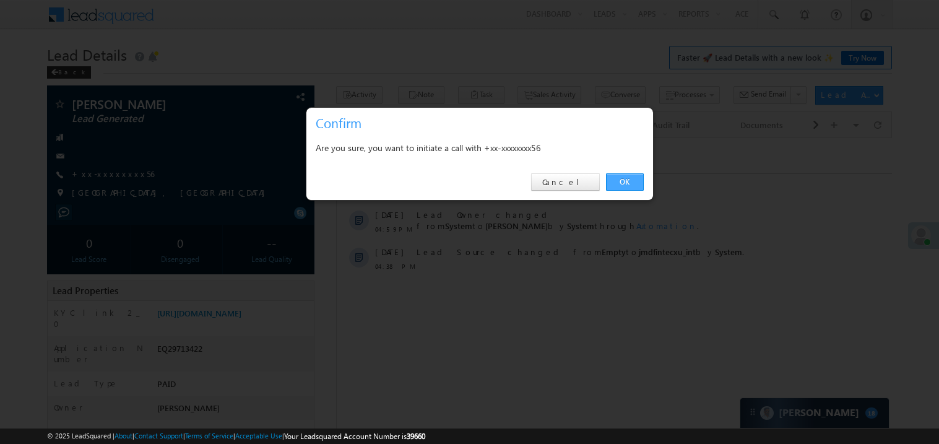
click at [623, 179] on link "OK" at bounding box center [625, 181] width 38 height 17
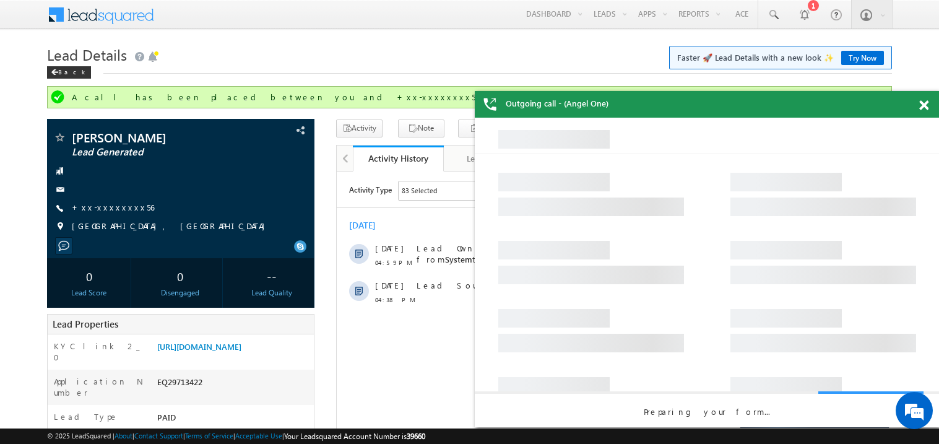
click at [925, 106] on span at bounding box center [923, 105] width 9 height 11
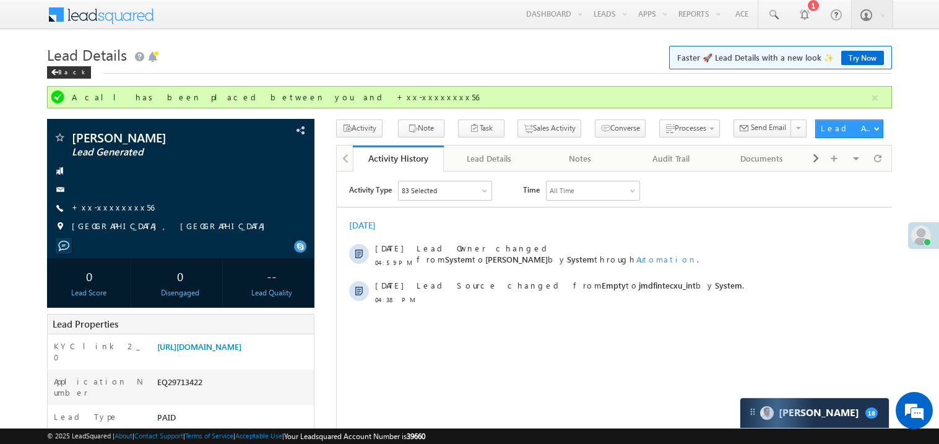
click at [360, 66] on div "Back" at bounding box center [469, 70] width 845 height 8
click at [611, 230] on div "[DATE]" at bounding box center [613, 224] width 555 height 11
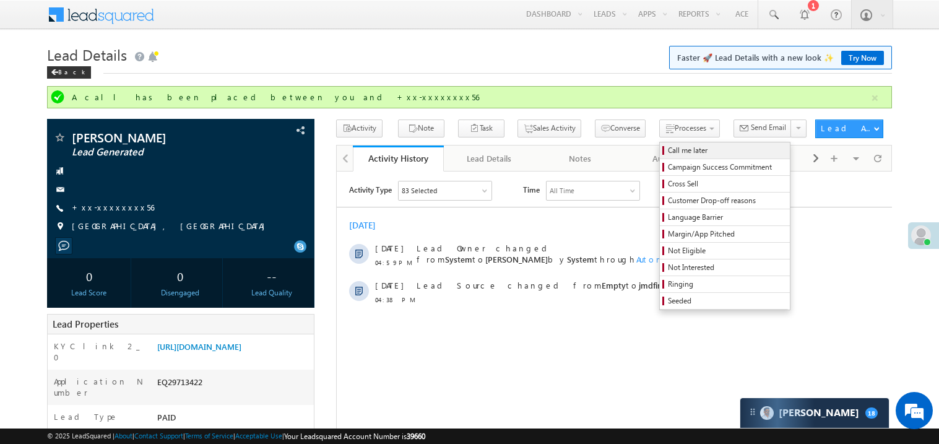
click at [668, 150] on span "Call me later" at bounding box center [727, 150] width 118 height 11
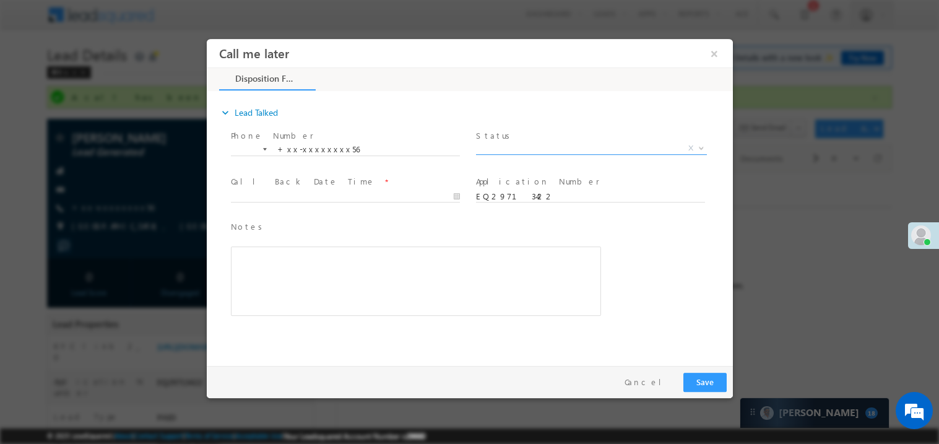
click at [527, 150] on span "X" at bounding box center [590, 148] width 231 height 12
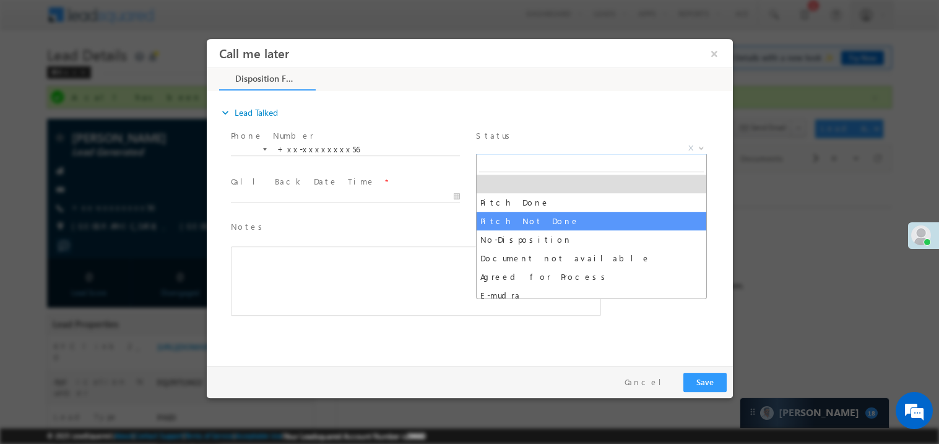
select select "Pitch Not Done"
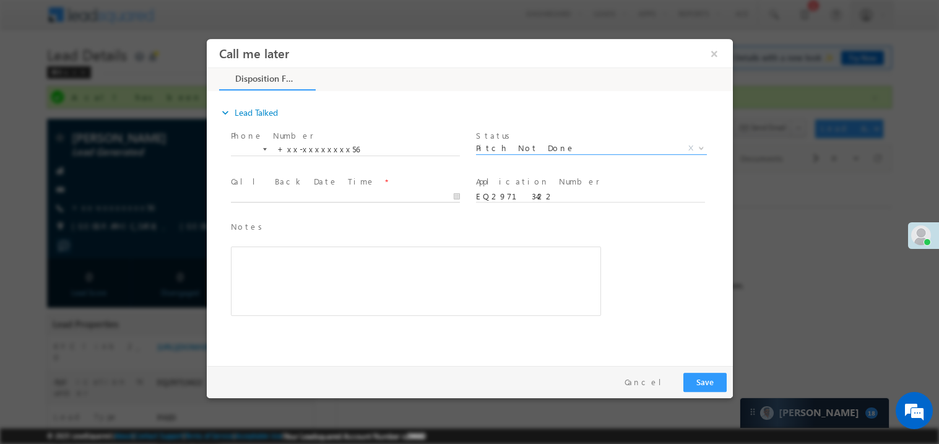
click at [290, 198] on body "Call me later ×" at bounding box center [469, 198] width 526 height 321
type input "09/29/25 11:26 AM"
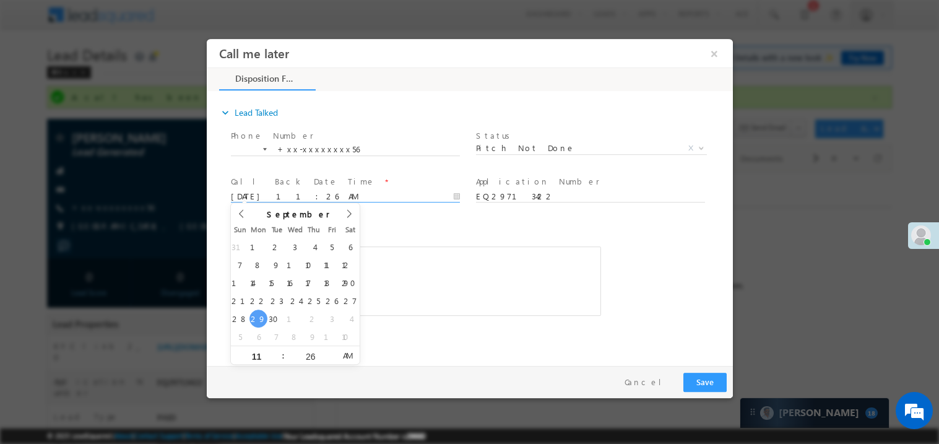
click at [441, 241] on div "Notes * Editor toolbars Basic Styles Bold Italic Underline Paragraph Insert/Rem…" at bounding box center [415, 268] width 370 height 96
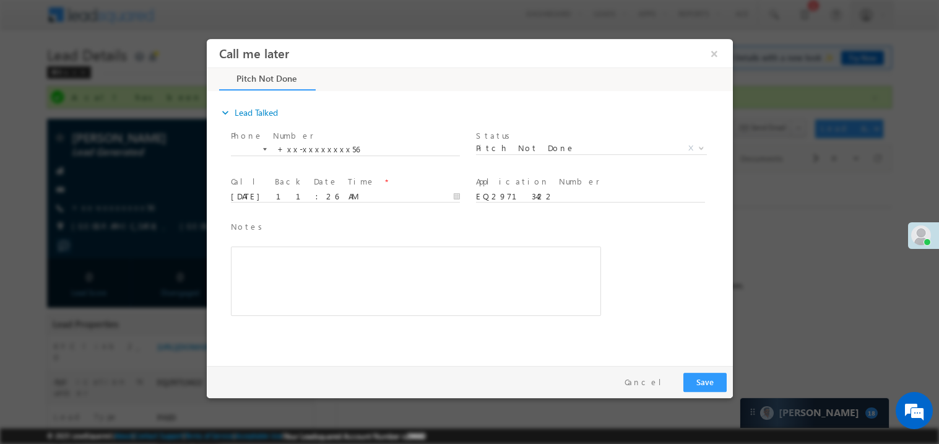
click at [294, 287] on div "Rich Text Editor, 40788eee-0fb2-11ec-a811-0adc8a9d82c2__tab1__section1__Notes__…" at bounding box center [415, 280] width 370 height 69
click at [719, 379] on button "Save" at bounding box center [704, 381] width 43 height 19
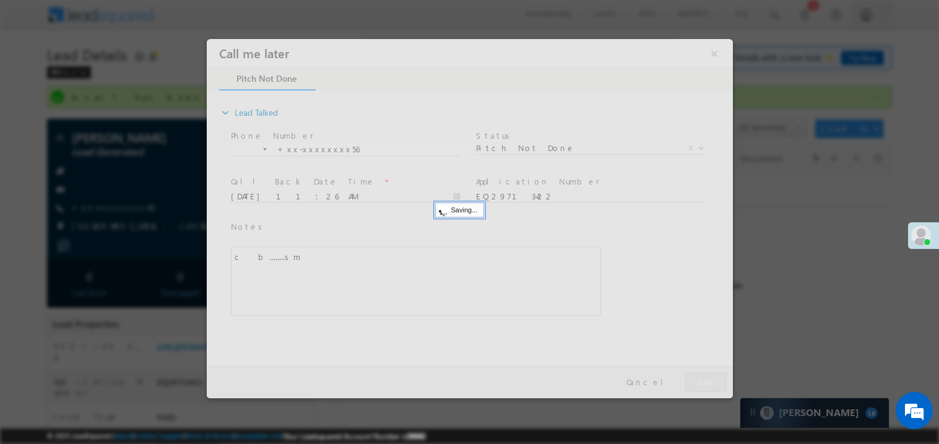
click at [719, 379] on div at bounding box center [469, 217] width 526 height 359
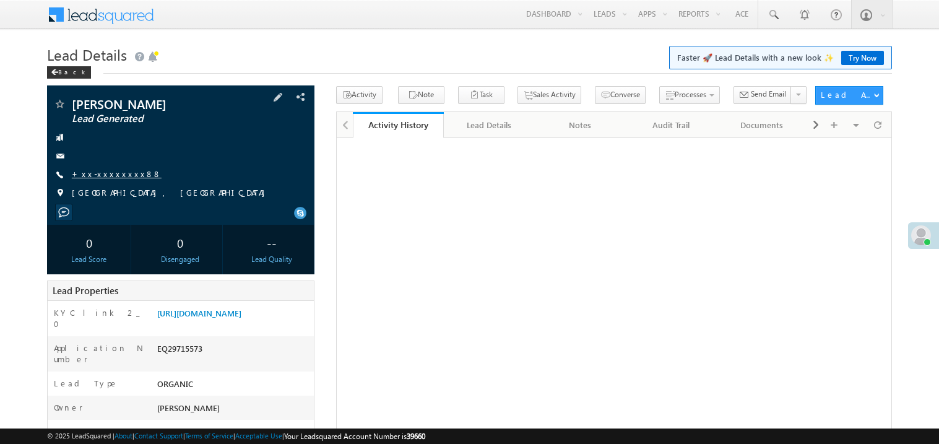
click at [114, 174] on link "+xx-xxxxxxxx88" at bounding box center [117, 173] width 90 height 11
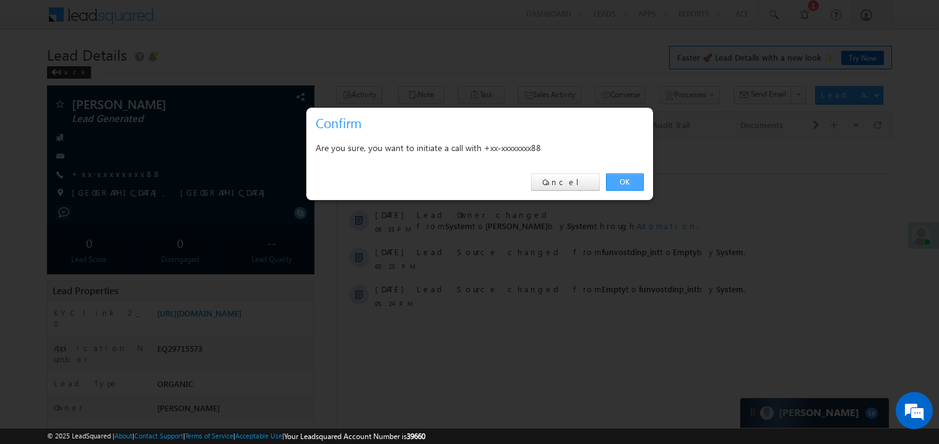
click at [624, 176] on link "OK" at bounding box center [625, 181] width 38 height 17
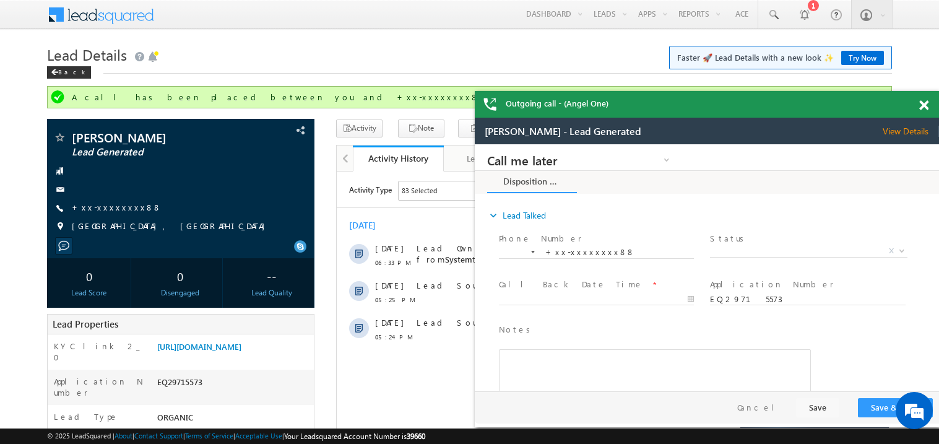
click at [925, 105] on span at bounding box center [923, 105] width 9 height 11
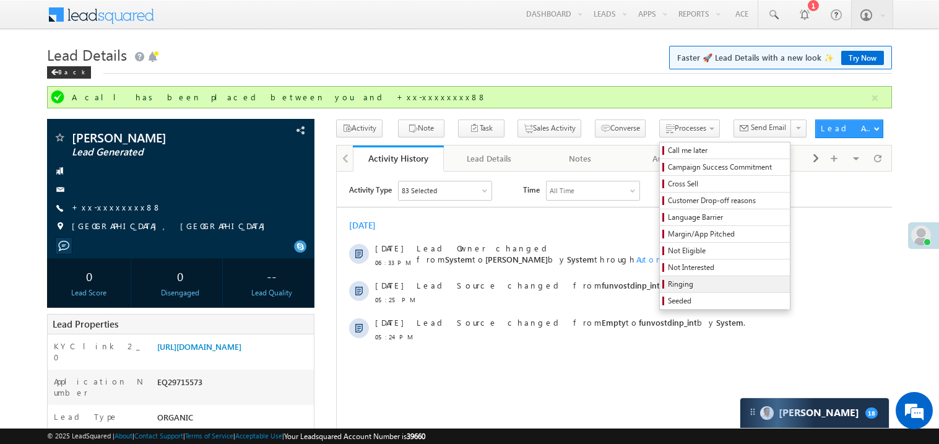
click at [684, 288] on span "Ringing" at bounding box center [727, 283] width 118 height 11
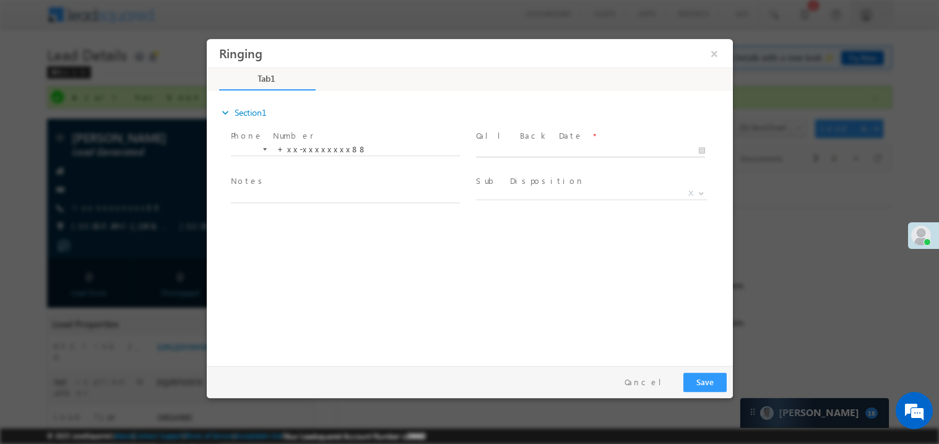
click at [496, 146] on body "Ringing ×" at bounding box center [469, 198] width 526 height 321
type input "[DATE] 11:28 AM"
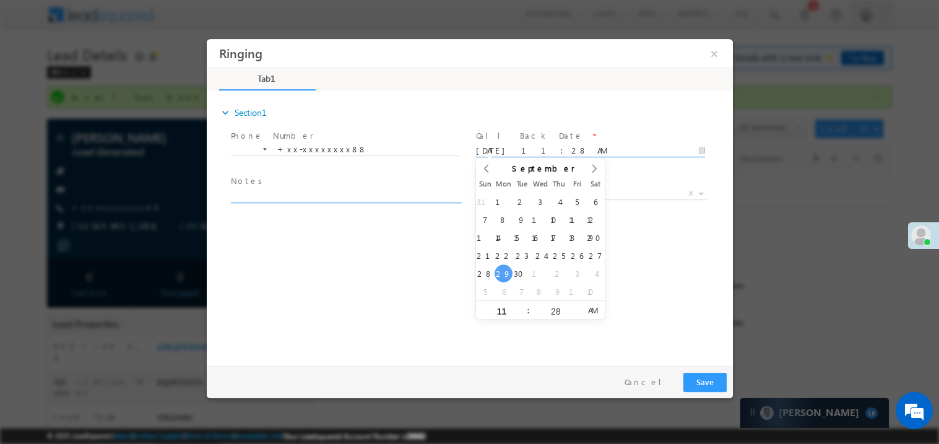
click at [342, 191] on textarea at bounding box center [344, 195] width 229 height 14
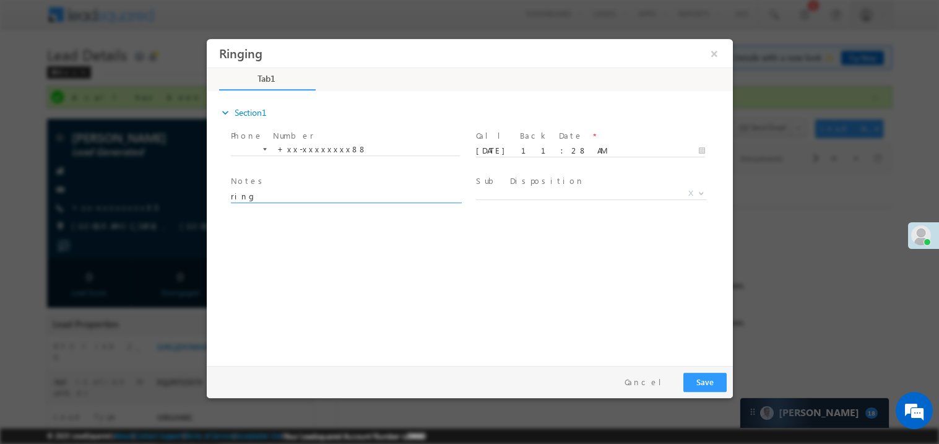
type textarea "ring"
click at [526, 179] on label "Sub Disposition" at bounding box center [529, 181] width 108 height 12
click at [512, 199] on span "X" at bounding box center [590, 195] width 231 height 12
click at [508, 188] on span "X" at bounding box center [590, 193] width 231 height 12
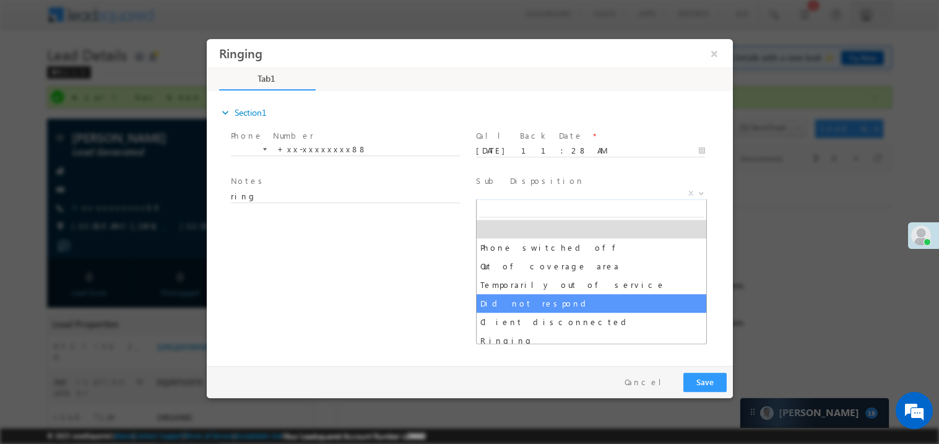
click at [357, 317] on div "expand_more Section1 Phone Number *" at bounding box center [472, 225] width 520 height 267
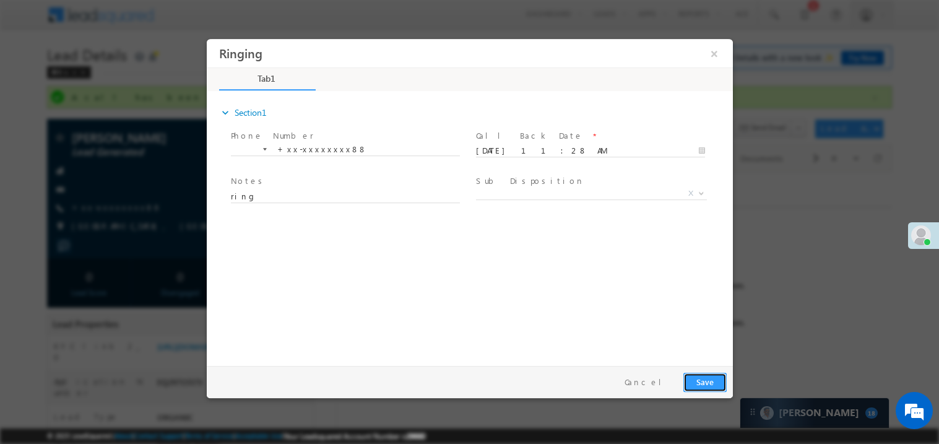
click at [709, 373] on button "Save" at bounding box center [704, 381] width 43 height 19
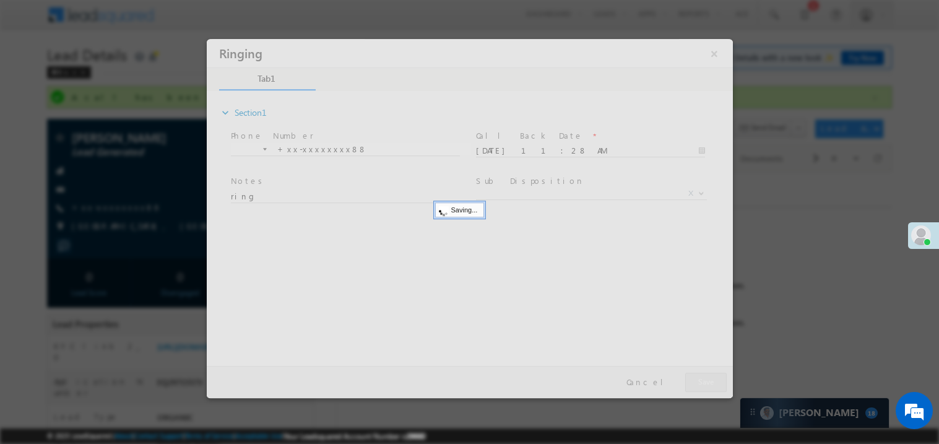
click at [709, 373] on div at bounding box center [469, 217] width 526 height 359
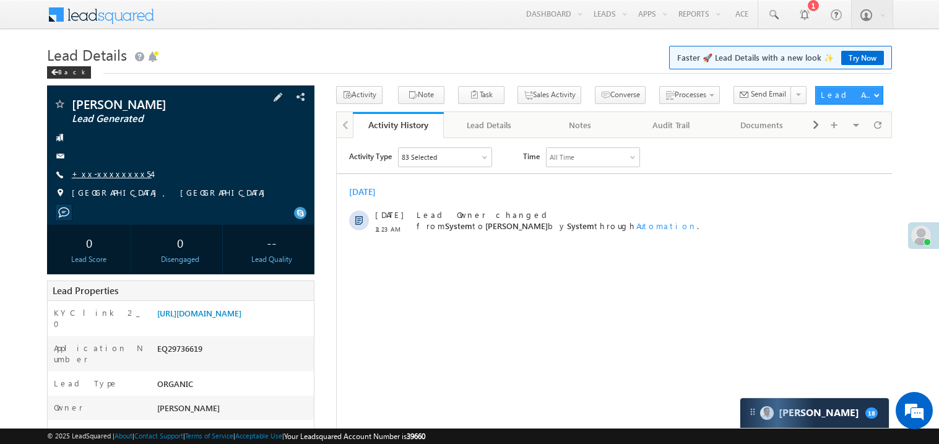
click at [98, 171] on link "+xx-xxxxxxxx54" at bounding box center [112, 173] width 80 height 11
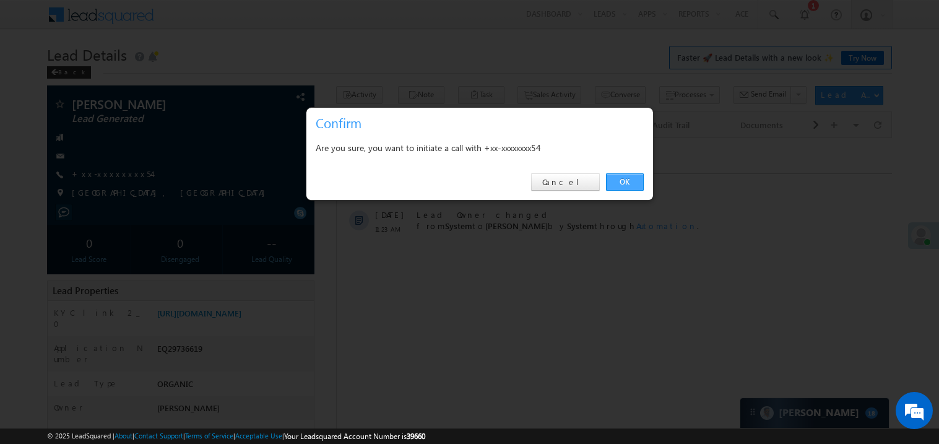
click at [618, 183] on link "OK" at bounding box center [625, 181] width 38 height 17
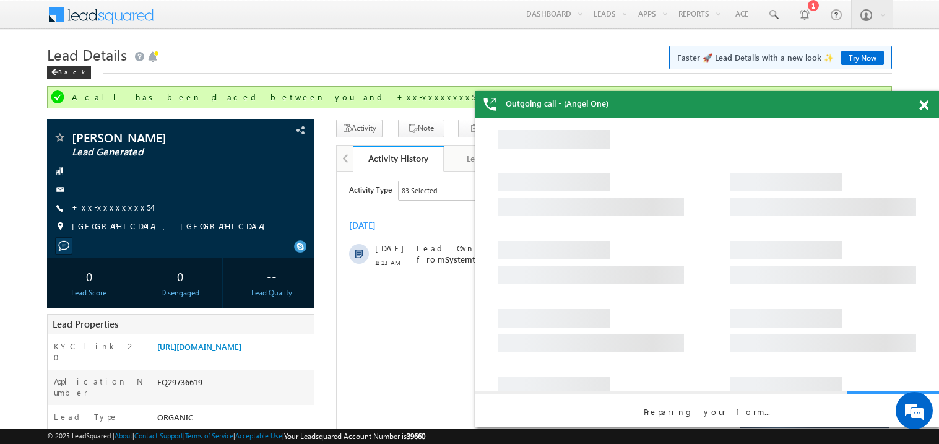
click at [926, 106] on span at bounding box center [923, 105] width 9 height 11
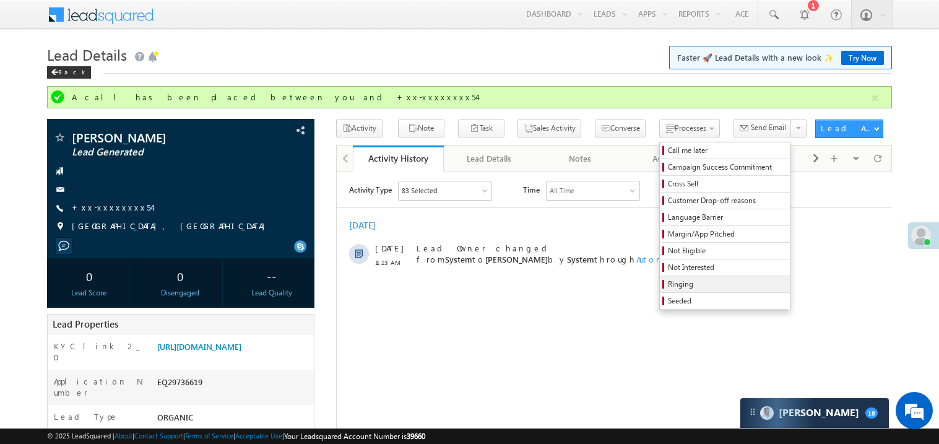
click at [679, 284] on span "Ringing" at bounding box center [727, 283] width 118 height 11
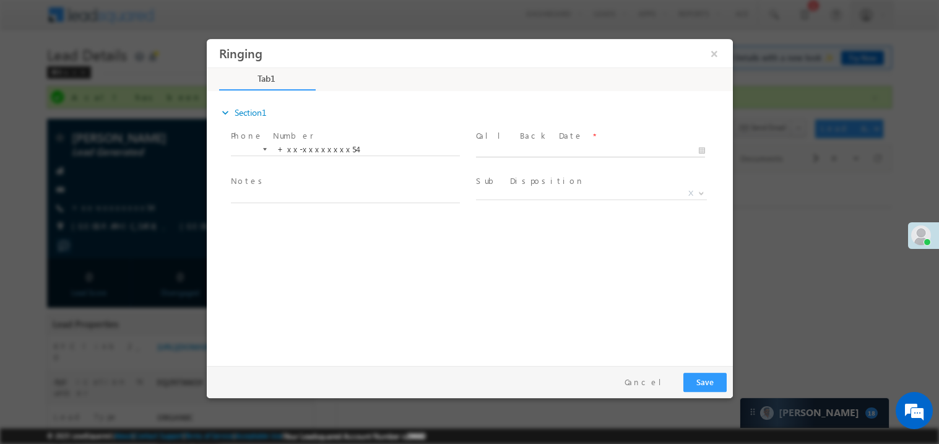
click at [524, 152] on body "Ringing ×" at bounding box center [469, 198] width 526 height 321
type input "09/29/25 11:29 AM"
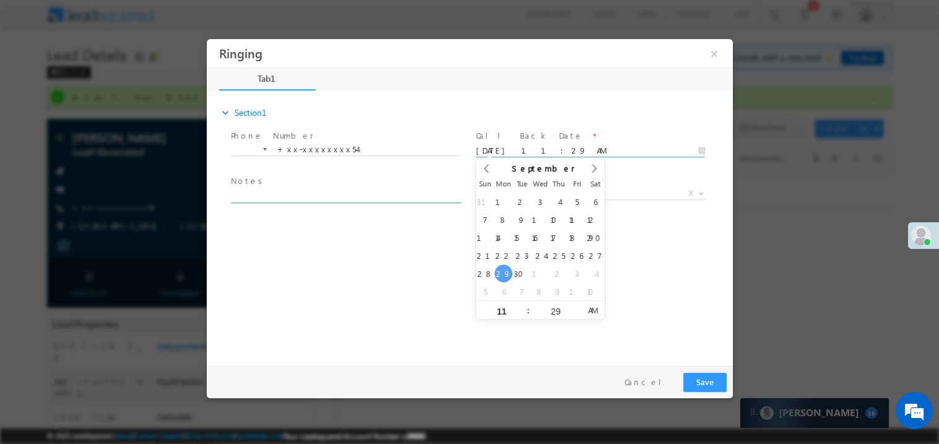
click at [355, 190] on textarea at bounding box center [344, 195] width 229 height 14
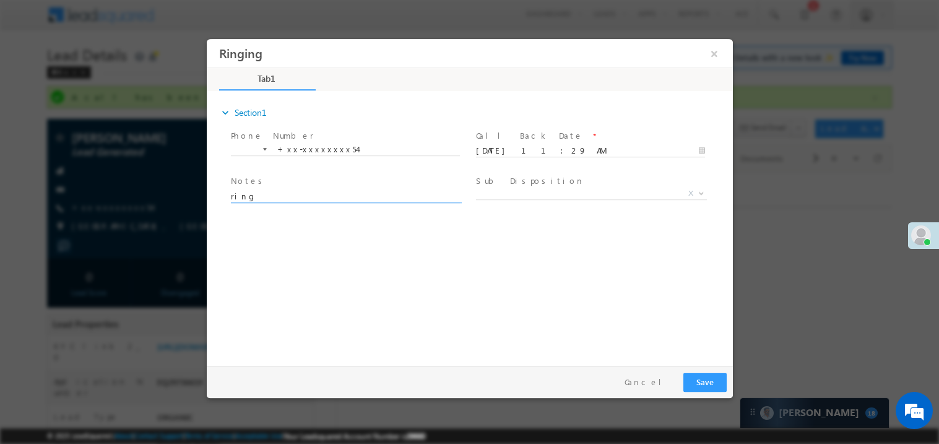
type textarea "ring"
click at [696, 373] on button "Save" at bounding box center [704, 381] width 43 height 19
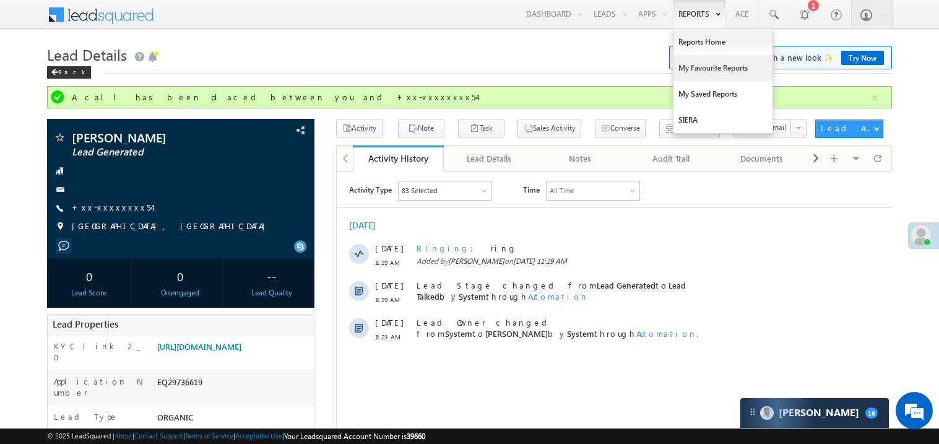
click at [686, 67] on link "My Favourite Reports" at bounding box center [722, 68] width 99 height 26
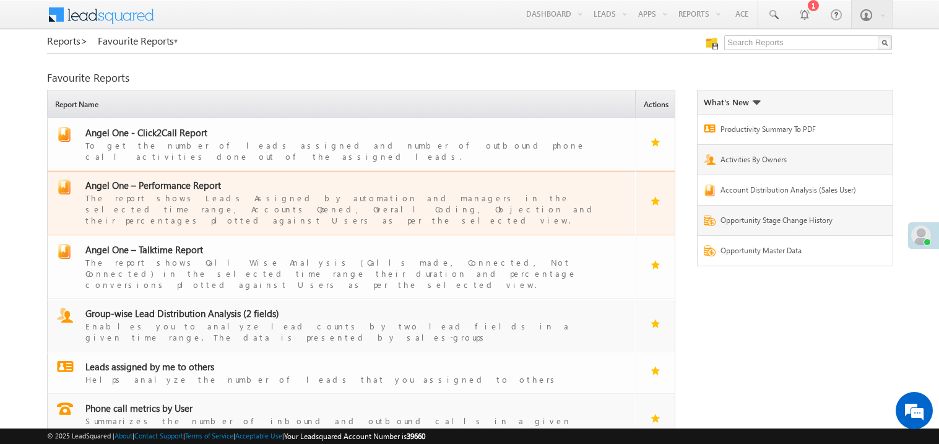
click at [174, 179] on span "Angel One – Performance Report" at bounding box center [153, 185] width 136 height 12
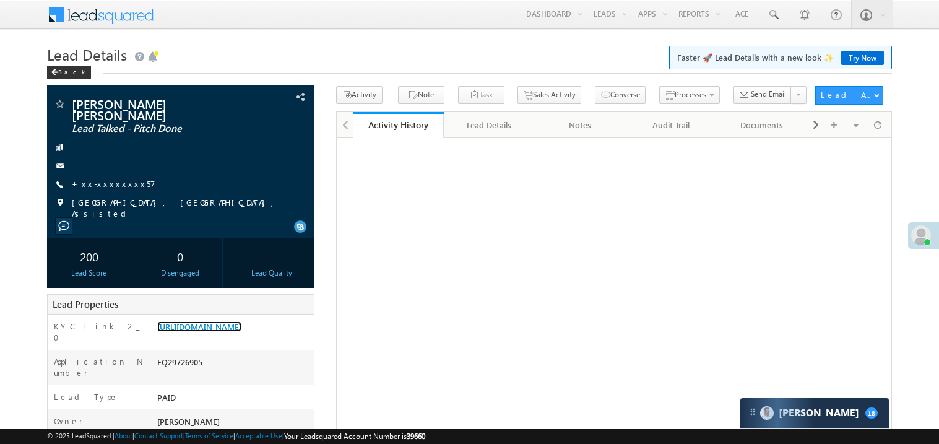
click at [241, 321] on link "[URL][DOMAIN_NAME]" at bounding box center [199, 326] width 84 height 11
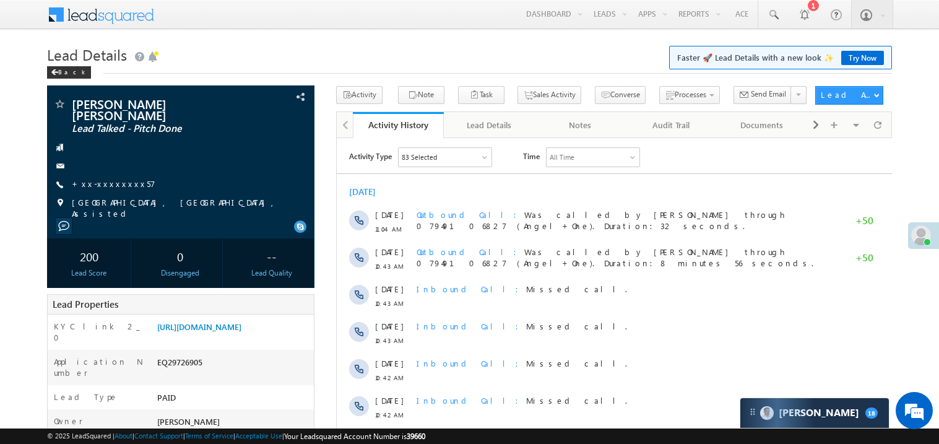
click at [856, 54] on link "Try Now" at bounding box center [862, 58] width 43 height 14
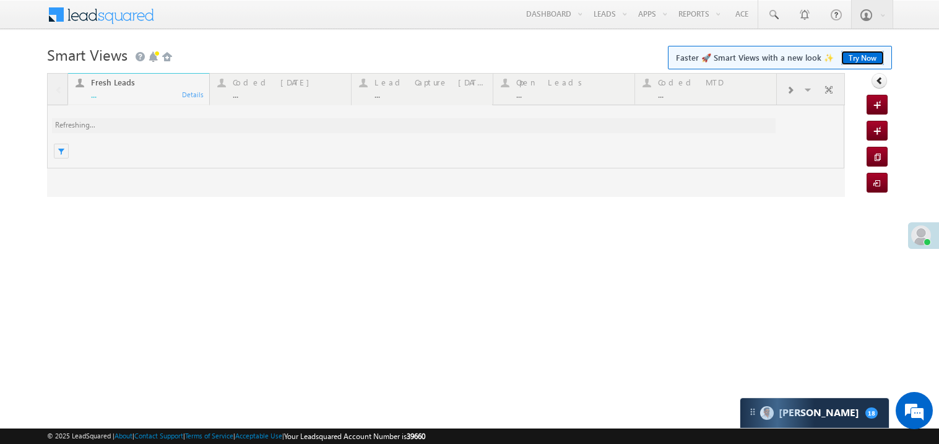
click at [846, 58] on link "Try Now" at bounding box center [862, 58] width 43 height 14
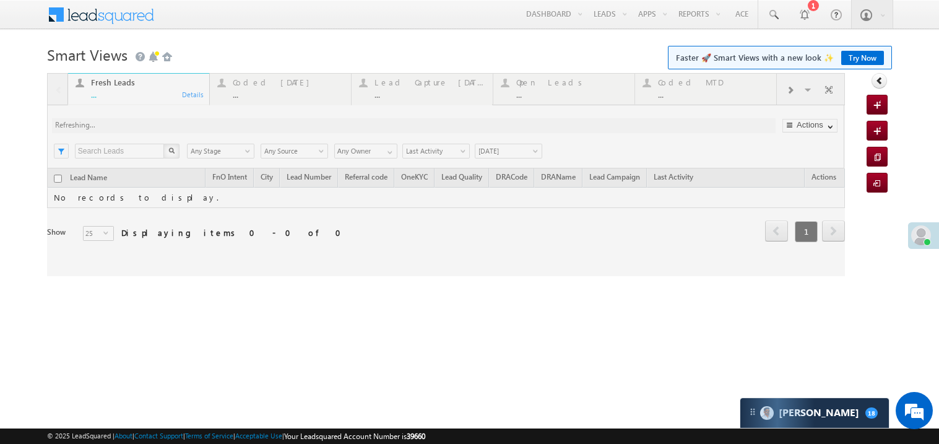
click at [146, 95] on div at bounding box center [446, 174] width 798 height 203
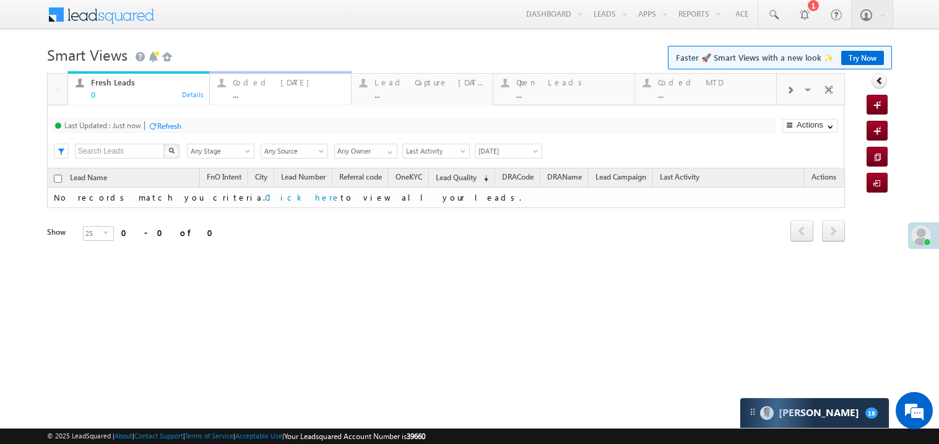
click at [280, 94] on div "..." at bounding box center [288, 94] width 111 height 9
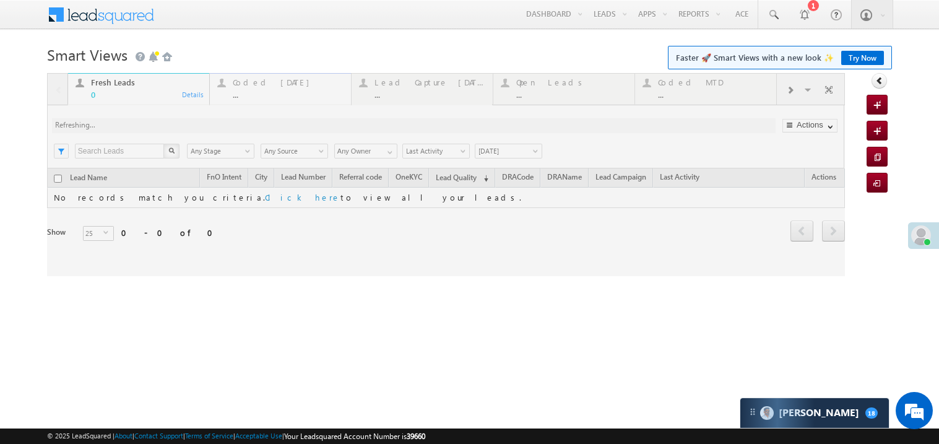
click at [280, 94] on div at bounding box center [446, 174] width 798 height 203
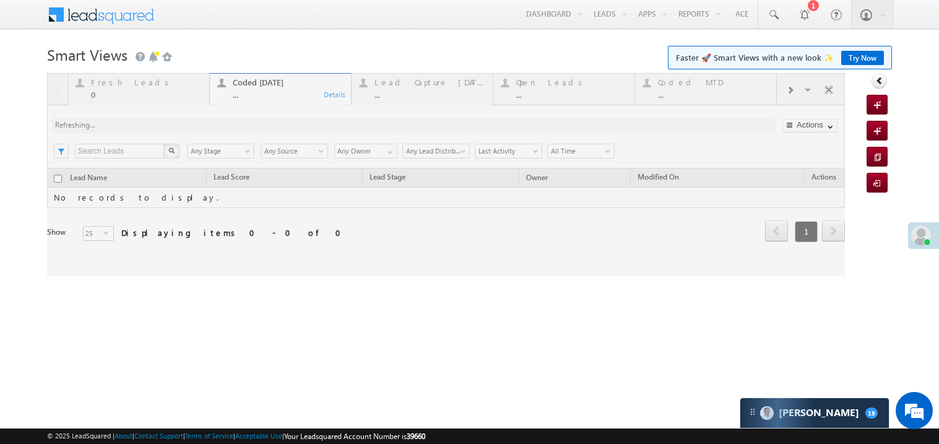
click at [280, 94] on div at bounding box center [446, 174] width 798 height 203
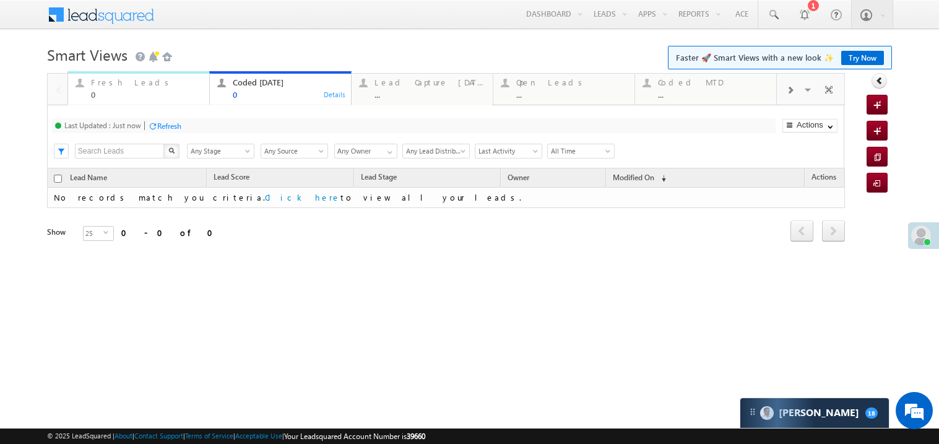
click at [134, 92] on div "0" at bounding box center [146, 94] width 111 height 9
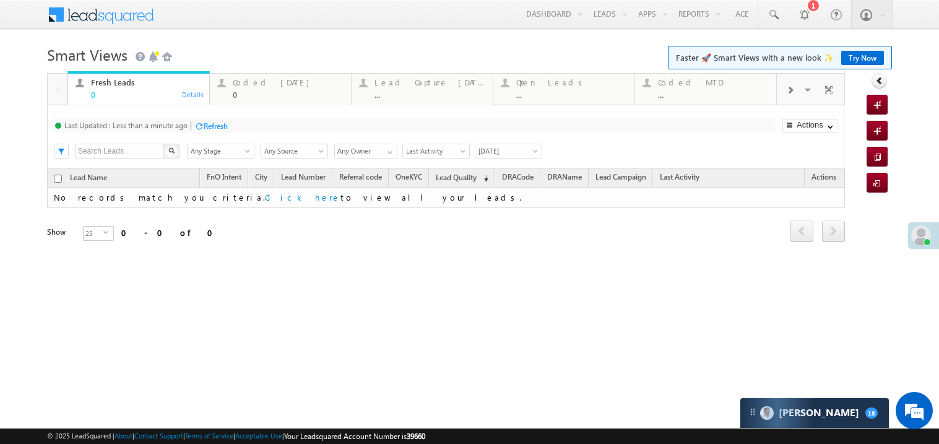
click at [134, 92] on div "0" at bounding box center [146, 94] width 111 height 9
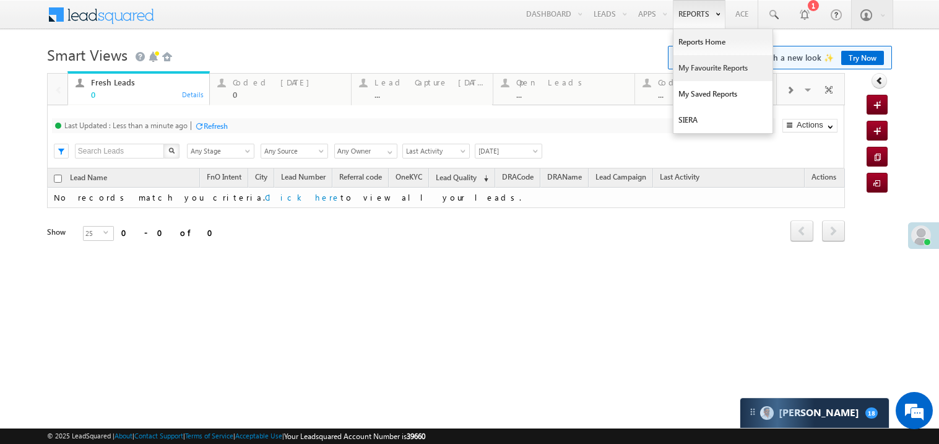
click at [697, 66] on link "My Favourite Reports" at bounding box center [722, 68] width 99 height 26
click at [697, 67] on link "My Favourite Reports" at bounding box center [722, 68] width 99 height 26
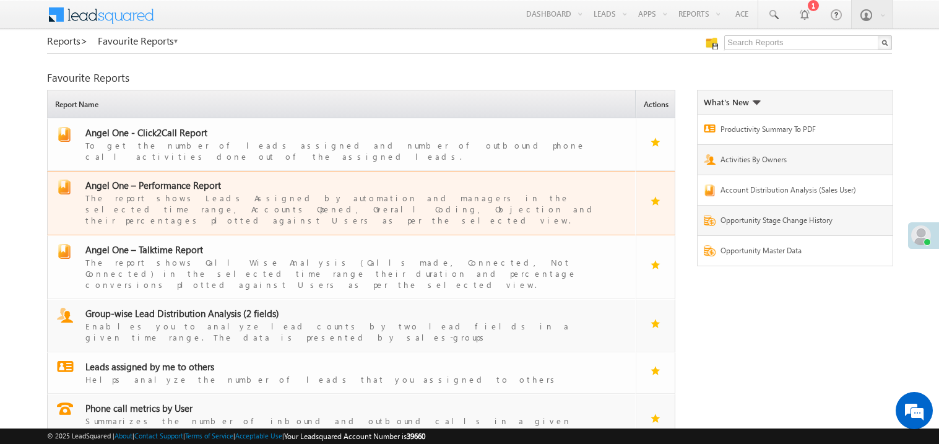
click at [165, 179] on span "Angel One – Performance Report" at bounding box center [153, 185] width 136 height 12
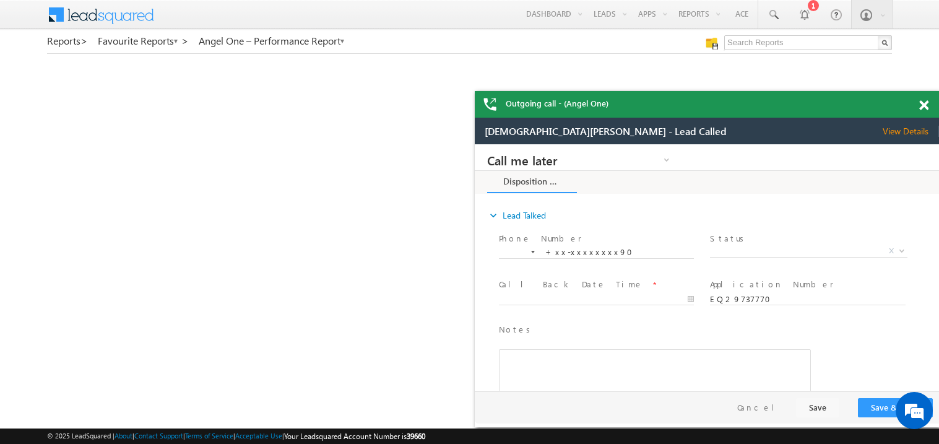
click at [926, 103] on span at bounding box center [923, 105] width 9 height 11
click at [929, 106] on div at bounding box center [930, 103] width 17 height 24
click at [926, 106] on span at bounding box center [923, 105] width 9 height 11
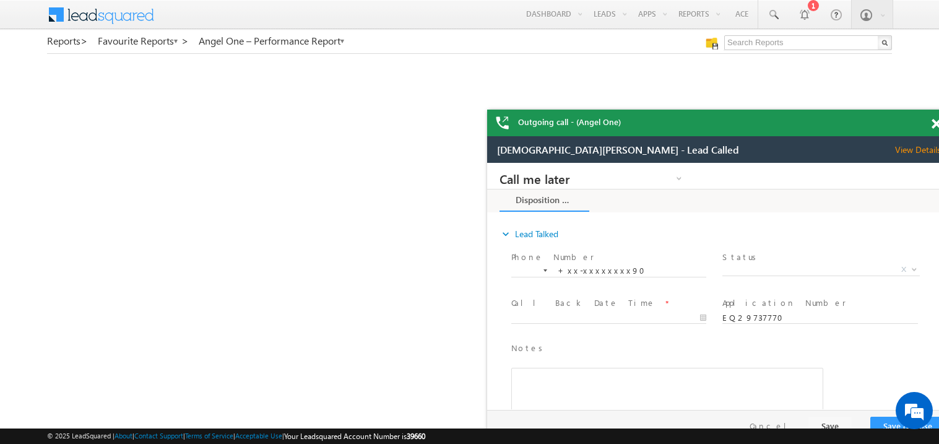
click at [696, 134] on div "Outgoing call - (Angel One)" at bounding box center [719, 123] width 464 height 27
drag, startPoint x: 692, startPoint y: 132, endPoint x: 661, endPoint y: 113, distance: 36.4
click at [661, 113] on div "Outgoing call - (Angel One)" at bounding box center [719, 123] width 464 height 27
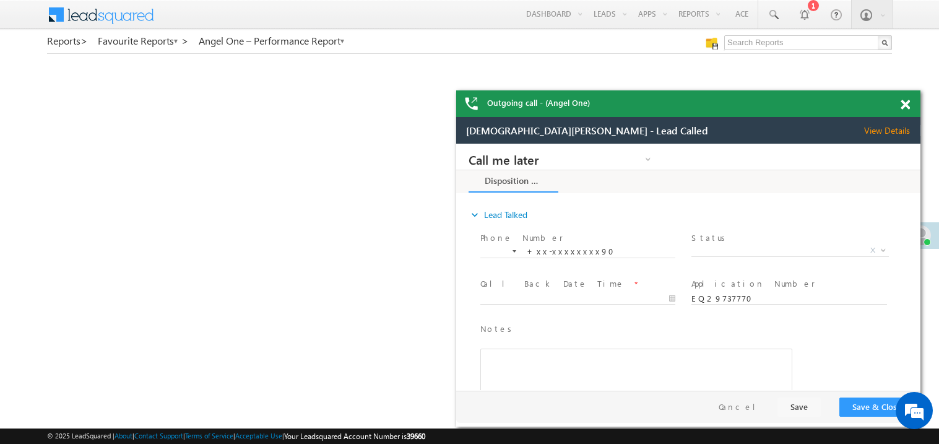
click at [908, 106] on span at bounding box center [904, 105] width 9 height 11
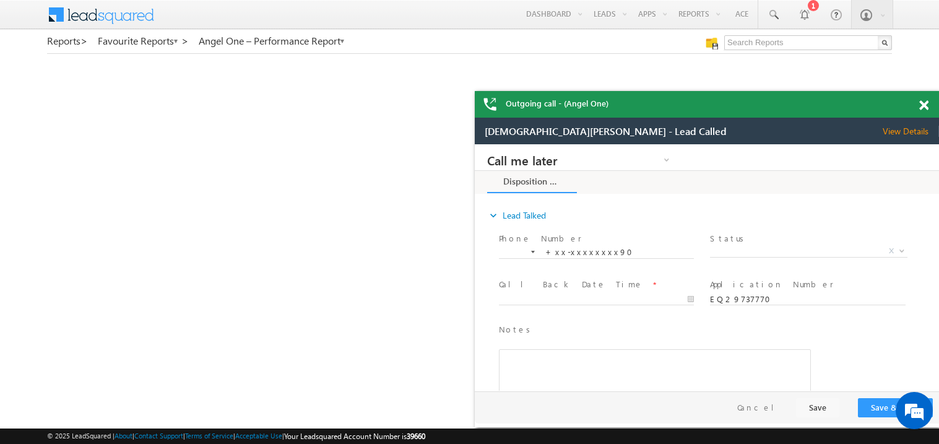
click at [926, 105] on span at bounding box center [923, 105] width 9 height 11
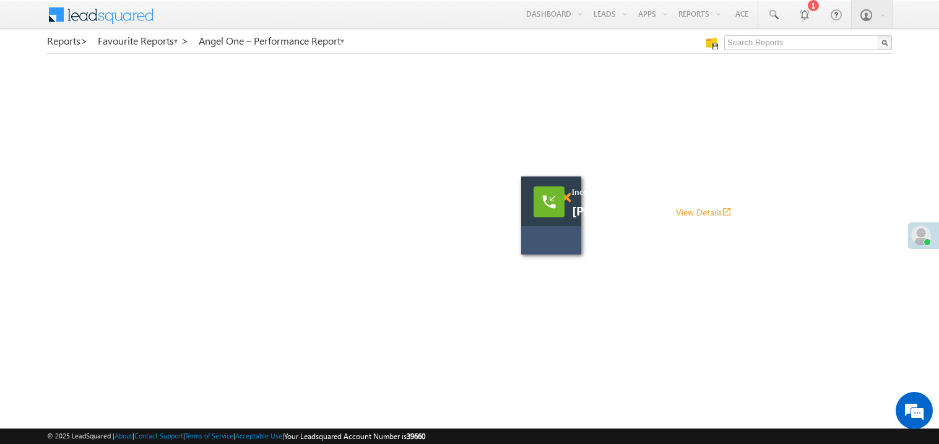
click at [567, 199] on span at bounding box center [565, 197] width 9 height 11
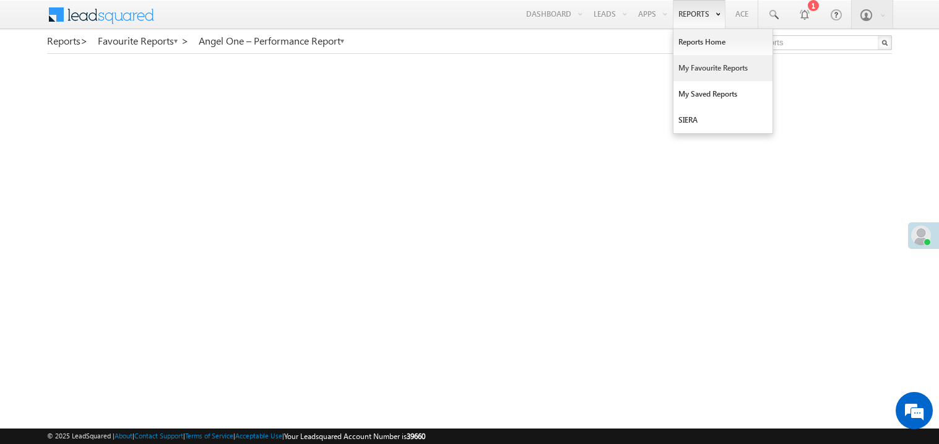
click at [690, 65] on link "My Favourite Reports" at bounding box center [722, 68] width 99 height 26
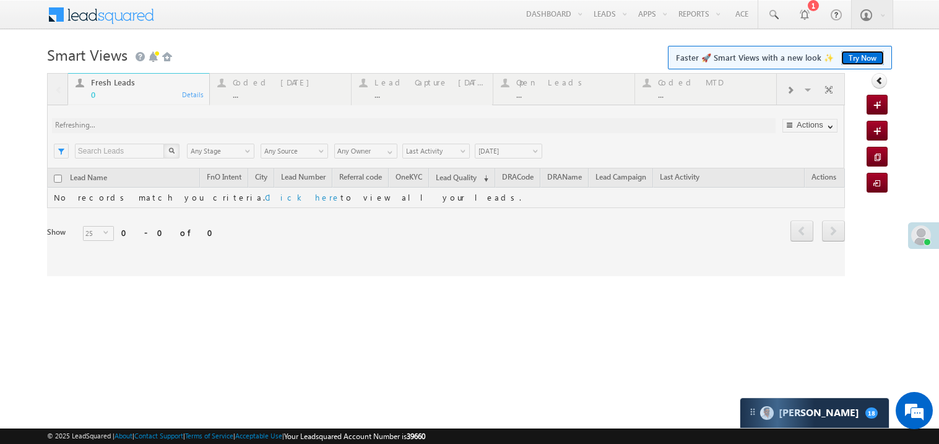
click at [858, 59] on link "Try Now" at bounding box center [862, 58] width 43 height 14
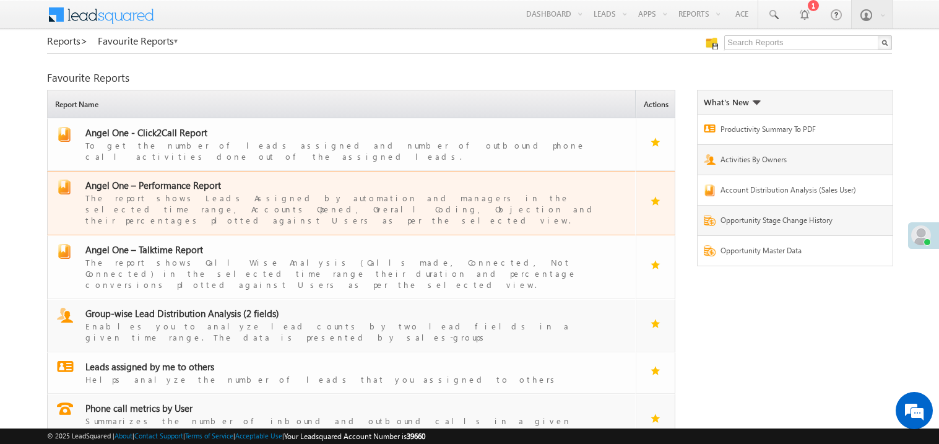
click at [174, 180] on span "Angel One – Performance Report" at bounding box center [153, 185] width 136 height 12
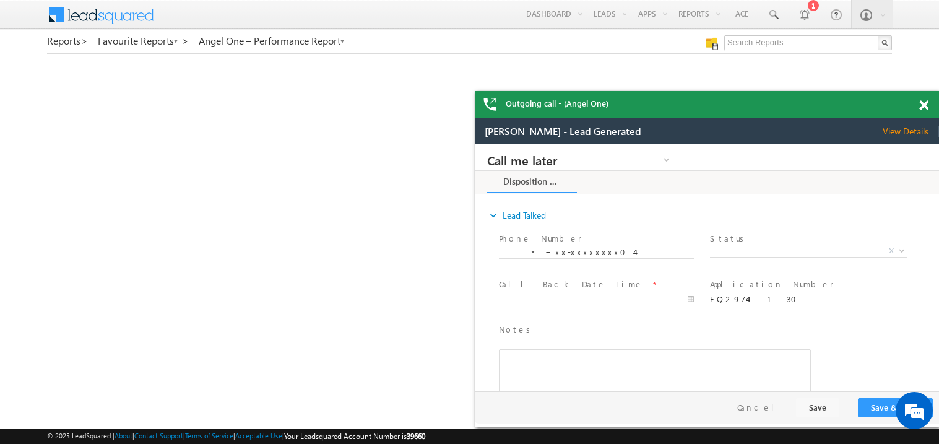
click at [928, 105] on span at bounding box center [923, 105] width 9 height 11
click at [927, 103] on span at bounding box center [923, 105] width 9 height 11
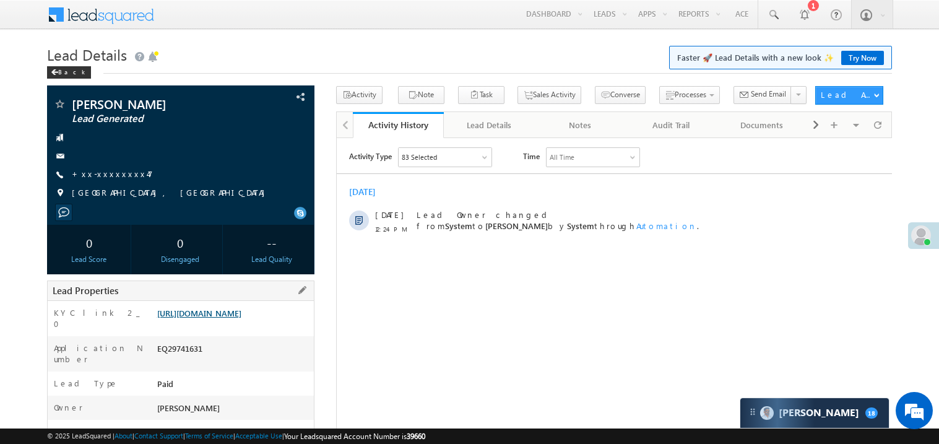
click at [241, 318] on link "https://angelbroking1-pk3em7sa.customui-test.leadsquared.com?leadId=3b4cb4a4-04…" at bounding box center [199, 313] width 84 height 11
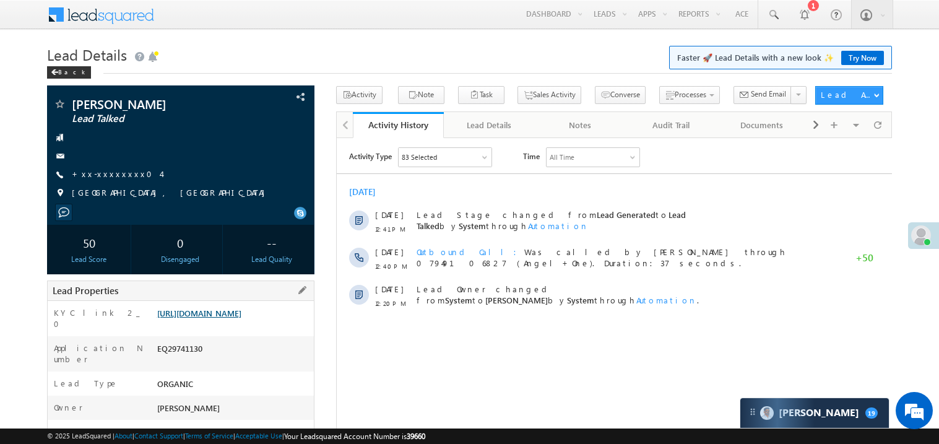
click at [217, 318] on link "[URL][DOMAIN_NAME]" at bounding box center [199, 313] width 84 height 11
